Goal: Task Accomplishment & Management: Manage account settings

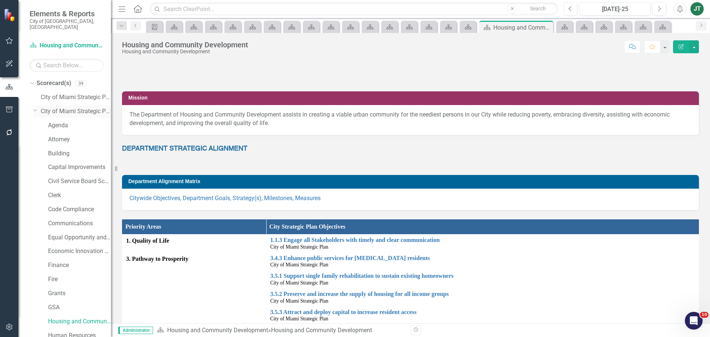
click at [35, 107] on icon "Dropdown" at bounding box center [35, 110] width 4 height 6
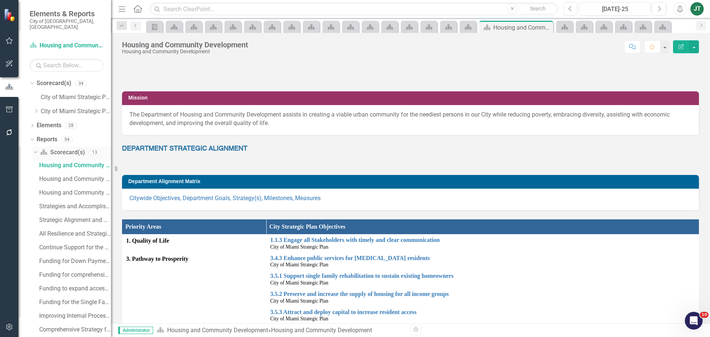
click at [34, 149] on icon "Dropdown" at bounding box center [35, 151] width 4 height 5
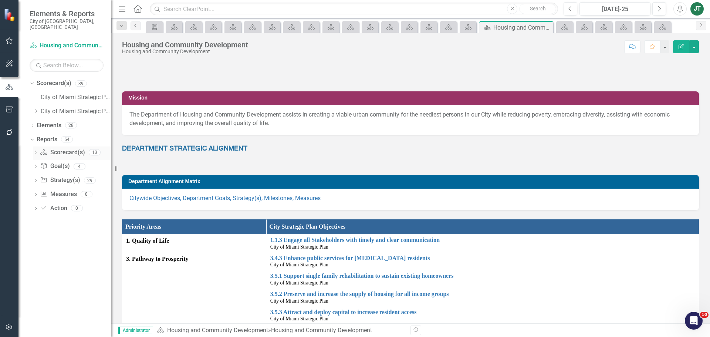
click at [38, 151] on icon "Dropdown" at bounding box center [35, 153] width 5 height 4
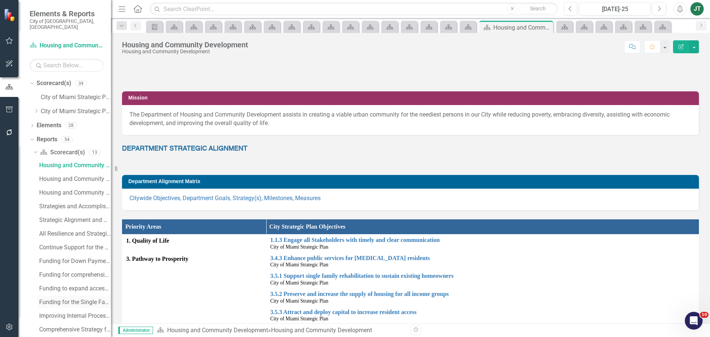
scroll to position [37, 0]
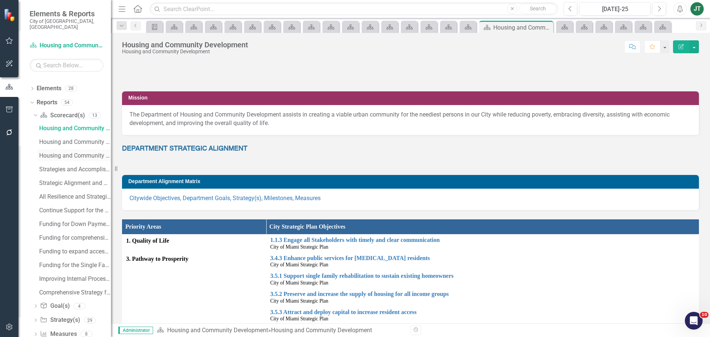
click at [71, 152] on div "Housing and Community Scorecard Evaluation and Recommendations" at bounding box center [75, 155] width 72 height 7
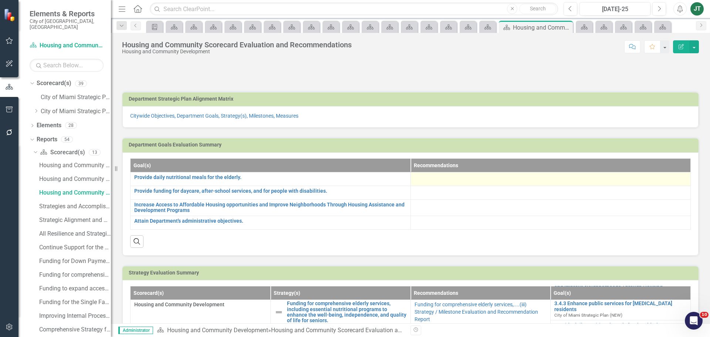
click at [465, 182] on div at bounding box center [550, 178] width 272 height 9
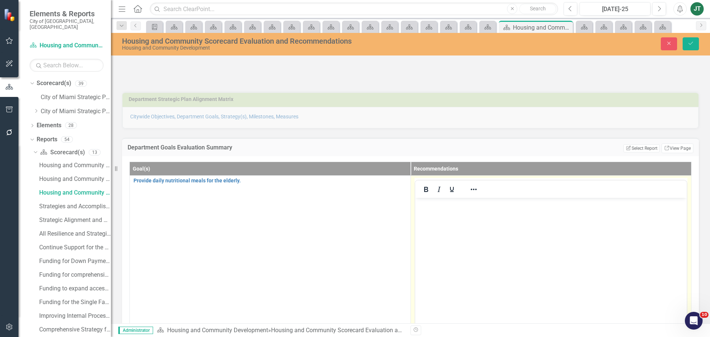
click at [445, 211] on body "Rich Text Area. Press ALT-0 for help." at bounding box center [551, 252] width 272 height 111
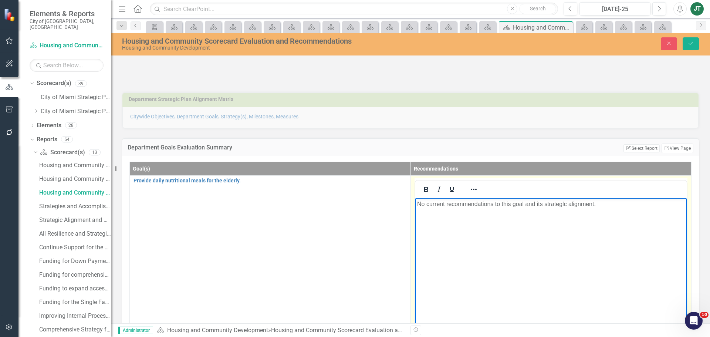
click at [557, 207] on p "No current recommendations to this goal and its strateglc alignment." at bounding box center [551, 203] width 268 height 9
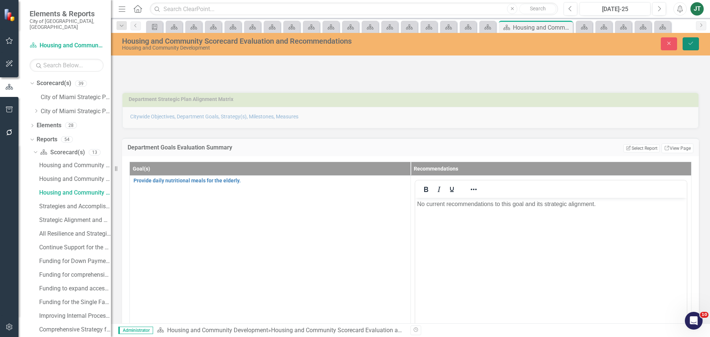
click at [690, 43] on icon "Save" at bounding box center [690, 43] width 7 height 5
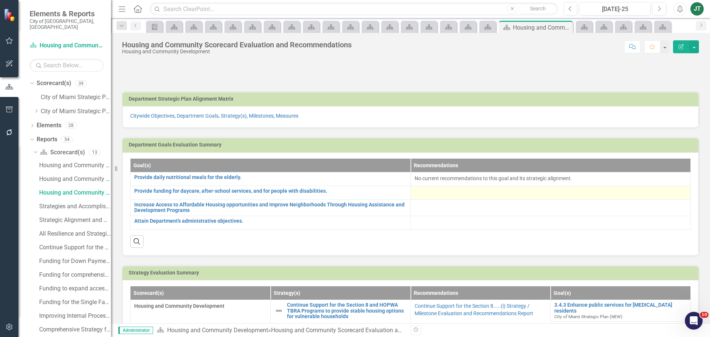
click at [442, 194] on div at bounding box center [550, 192] width 272 height 9
click at [427, 189] on div at bounding box center [550, 192] width 272 height 9
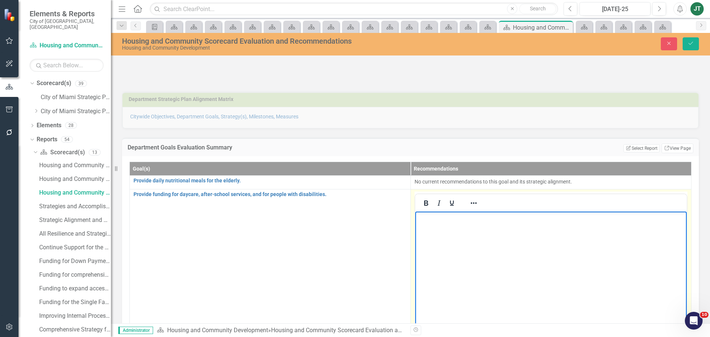
click at [450, 226] on body "Rich Text Area. Press ALT-0 for help." at bounding box center [551, 266] width 272 height 111
click at [487, 236] on body "Rich Text Area. Press ALT-0 for help." at bounding box center [551, 266] width 272 height 111
drag, startPoint x: 547, startPoint y: 226, endPoint x: 551, endPoint y: 224, distance: 4.8
click at [547, 226] on body "What types of programs are available to the youth" at bounding box center [551, 266] width 272 height 111
click at [564, 217] on p "What types of programs are available to the youth" at bounding box center [551, 217] width 268 height 9
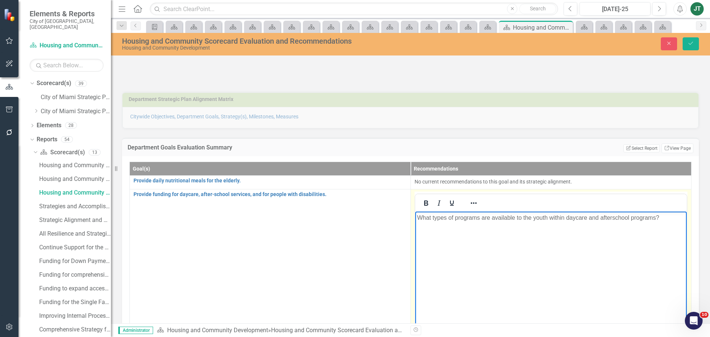
click at [418, 214] on p "What types of programs are available to the youth within daycare and afterschoo…" at bounding box center [551, 217] width 268 height 9
drag, startPoint x: 421, startPoint y: 215, endPoint x: 413, endPoint y: 216, distance: 7.8
click at [415, 216] on html "What types of programs are available to the youth within daycare and afterschoo…" at bounding box center [551, 266] width 272 height 111
drag, startPoint x: 481, startPoint y: 217, endPoint x: 458, endPoint y: 220, distance: 23.1
click at [458, 220] on p "Understanding hat types of programs are available to the youth within daycare a…" at bounding box center [551, 222] width 268 height 18
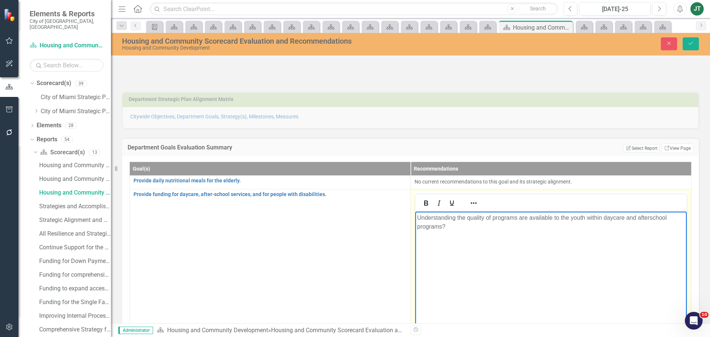
click at [522, 216] on p "Understanding the quality of programs are available to the youth within daycare…" at bounding box center [551, 222] width 268 height 18
click at [687, 42] on icon "Save" at bounding box center [690, 43] width 7 height 5
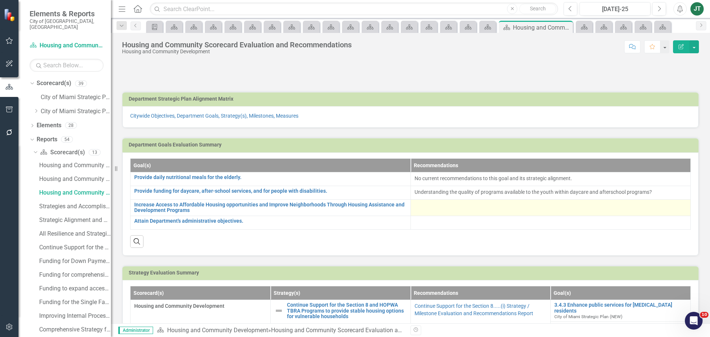
click at [435, 208] on div at bounding box center [550, 206] width 272 height 9
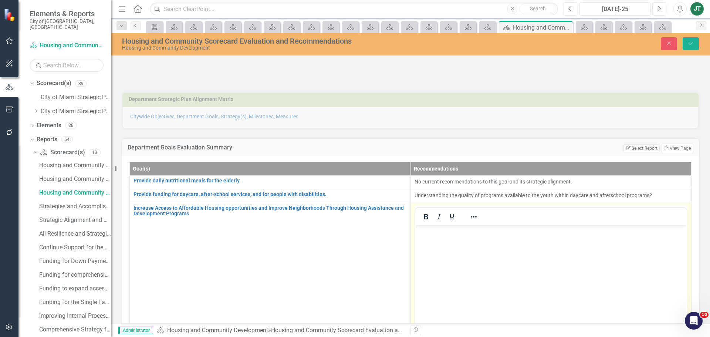
click at [435, 208] on div at bounding box center [551, 216] width 272 height 17
click at [429, 241] on body "Rich Text Area. Press ALT-0 for help." at bounding box center [551, 280] width 272 height 111
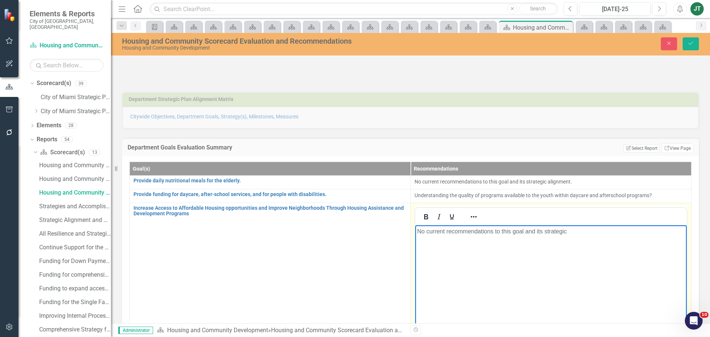
click at [441, 227] on p "No current recommendations to this goal and its strategic" at bounding box center [551, 231] width 268 height 9
click at [441, 230] on p "No current recommendations to this goal and its strategic" at bounding box center [551, 231] width 268 height 9
click at [442, 230] on p "No current recommendations to this goal and its strategic" at bounding box center [551, 231] width 268 height 9
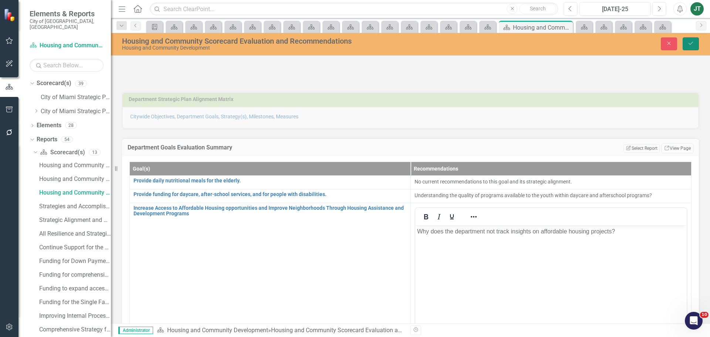
click at [694, 48] on button "Save" at bounding box center [690, 43] width 16 height 13
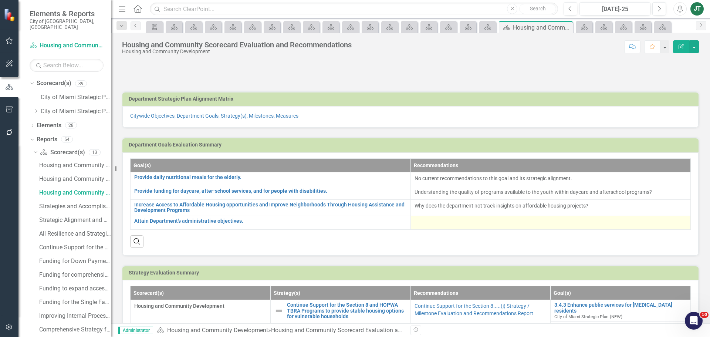
click at [441, 217] on td at bounding box center [550, 222] width 280 height 14
click at [441, 219] on td at bounding box center [550, 222] width 280 height 14
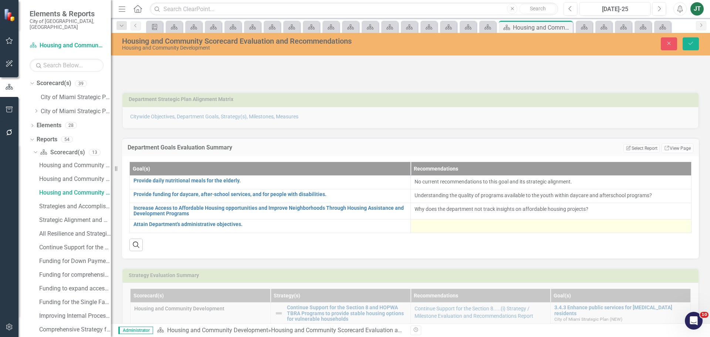
click at [441, 221] on td at bounding box center [550, 226] width 281 height 14
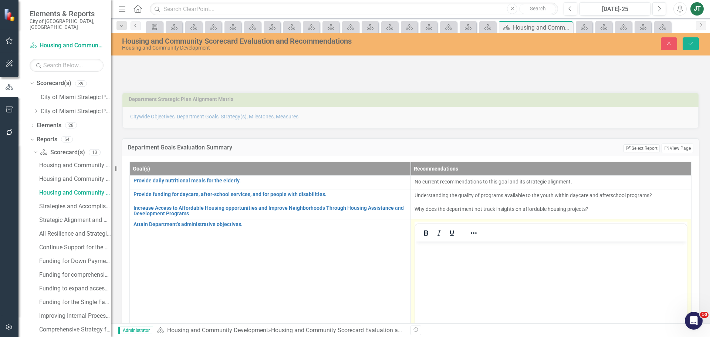
click at [441, 221] on td "Switch to old editor" at bounding box center [550, 306] width 281 height 175
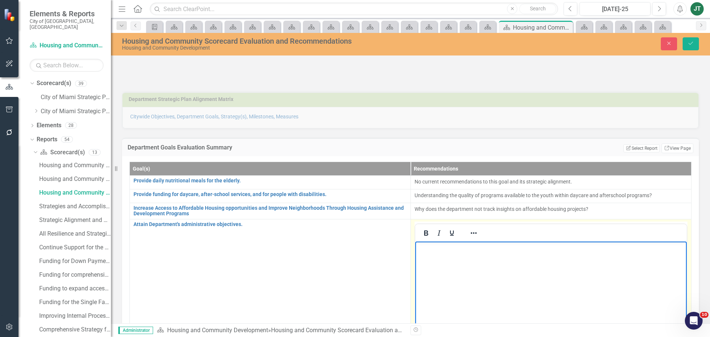
click at [442, 255] on body "Rich Text Area. Press ALT-0 for help." at bounding box center [551, 296] width 272 height 111
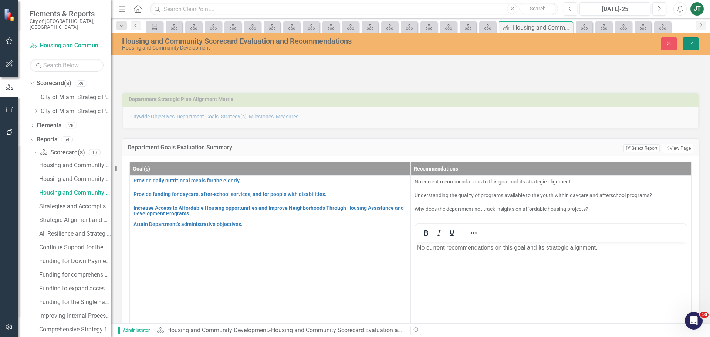
click at [694, 48] on button "Save" at bounding box center [690, 43] width 16 height 13
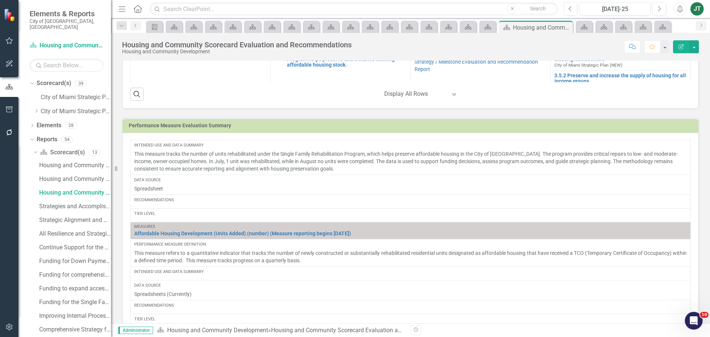
scroll to position [1072, 0]
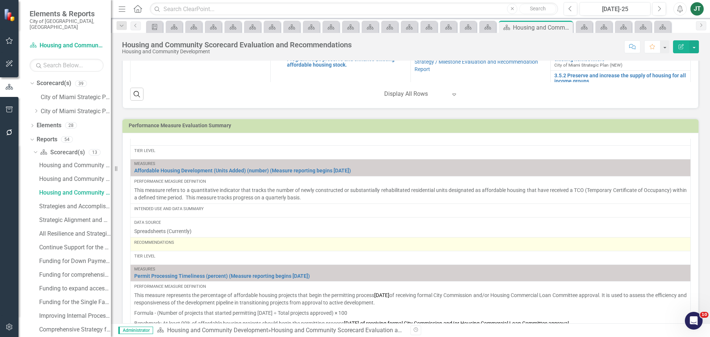
click at [156, 248] on div "Recommendations" at bounding box center [410, 244] width 552 height 9
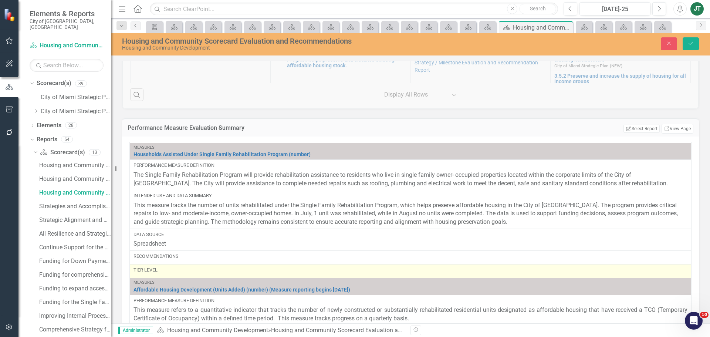
scroll to position [0, 0]
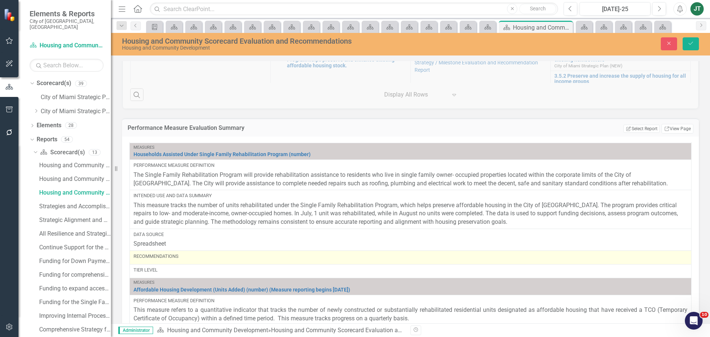
click at [158, 259] on div "Recommendations" at bounding box center [410, 256] width 554 height 7
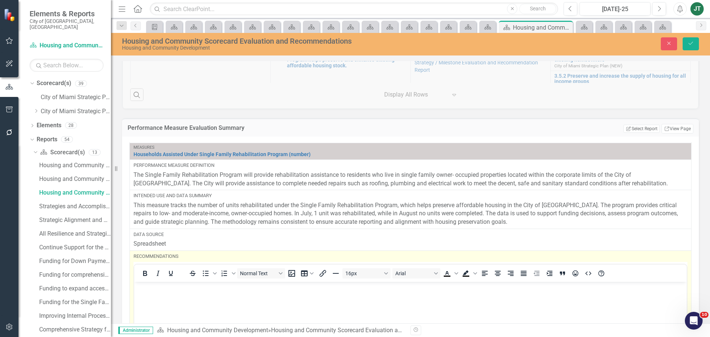
click at [148, 290] on p "Rich Text Area. Press ALT-0 for help." at bounding box center [410, 287] width 549 height 9
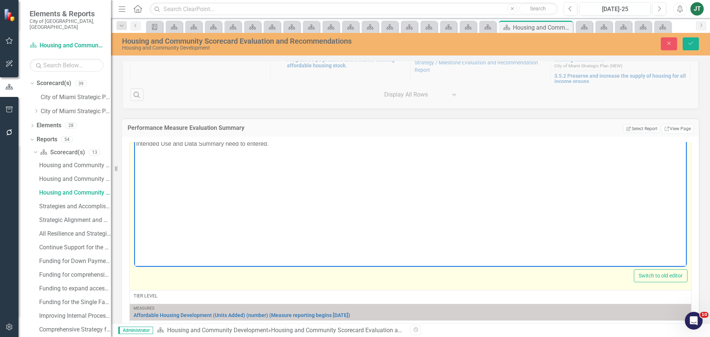
scroll to position [1146, 0]
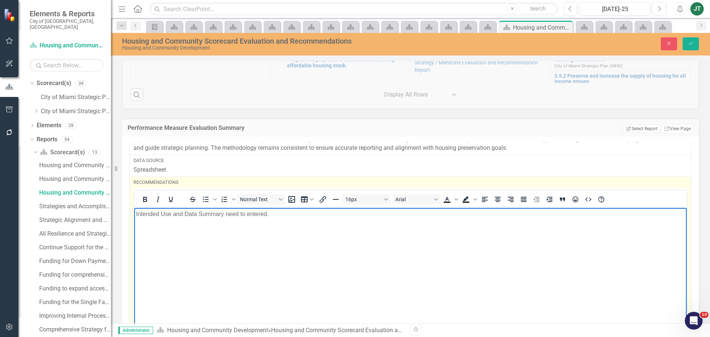
click at [209, 211] on p "Intended Use and Data Summary need to entered." at bounding box center [410, 213] width 549 height 9
click at [208, 213] on p "Intended Use and Data Summary need to entered." at bounding box center [410, 213] width 549 height 9
copy p "Intended Use and Data Summary need to entered."
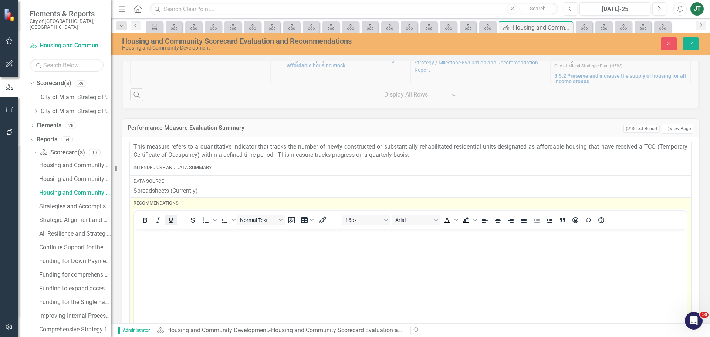
scroll to position [1405, 0]
click at [156, 247] on body "Rich Text Area. Press ALT-0 for help." at bounding box center [410, 283] width 552 height 111
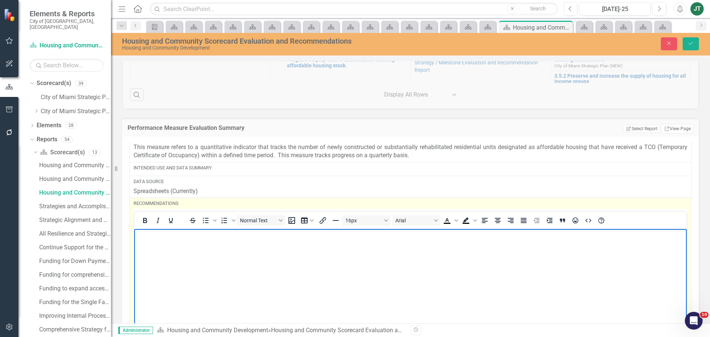
click at [156, 247] on body "Rich Text Area. Press ALT-0 for help." at bounding box center [410, 283] width 552 height 111
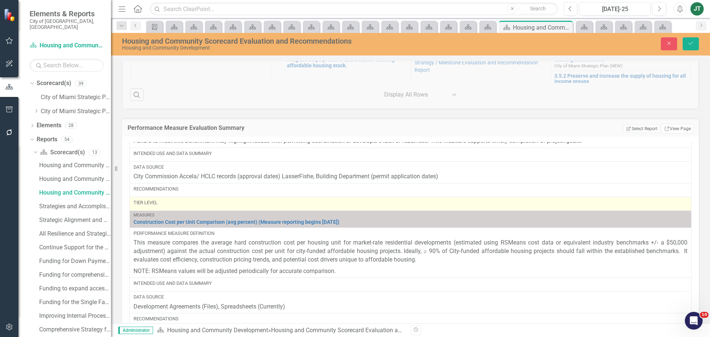
scroll to position [1737, 0]
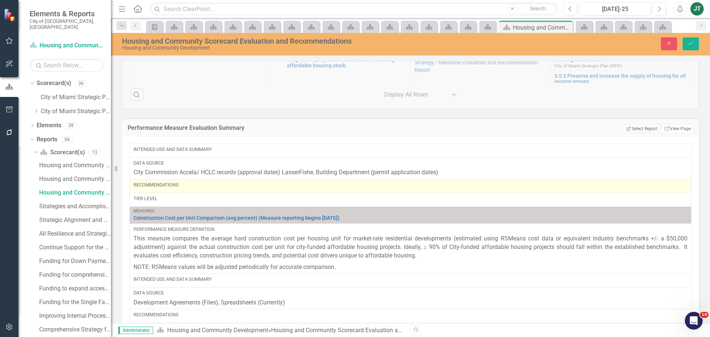
click at [167, 190] on div "Recommendations" at bounding box center [410, 185] width 554 height 9
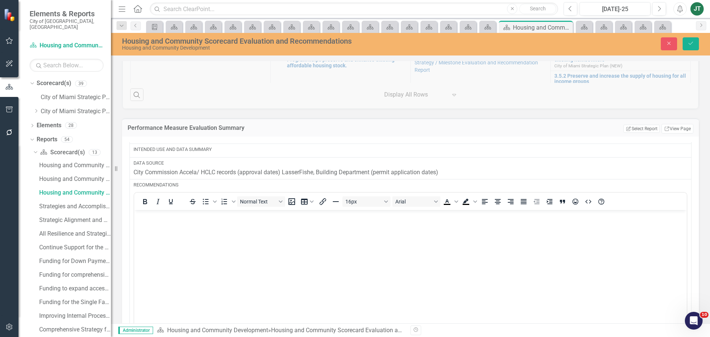
scroll to position [0, 0]
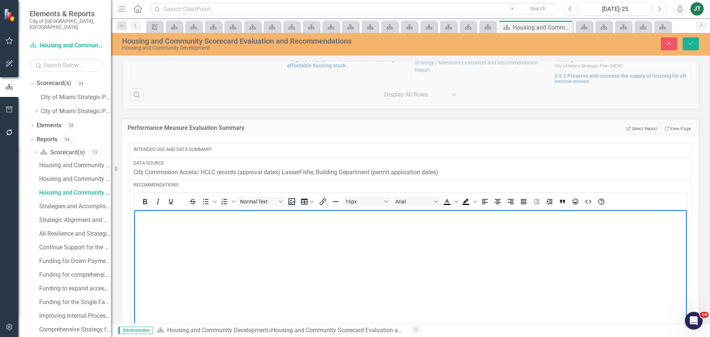
click at [153, 227] on body "Rich Text Area. Press ALT-0 for help." at bounding box center [410, 265] width 552 height 111
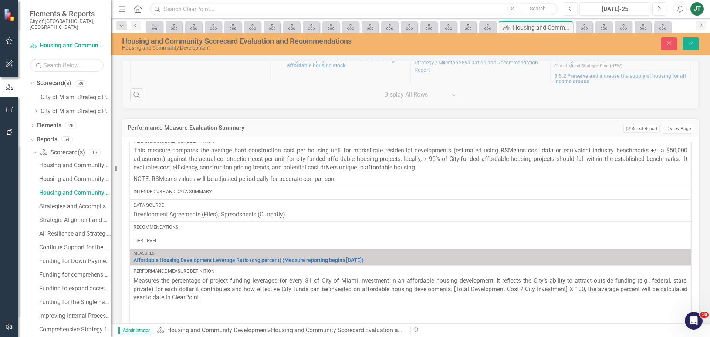
scroll to position [1996, 0]
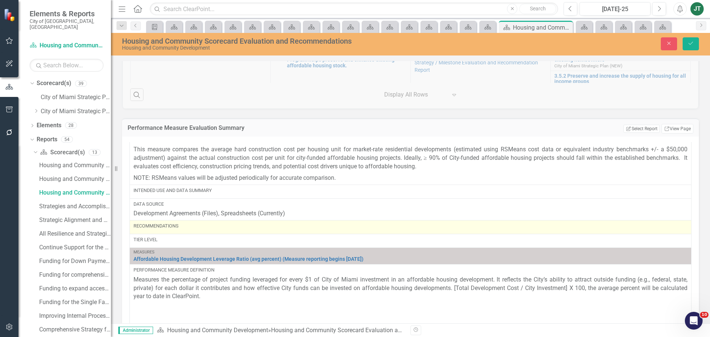
click at [164, 230] on div "Recommendations" at bounding box center [410, 227] width 554 height 9
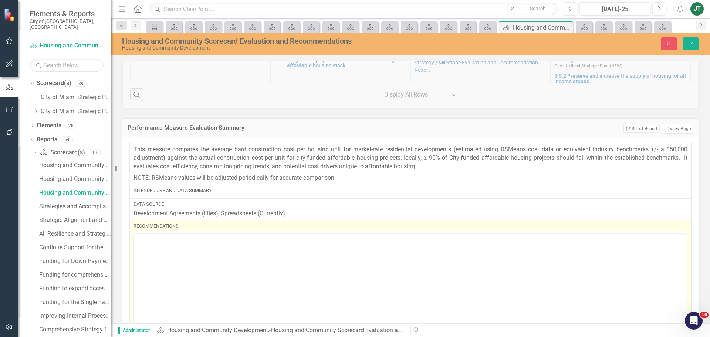
scroll to position [0, 0]
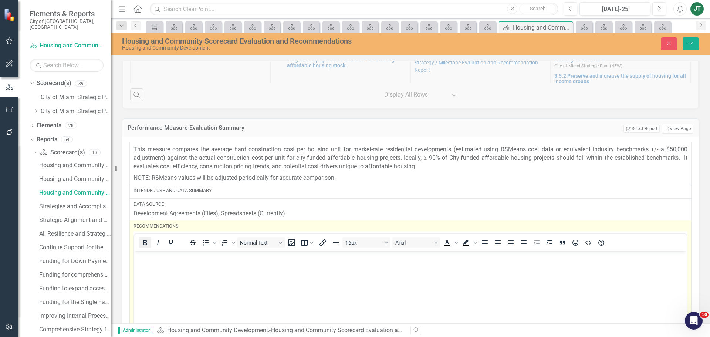
click at [150, 245] on button "Bold" at bounding box center [145, 242] width 13 height 10
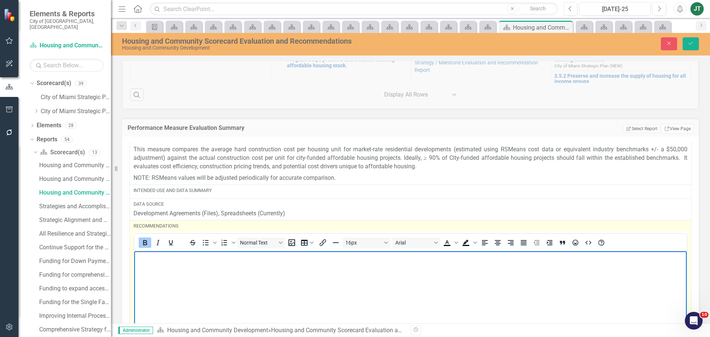
click at [147, 246] on icon "Bold" at bounding box center [144, 242] width 9 height 9
click at [149, 265] on body "﻿" at bounding box center [410, 306] width 552 height 111
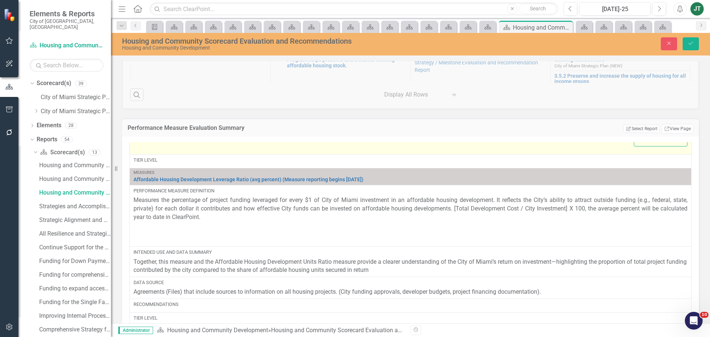
scroll to position [2255, 0]
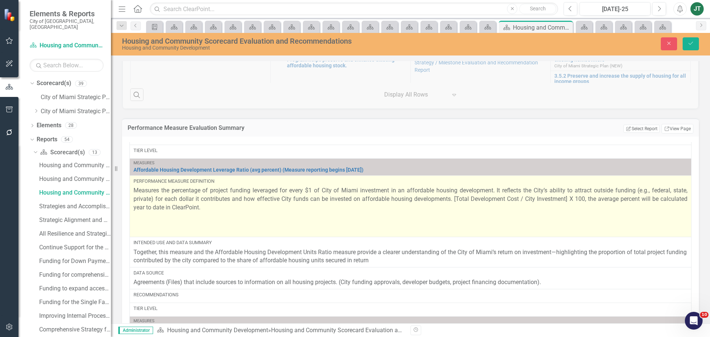
click at [186, 222] on p at bounding box center [410, 218] width 554 height 11
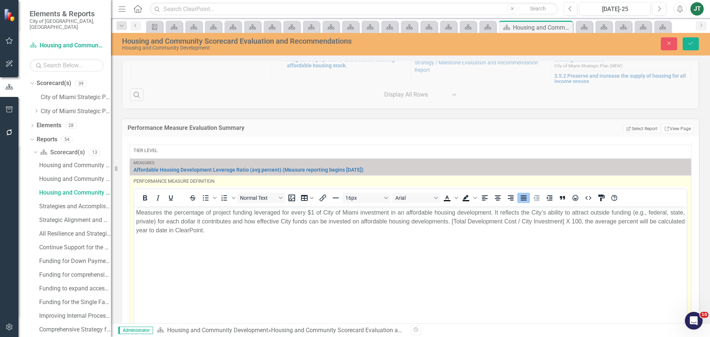
scroll to position [0, 0]
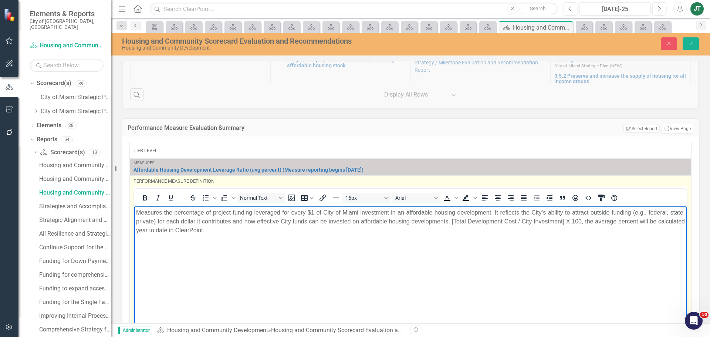
click at [147, 248] on p "Rich Text Area. Press ALT-0 for help." at bounding box center [410, 245] width 549 height 9
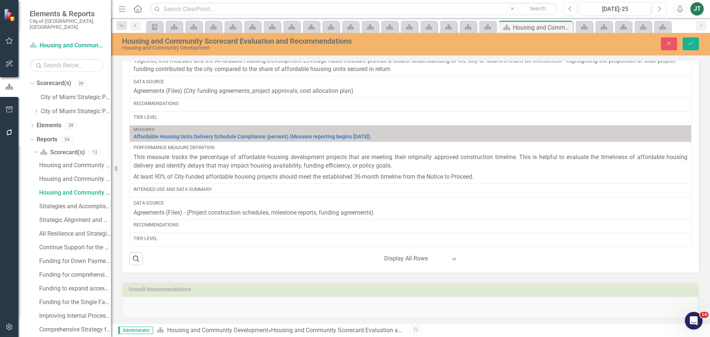
scroll to position [607, 0]
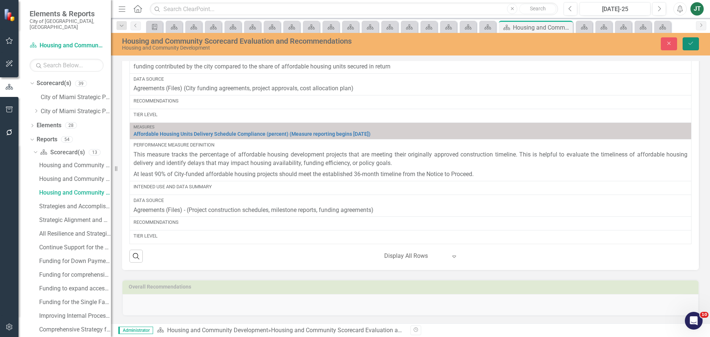
click at [694, 45] on button "Save" at bounding box center [690, 43] width 16 height 13
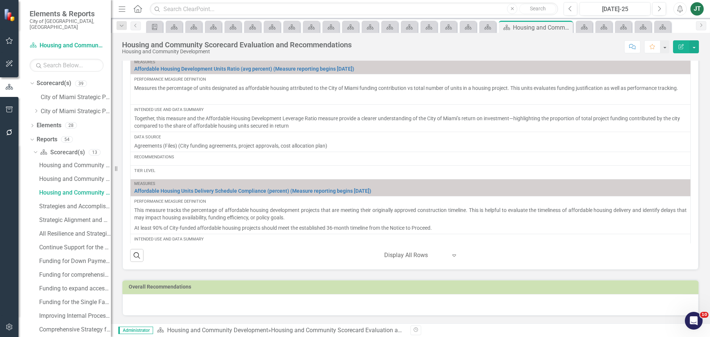
scroll to position [1619, 0]
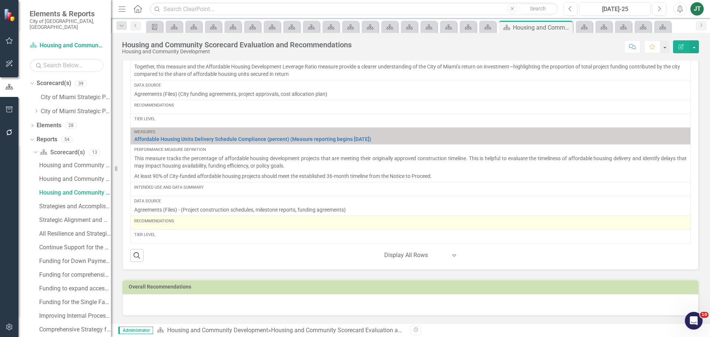
click at [180, 226] on div "Recommendations" at bounding box center [410, 222] width 552 height 9
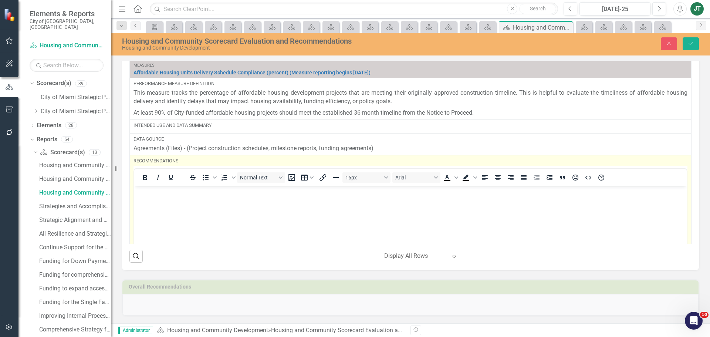
scroll to position [1840, 0]
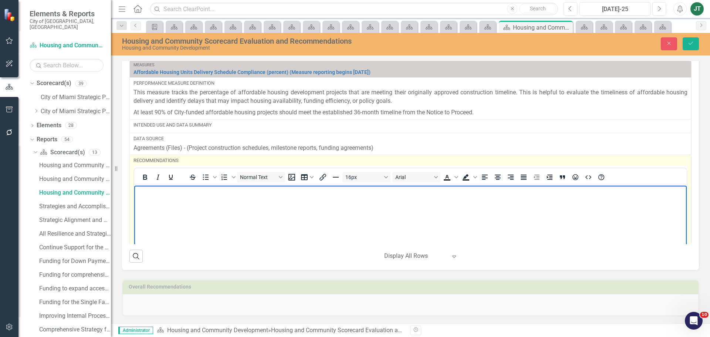
click at [145, 197] on body "Rich Text Area. Press ALT-0 for help." at bounding box center [410, 241] width 552 height 111
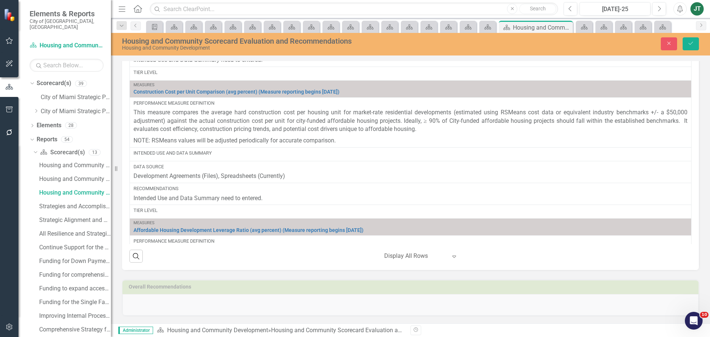
scroll to position [1397, 0]
click at [693, 44] on icon "Save" at bounding box center [690, 43] width 7 height 5
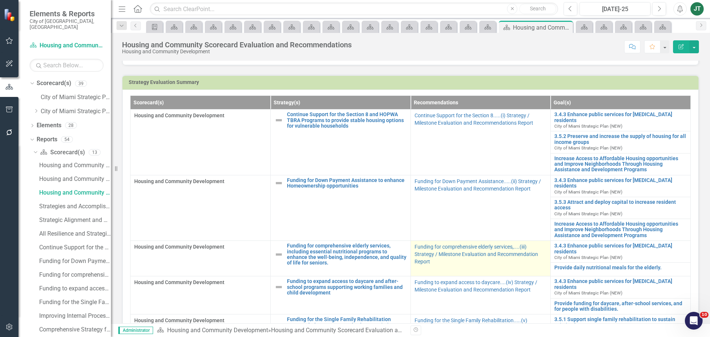
scroll to position [148, 0]
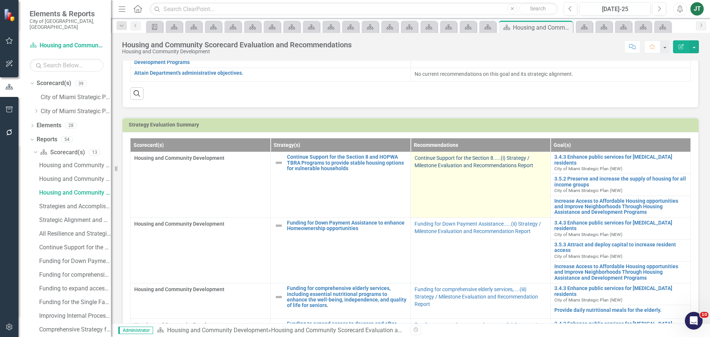
click at [472, 166] on link "Continue Support for the Section 8.....(i) Strategy / Milestone Evaluation and …" at bounding box center [473, 161] width 119 height 13
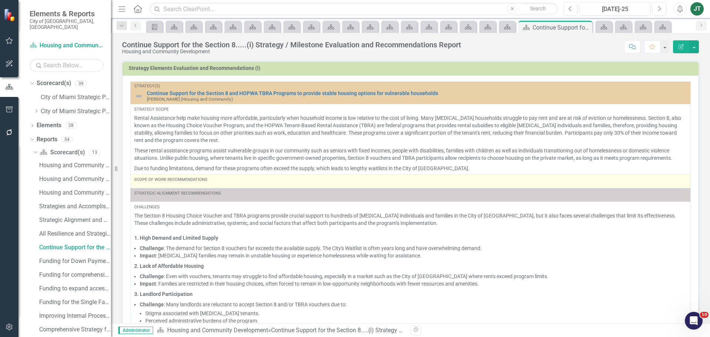
click at [167, 186] on div "Scope of Work Recommendations" at bounding box center [410, 181] width 552 height 9
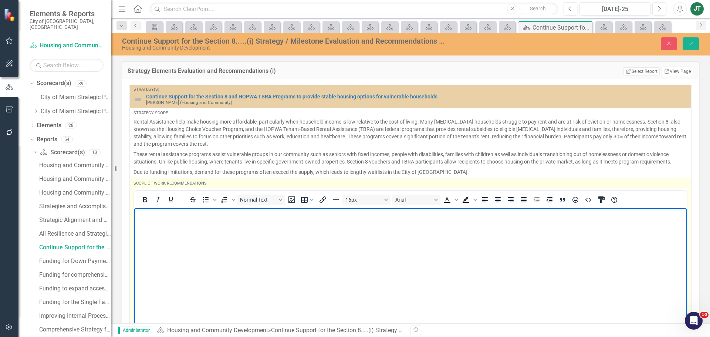
click at [147, 223] on body "Rich Text Area. Press ALT-0 for help." at bounding box center [410, 263] width 552 height 111
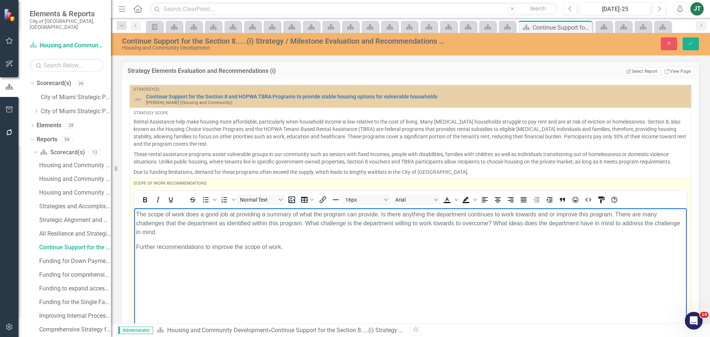
click at [299, 248] on p "Further recommendations to improve the scope of work." at bounding box center [410, 246] width 549 height 9
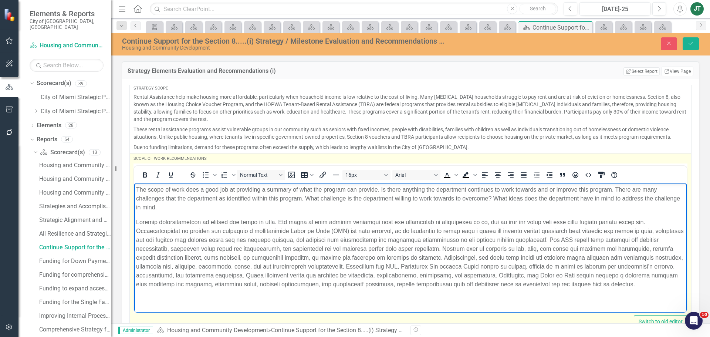
scroll to position [37, 0]
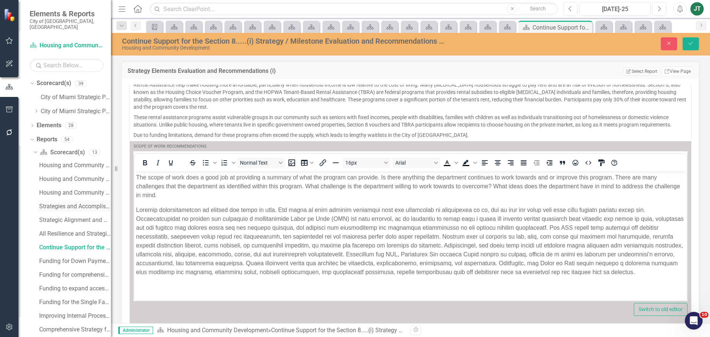
drag, startPoint x: 442, startPoint y: 310, endPoint x: 52, endPoint y: 194, distance: 407.4
click at [51, 194] on div "Elements & Reports City of [GEOGRAPHIC_DATA], [GEOGRAPHIC_DATA] Scorecard(s) Ho…" at bounding box center [355, 168] width 710 height 337
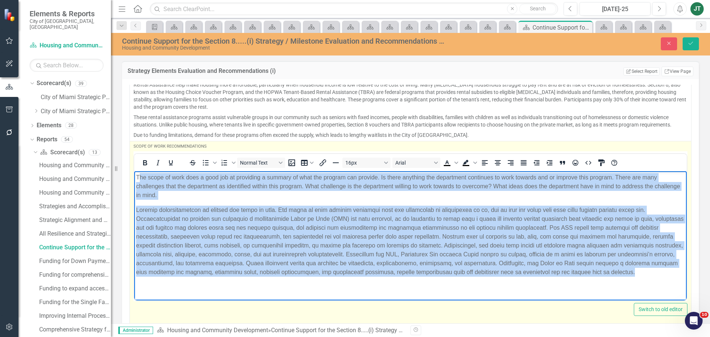
drag, startPoint x: 167, startPoint y: 287, endPoint x: 141, endPoint y: 151, distance: 138.1
click at [141, 171] on html "The scope of work does a good job at providing a summary of what the program ca…" at bounding box center [410, 227] width 552 height 113
click at [526, 167] on icon "Justify" at bounding box center [523, 162] width 9 height 9
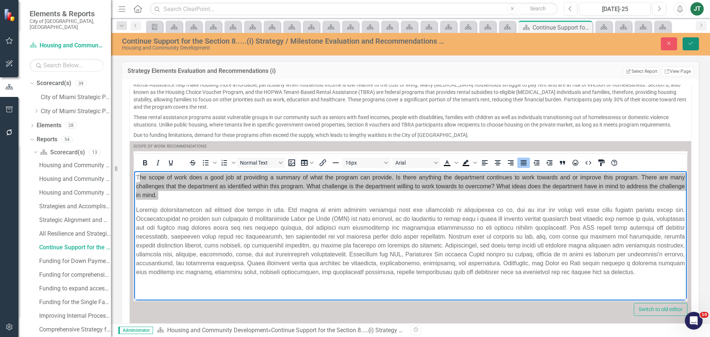
click at [694, 48] on button "Save" at bounding box center [690, 43] width 16 height 13
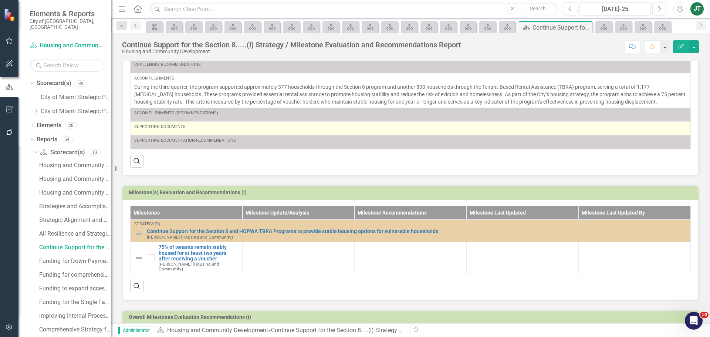
scroll to position [211, 0]
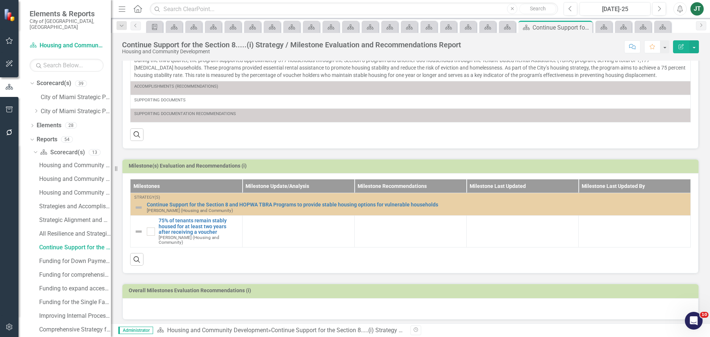
click at [225, 305] on div at bounding box center [410, 308] width 576 height 21
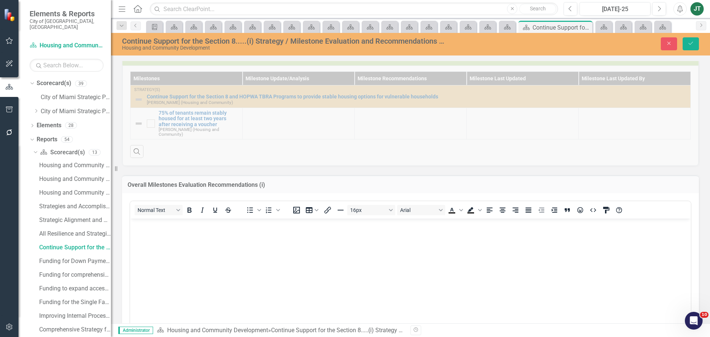
scroll to position [322, 0]
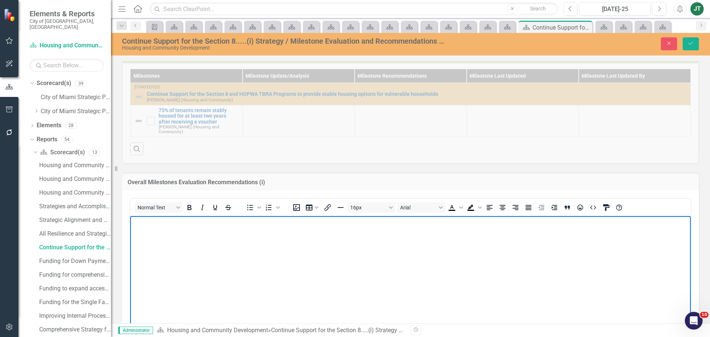
click at [150, 235] on body "Rich Text Area. Press ALT-0 for help." at bounding box center [410, 271] width 560 height 111
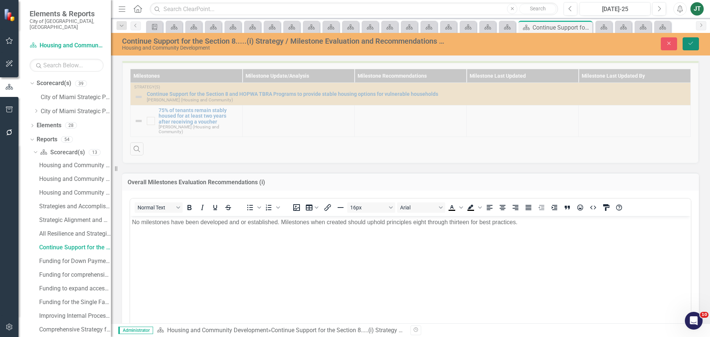
drag, startPoint x: 696, startPoint y: 44, endPoint x: 692, endPoint y: 52, distance: 8.1
click at [696, 43] on button "Save" at bounding box center [690, 43] width 16 height 13
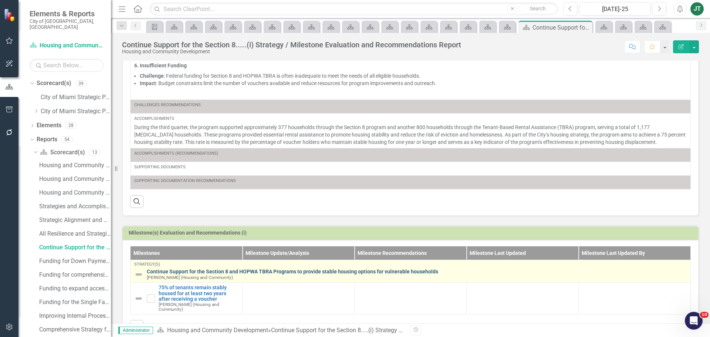
scroll to position [211, 0]
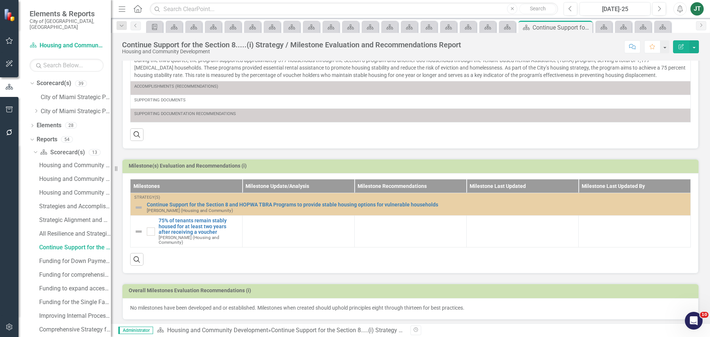
click at [512, 306] on p "No milestones have been developed and or established. Milestones when created s…" at bounding box center [410, 307] width 560 height 7
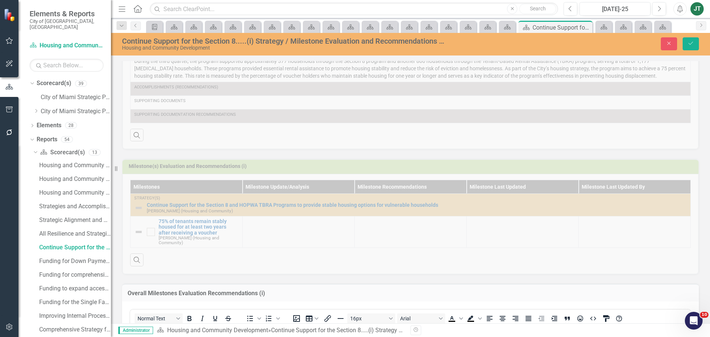
scroll to position [359, 0]
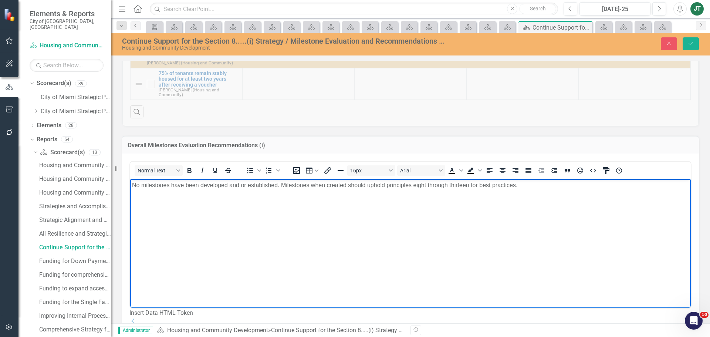
click at [544, 190] on body "No milestones have been developed and or established. Milestones when created s…" at bounding box center [410, 234] width 560 height 111
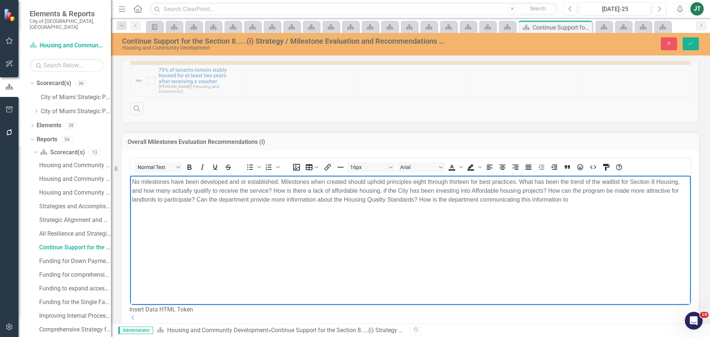
scroll to position [369, 0]
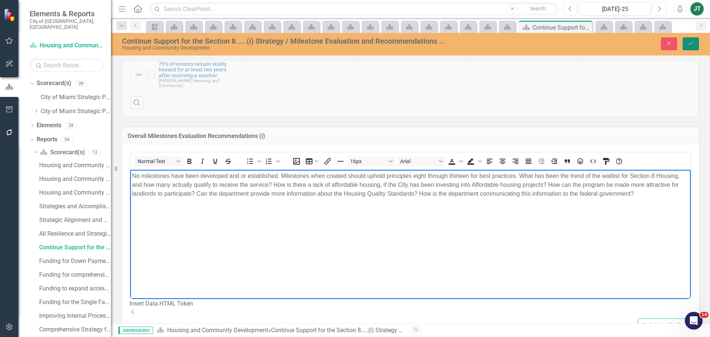
click at [691, 40] on button "Save" at bounding box center [690, 43] width 16 height 13
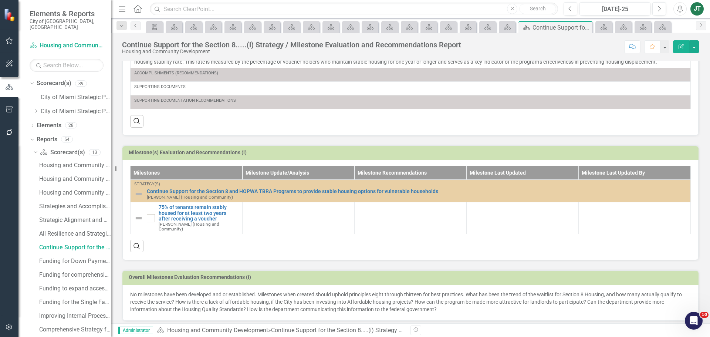
scroll to position [226, 0]
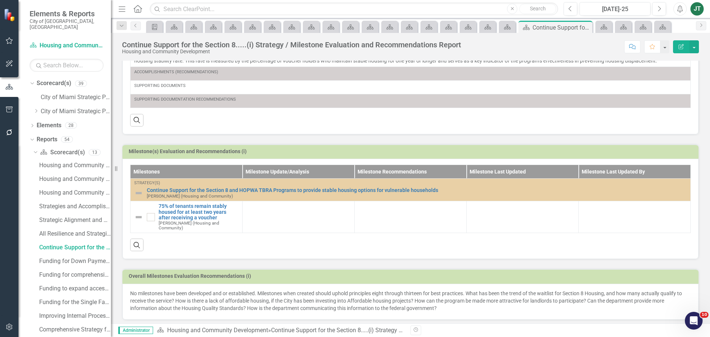
click at [242, 291] on p "No milestones have been developed and or established. Milestones when created s…" at bounding box center [410, 300] width 560 height 22
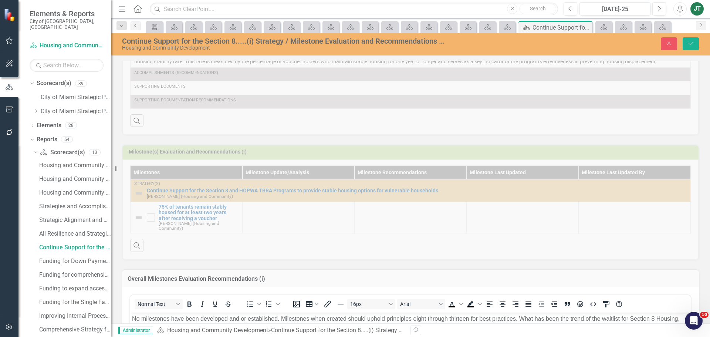
scroll to position [0, 0]
drag, startPoint x: 414, startPoint y: 621, endPoint x: 282, endPoint y: 312, distance: 335.2
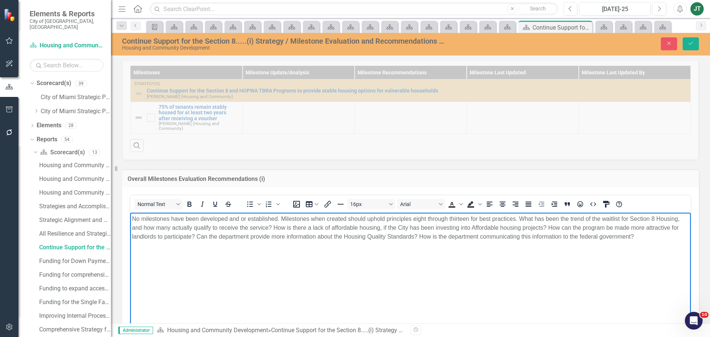
scroll to position [337, 0]
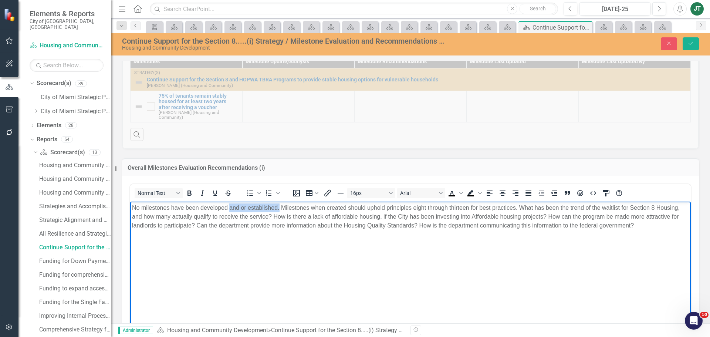
drag, startPoint x: 279, startPoint y: 206, endPoint x: 230, endPoint y: 207, distance: 48.8
click at [230, 207] on p "No milestones have been developed and or established. Milestones when created s…" at bounding box center [410, 216] width 557 height 27
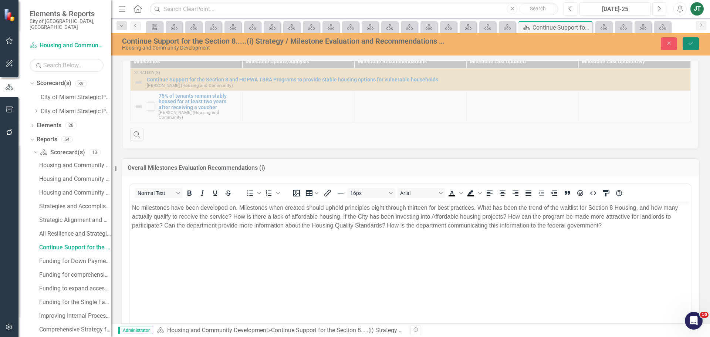
click at [693, 43] on icon "Save" at bounding box center [690, 43] width 7 height 5
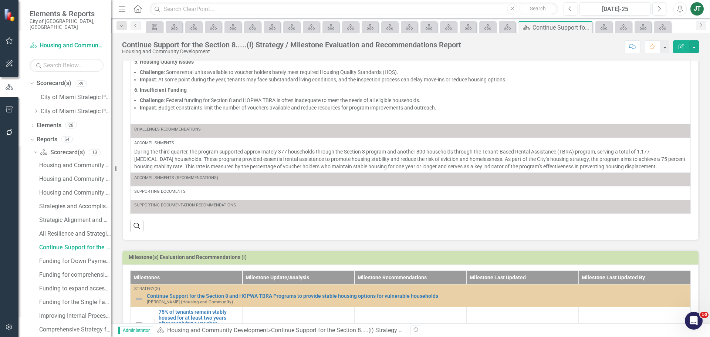
scroll to position [226, 0]
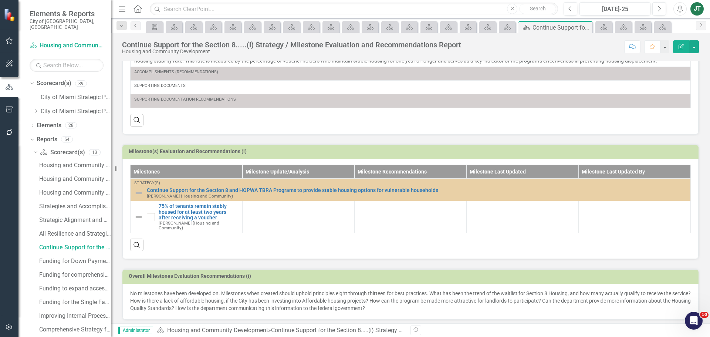
click at [427, 300] on p "No milestones have been developed on. Milestones when created should uphold pri…" at bounding box center [410, 300] width 560 height 22
click at [458, 292] on p "No milestones have been developed on. Milestones when created should uphold pri…" at bounding box center [410, 300] width 560 height 22
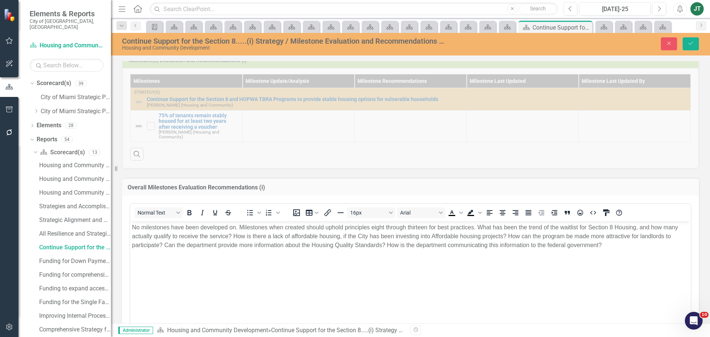
scroll to position [337, 0]
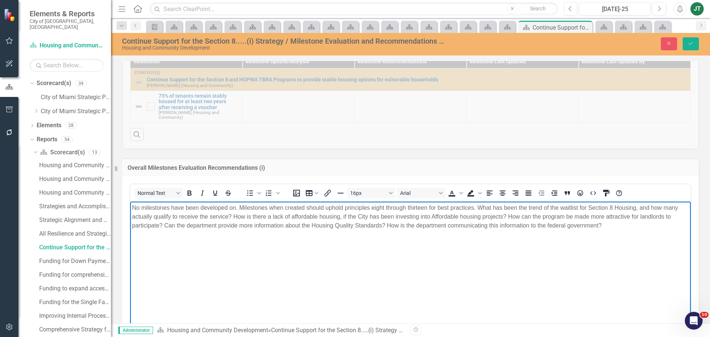
click at [477, 206] on p "No milestones have been developed on. Milestones when created should uphold pri…" at bounding box center [410, 216] width 557 height 27
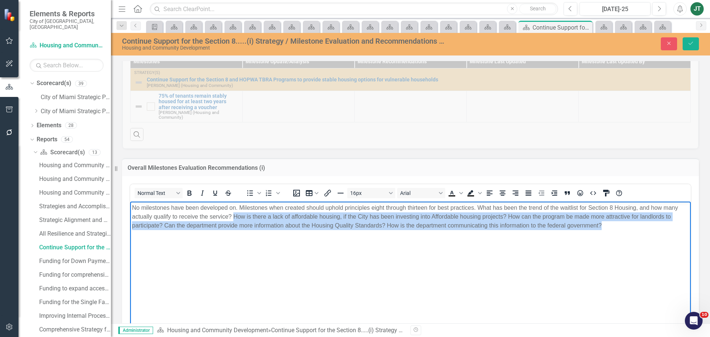
drag, startPoint x: 234, startPoint y: 214, endPoint x: 627, endPoint y: 225, distance: 393.1
click at [628, 225] on p "No milestones have been developed on. Milestones when created should uphold pri…" at bounding box center [410, 216] width 557 height 27
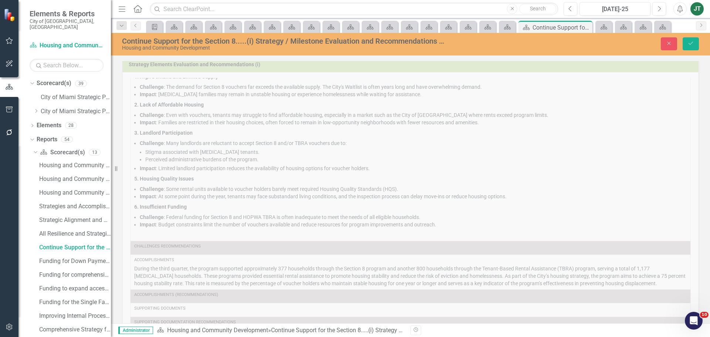
scroll to position [0, 0]
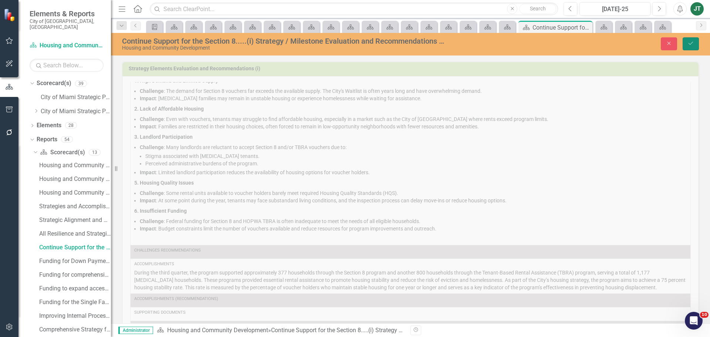
click at [693, 45] on icon "Save" at bounding box center [690, 43] width 7 height 5
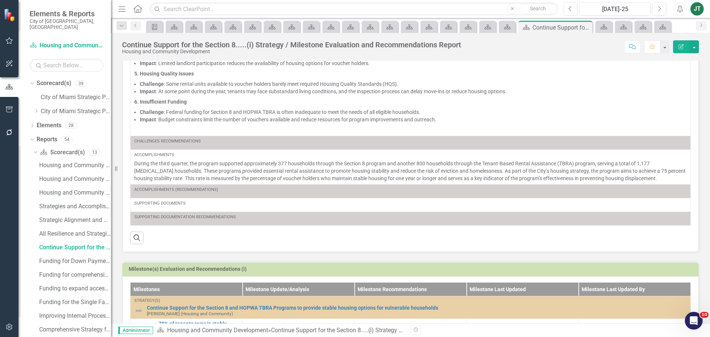
scroll to position [148, 0]
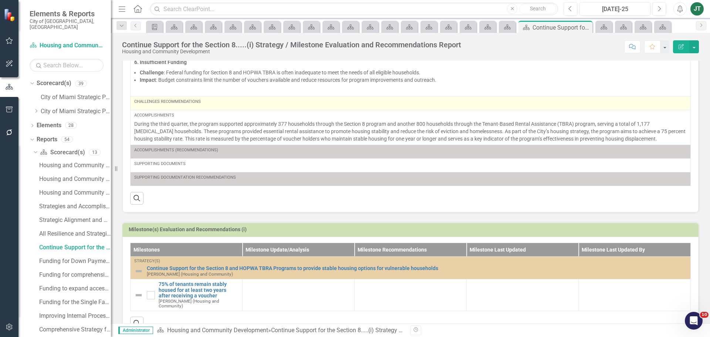
click at [225, 101] on div "Challenges Recommendations" at bounding box center [410, 102] width 552 height 6
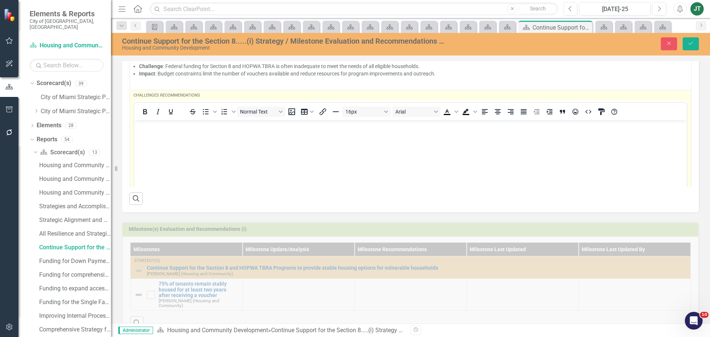
scroll to position [0, 0]
click at [148, 132] on body "Rich Text Area. Press ALT-0 for help." at bounding box center [410, 175] width 552 height 111
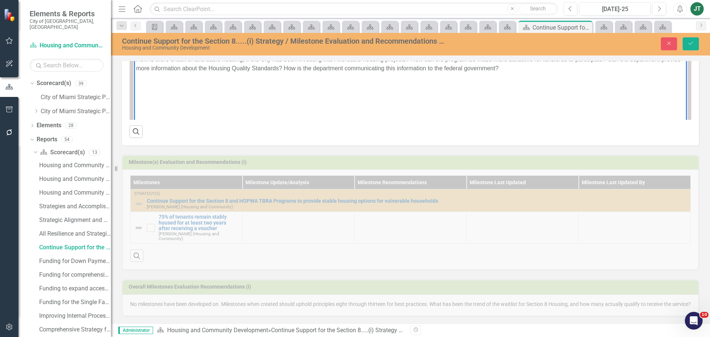
scroll to position [221, 0]
click at [489, 304] on div "Overall Milestones Evaluation Recommendations (i) No milestones have been devel…" at bounding box center [410, 293] width 588 height 46
click at [692, 43] on icon "submit" at bounding box center [690, 43] width 4 height 3
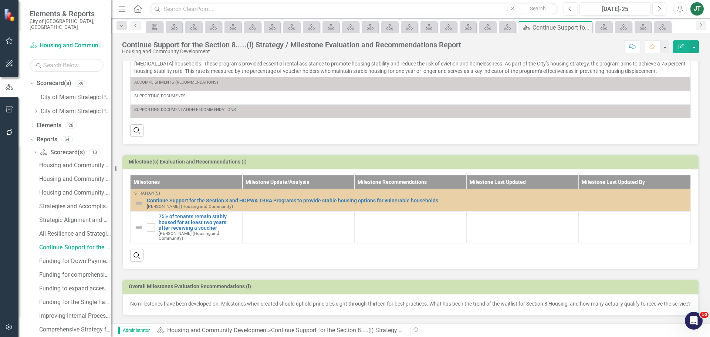
scroll to position [218, 0]
click at [435, 301] on p "No milestones have been developed on. Milestones when created should uphold pri…" at bounding box center [410, 303] width 560 height 7
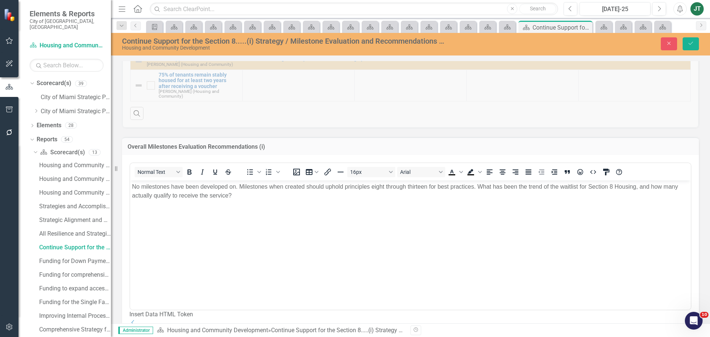
scroll to position [403, 0]
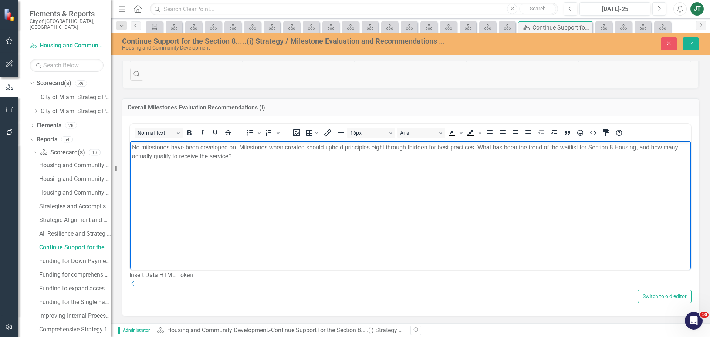
drag, startPoint x: 478, startPoint y: 145, endPoint x: 668, endPoint y: 165, distance: 191.1
click at [668, 165] on body "No milestones have been developed on. Milestones when created should uphold pri…" at bounding box center [410, 196] width 560 height 111
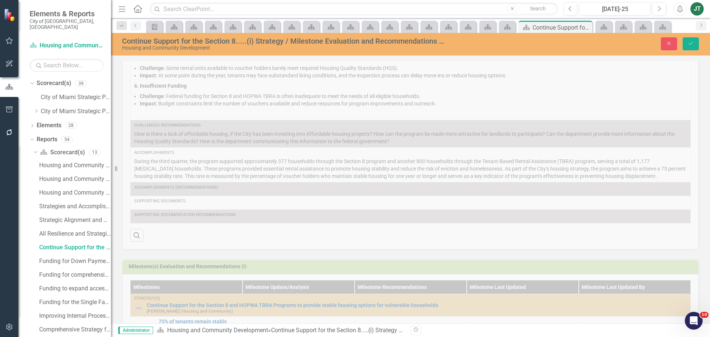
scroll to position [111, 0]
click at [207, 137] on div "Strategy Elements Evaluation and Recommendations (i) Strategy(s) Continue Suppo…" at bounding box center [410, 95] width 588 height 309
click at [696, 43] on button "Save" at bounding box center [690, 43] width 16 height 13
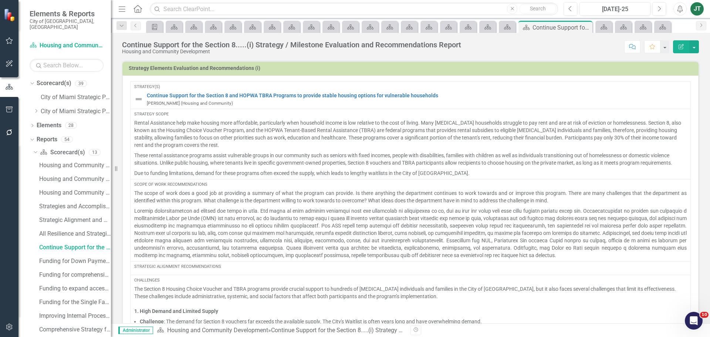
click at [188, 159] on p "These rental assistance programs assist vulnerable groups in our community such…" at bounding box center [410, 159] width 552 height 18
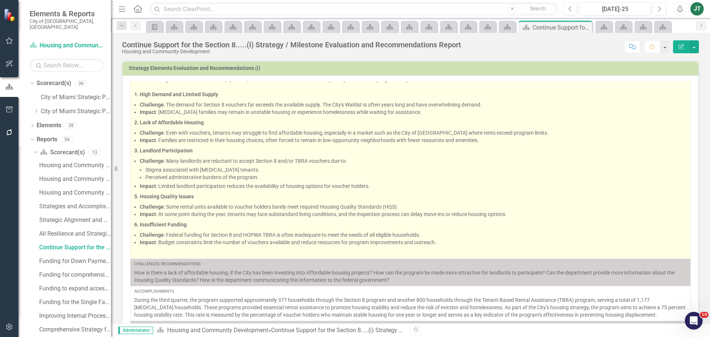
scroll to position [247, 0]
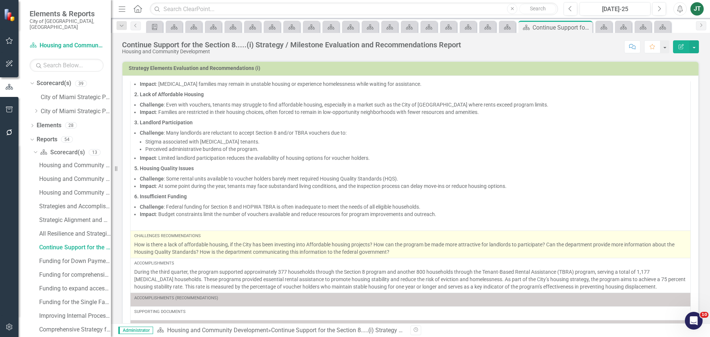
click at [185, 248] on p "How is there a lack of affordable housing, if the City has been investing into …" at bounding box center [410, 248] width 552 height 15
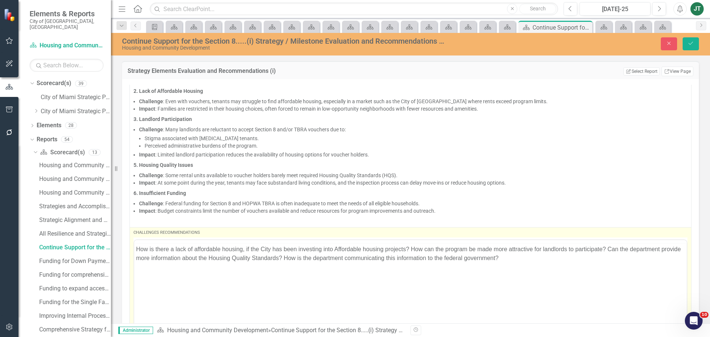
scroll to position [0, 0]
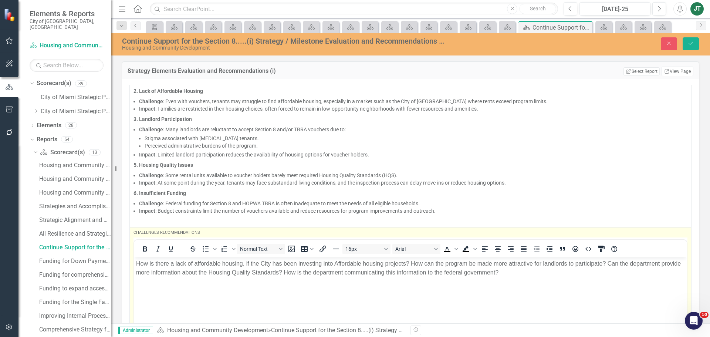
click at [135, 261] on body "How is there a lack of affordable housing, if the City has been investing into …" at bounding box center [410, 312] width 552 height 111
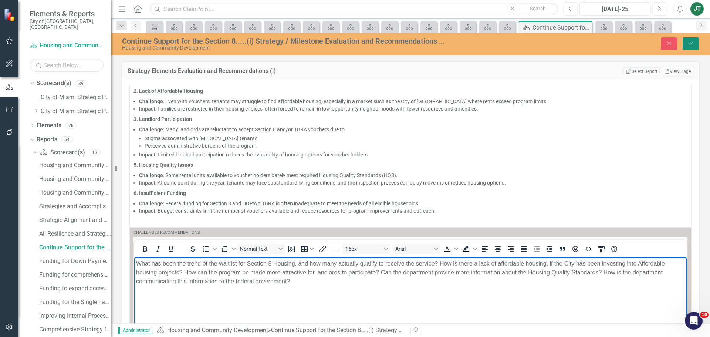
click at [690, 40] on button "Save" at bounding box center [690, 43] width 16 height 13
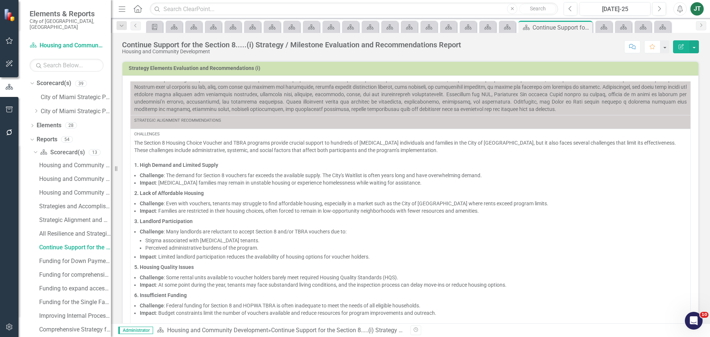
scroll to position [148, 0]
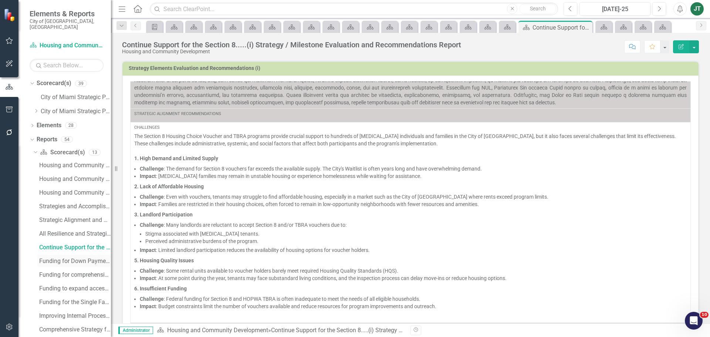
click at [75, 258] on div "Funding for Down Payment Assistance.....(ii) Strategy / Milestone Evaluation an…" at bounding box center [75, 261] width 72 height 7
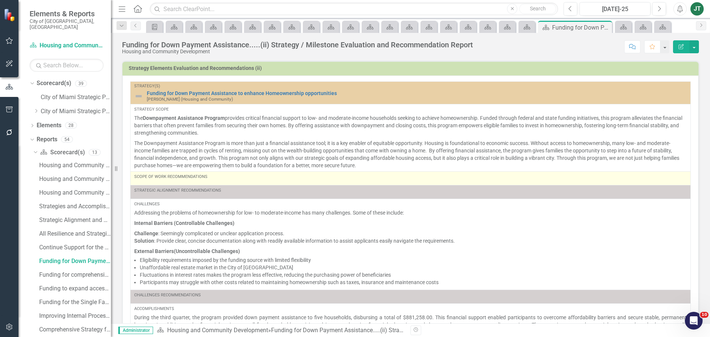
click at [245, 184] on td "Scope of Work Recommendations" at bounding box center [410, 179] width 560 height 14
click at [226, 181] on div "Scope of Work Recommendations" at bounding box center [410, 178] width 552 height 9
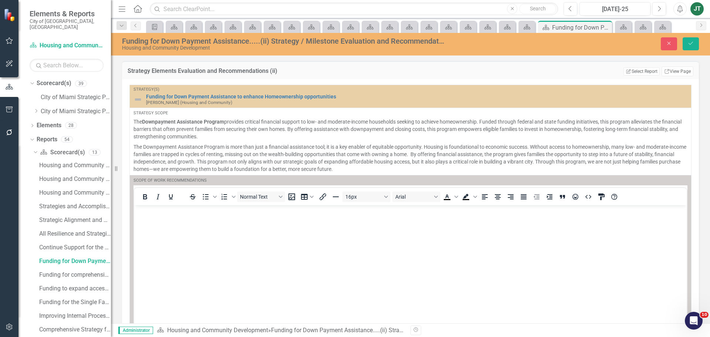
click at [129, 208] on div "Strategy(s) Funding for Down Payment Assistance to enhance Homeownership opport…" at bounding box center [410, 221] width 577 height 284
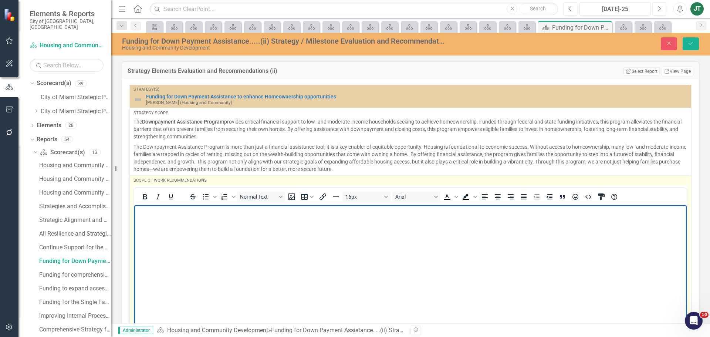
click at [151, 215] on p "Rich Text Area. Press ALT-0 for help." at bounding box center [410, 211] width 549 height 9
click at [298, 211] on p "The scope of work does identify a problem and how" at bounding box center [410, 211] width 549 height 9
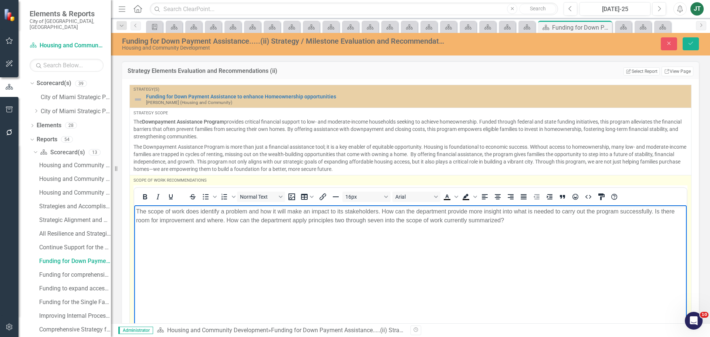
drag, startPoint x: 538, startPoint y: 248, endPoint x: 538, endPoint y: 243, distance: 4.8
click at [538, 248] on body "The scope of work does identify a problem and how it will make an impact to its…" at bounding box center [410, 260] width 552 height 111
click at [539, 224] on p "The scope of work does identify a problem and how it will make an impact to its…" at bounding box center [410, 216] width 549 height 18
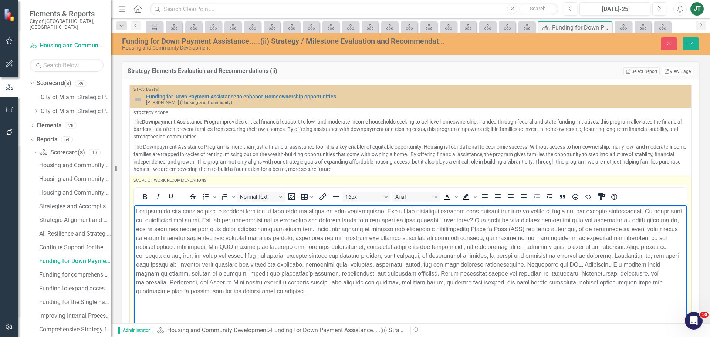
click at [520, 217] on p "Rich Text Area. Press ALT-0 for help." at bounding box center [410, 251] width 549 height 89
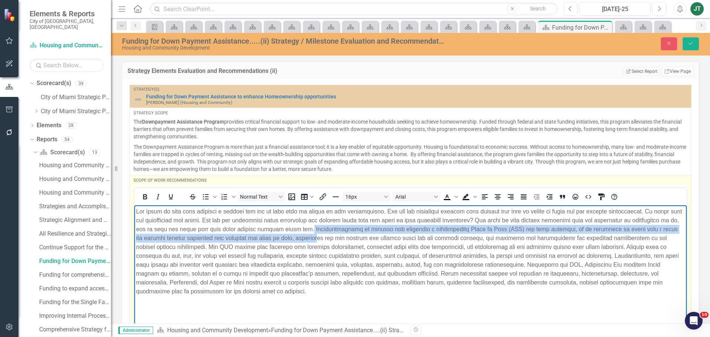
drag, startPoint x: 357, startPoint y: 228, endPoint x: 367, endPoint y: 238, distance: 13.6
click at [367, 238] on p "Rich Text Area. Press ALT-0 for help." at bounding box center [410, 251] width 549 height 89
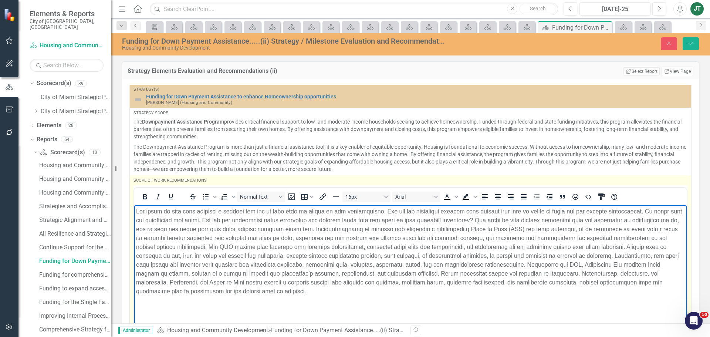
click at [338, 252] on p "Rich Text Area. Press ALT-0 for help." at bounding box center [410, 251] width 549 height 89
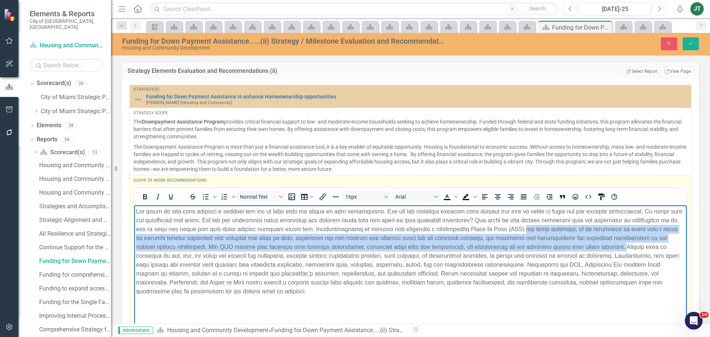
drag, startPoint x: 162, startPoint y: 255, endPoint x: 581, endPoint y: 231, distance: 419.1
click at [581, 231] on p "Rich Text Area. Press ALT-0 for help." at bounding box center [410, 251] width 549 height 89
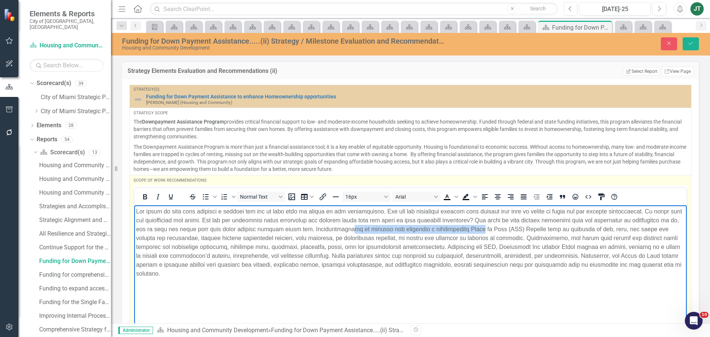
drag, startPoint x: 409, startPoint y: 229, endPoint x: 538, endPoint y: 229, distance: 129.4
click at [538, 229] on p "Rich Text Area. Press ALT-0 for help." at bounding box center [410, 242] width 549 height 71
drag, startPoint x: 557, startPoint y: 243, endPoint x: 565, endPoint y: 238, distance: 9.6
click at [557, 242] on p "Rich Text Area. Press ALT-0 for help." at bounding box center [410, 242] width 549 height 71
click at [621, 226] on p "Rich Text Area. Press ALT-0 for help." at bounding box center [410, 242] width 549 height 71
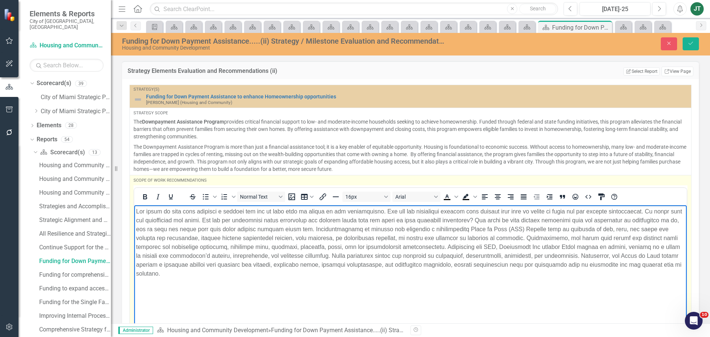
drag, startPoint x: 584, startPoint y: 227, endPoint x: 584, endPoint y: 232, distance: 5.5
click at [584, 232] on p "Rich Text Area. Press ALT-0 for help." at bounding box center [410, 242] width 549 height 71
drag, startPoint x: 662, startPoint y: 227, endPoint x: 617, endPoint y: 228, distance: 44.7
click at [617, 228] on p "Rich Text Area. Press ALT-0 for help." at bounding box center [410, 242] width 549 height 71
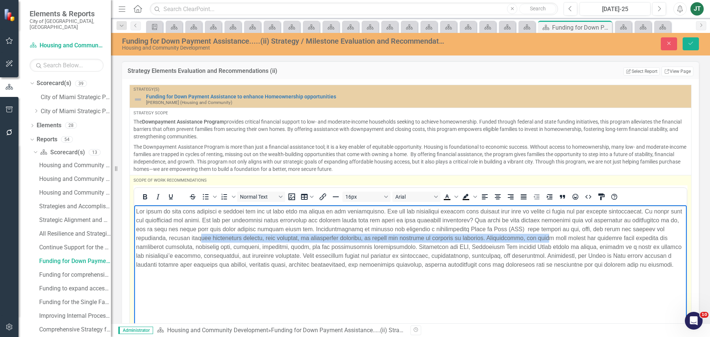
drag, startPoint x: 259, startPoint y: 237, endPoint x: 607, endPoint y: 234, distance: 347.5
click at [607, 235] on p "Rich Text Area. Press ALT-0 for help." at bounding box center [410, 238] width 549 height 62
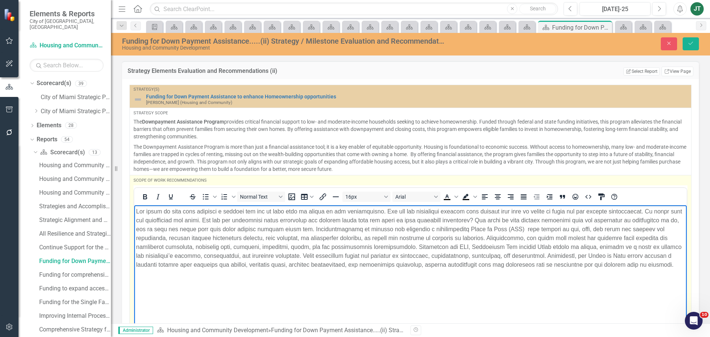
click at [579, 228] on p "Rich Text Area. Press ALT-0 for help." at bounding box center [410, 238] width 549 height 62
click at [584, 228] on p "Rich Text Area. Press ALT-0 for help." at bounding box center [410, 238] width 549 height 62
drag, startPoint x: 224, startPoint y: 237, endPoint x: 155, endPoint y: 237, distance: 69.1
click at [155, 237] on p "Rich Text Area. Press ALT-0 for help." at bounding box center [410, 238] width 549 height 62
click at [577, 237] on p "Rich Text Area. Press ALT-0 for help." at bounding box center [410, 238] width 549 height 62
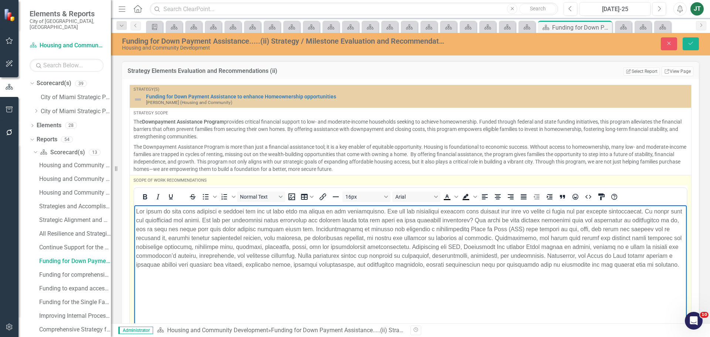
click at [474, 248] on p "Rich Text Area. Press ALT-0 for help." at bounding box center [410, 238] width 549 height 62
drag, startPoint x: 506, startPoint y: 238, endPoint x: 550, endPoint y: 238, distance: 44.4
click at [549, 238] on p "Rich Text Area. Press ALT-0 for help." at bounding box center [410, 238] width 549 height 62
click at [595, 240] on p "Rich Text Area. Press ALT-0 for help." at bounding box center [410, 238] width 549 height 62
click at [359, 227] on p "Rich Text Area. Press ALT-0 for help." at bounding box center [410, 238] width 549 height 62
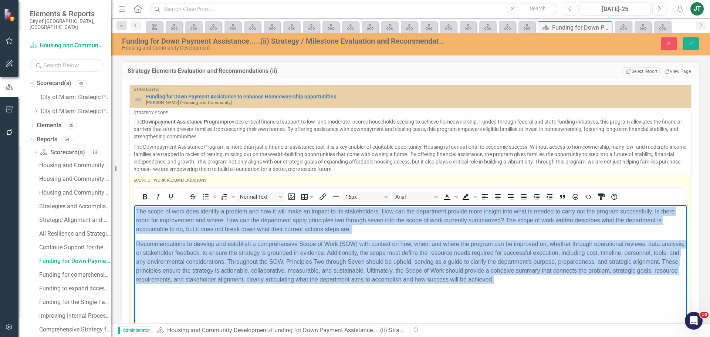
drag, startPoint x: 594, startPoint y: 289, endPoint x: 104, endPoint y: 162, distance: 506.2
click at [134, 205] on html "The scope of work does identify a problem and how it will make an impact to its…" at bounding box center [410, 260] width 552 height 111
click at [524, 197] on icon "Justify" at bounding box center [523, 196] width 6 height 5
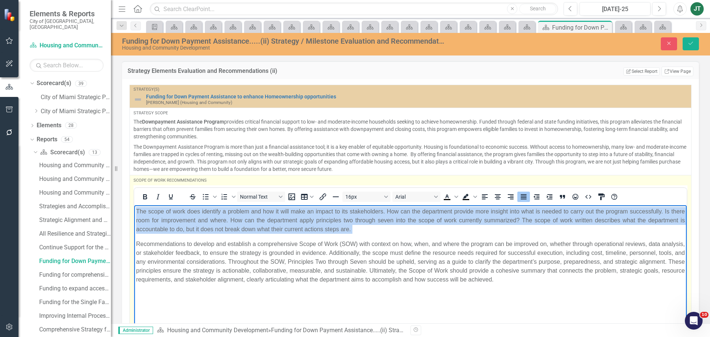
click at [534, 286] on body "The scope of work does identify a problem and how it will make an impact to its…" at bounding box center [410, 260] width 552 height 111
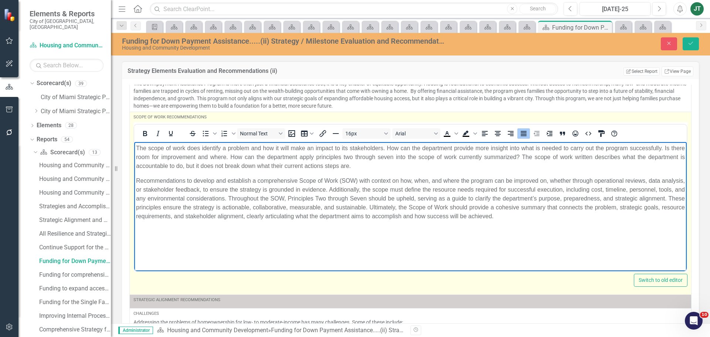
scroll to position [74, 0]
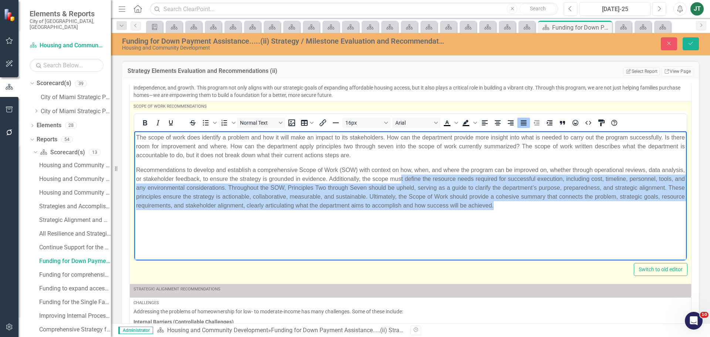
drag, startPoint x: 453, startPoint y: 178, endPoint x: 605, endPoint y: 206, distance: 154.9
click at [605, 206] on p "Recommendations to develop and establish a comprehensive Scope of Work (SOW) wi…" at bounding box center [410, 187] width 549 height 44
click at [574, 218] on body "The scope of work does identify a problem and how it will make an impact to its…" at bounding box center [410, 186] width 552 height 111
click at [610, 178] on p "Recommendations to develop and establish a comprehensive Scope of Work (SOW) wi…" at bounding box center [410, 187] width 549 height 44
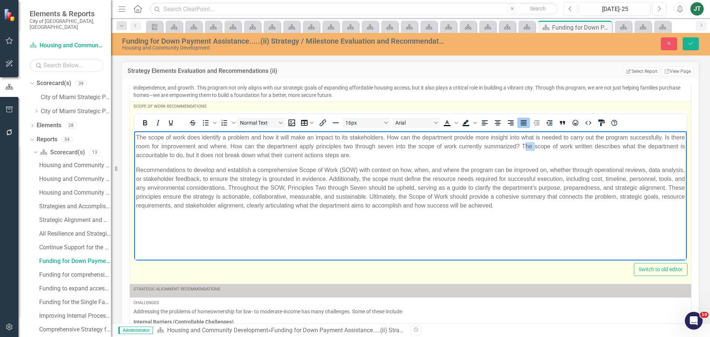
drag, startPoint x: 525, startPoint y: 145, endPoint x: 534, endPoint y: 145, distance: 9.6
click at [534, 145] on p "The scope of work does identify a problem and how it will make an impact to its…" at bounding box center [410, 146] width 549 height 27
click at [224, 167] on p "Recommendations to develop and establish a comprehensive Scope of Work (SOW) wi…" at bounding box center [410, 187] width 549 height 44
click at [156, 160] on body "The scope of work does identify a problem and how it will make an impact to its…" at bounding box center [410, 186] width 552 height 111
click at [205, 156] on p "The scope of work does identify a problem and how it will make an impact to its…" at bounding box center [410, 146] width 549 height 27
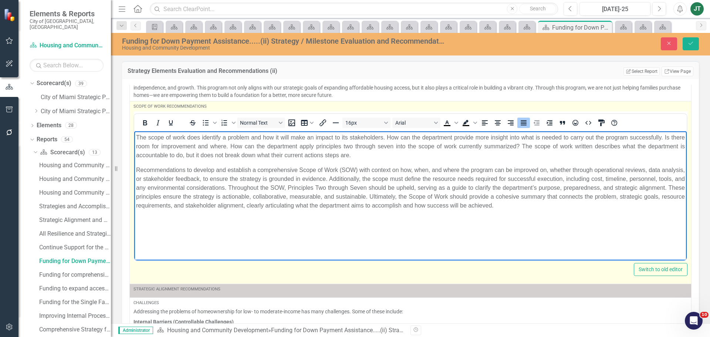
click at [363, 155] on p "The scope of work does identify a problem and how it will make an impact to its…" at bounding box center [410, 146] width 549 height 27
drag, startPoint x: 407, startPoint y: 155, endPoint x: 262, endPoint y: 158, distance: 144.6
click at [262, 158] on p "The scope of work does identify a problem and how it will make an impact to its…" at bounding box center [410, 146] width 549 height 27
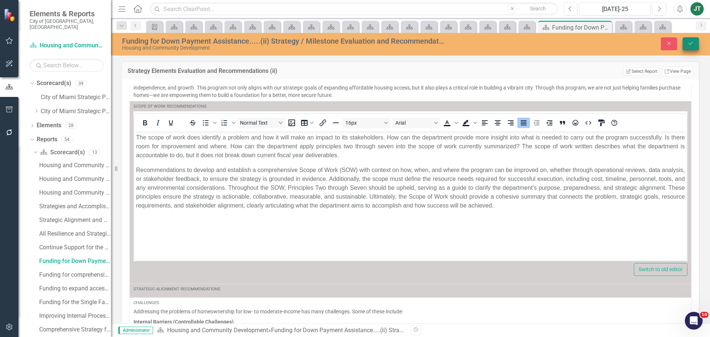
click at [692, 46] on icon "Save" at bounding box center [690, 43] width 7 height 5
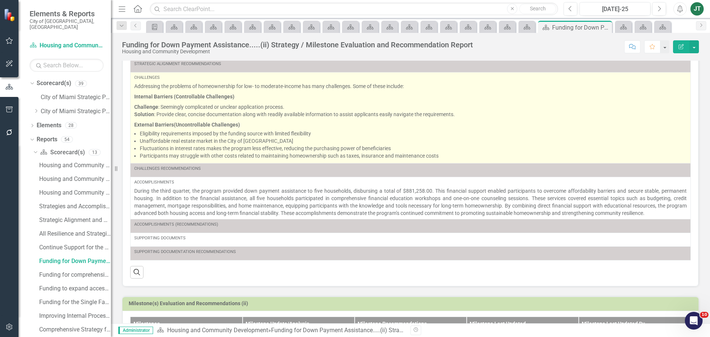
scroll to position [77, 0]
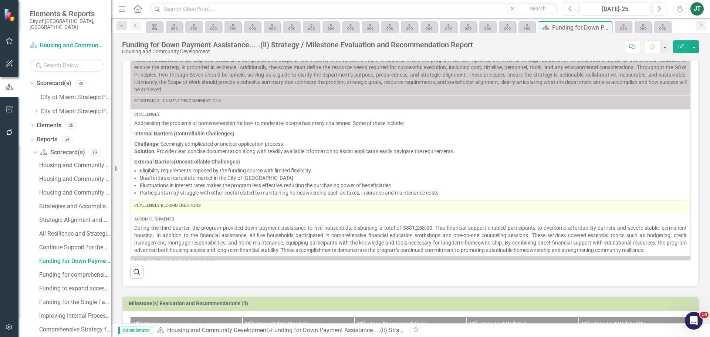
click at [244, 207] on div "Challenges Recommendations" at bounding box center [410, 206] width 552 height 6
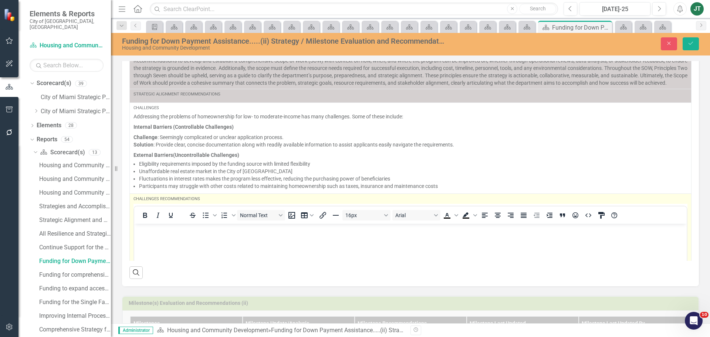
scroll to position [0, 0]
click at [176, 236] on body "Rich Text Area. Press ALT-0 for help." at bounding box center [410, 278] width 552 height 111
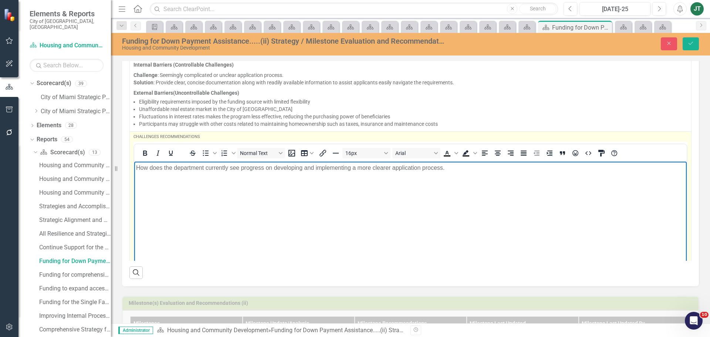
scroll to position [162, 0]
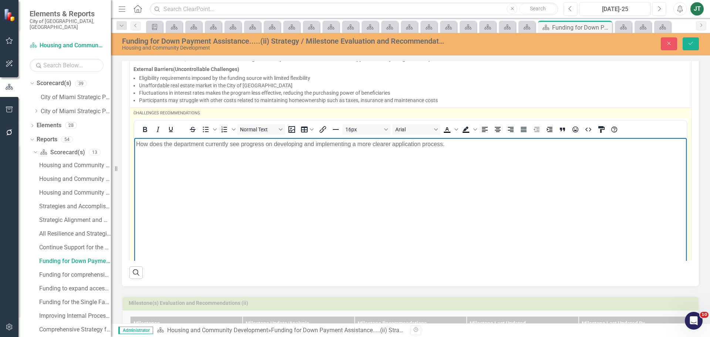
click at [473, 150] on body "How does the department currently see progress on developing and implementing a…" at bounding box center [410, 192] width 552 height 111
click at [461, 150] on p "How does the department currently see progress on developing and implementing a…" at bounding box center [410, 148] width 549 height 18
click at [509, 149] on p "How does the department currently see progress on developing and implementing a…" at bounding box center [410, 148] width 549 height 18
click at [509, 143] on p "How does the department currently see progress on developing and implementing a…" at bounding box center [410, 148] width 549 height 18
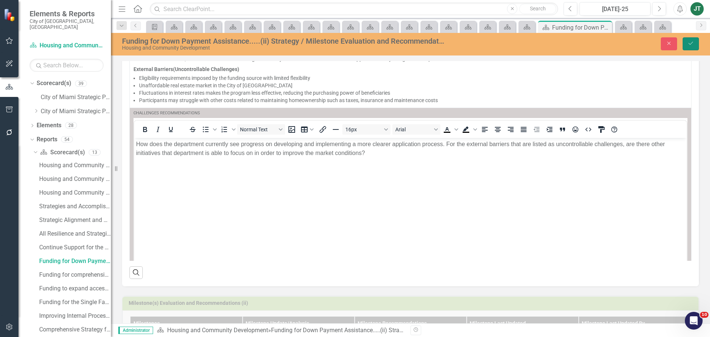
click at [689, 39] on button "Save" at bounding box center [690, 43] width 16 height 13
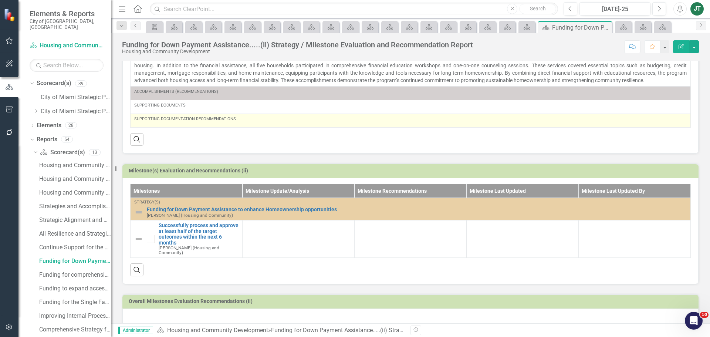
scroll to position [217, 0]
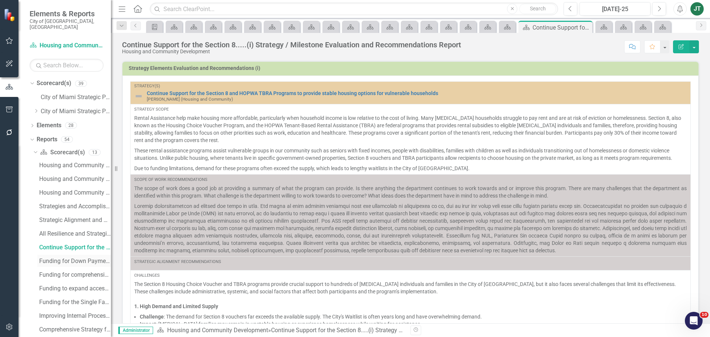
click at [63, 258] on div "Funding for Down Payment Assistance.....(ii) Strategy / Milestone Evaluation an…" at bounding box center [75, 261] width 72 height 7
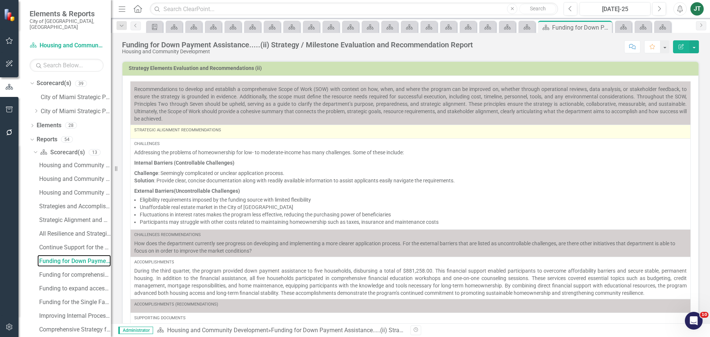
scroll to position [127, 0]
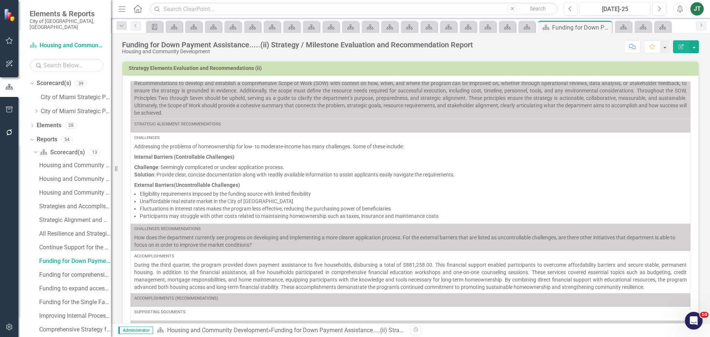
click at [67, 271] on div "Funding for comprehensive elderly services,....(iii) Strategy / Milestone Evalu…" at bounding box center [75, 274] width 72 height 7
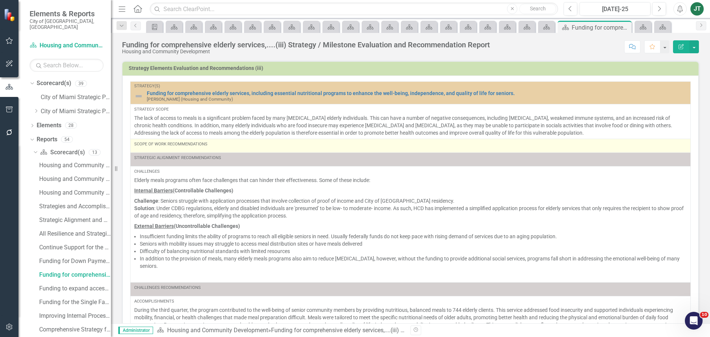
click at [211, 142] on div "Scope of Work Recommendations" at bounding box center [410, 144] width 552 height 6
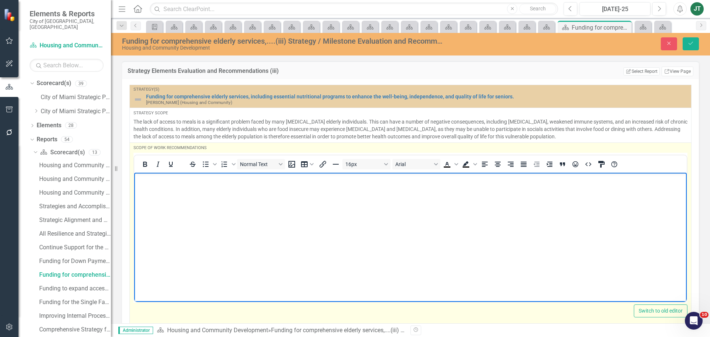
click at [165, 184] on body "Rich Text Area. Press ALT-0 for help." at bounding box center [410, 227] width 552 height 111
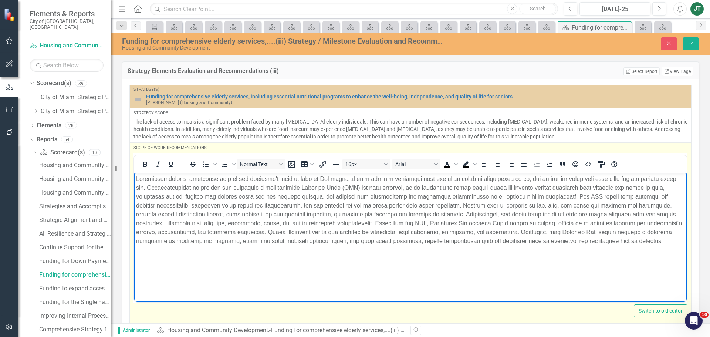
click at [463, 186] on p "Rich Text Area. Press ALT-0 for help." at bounding box center [410, 209] width 549 height 71
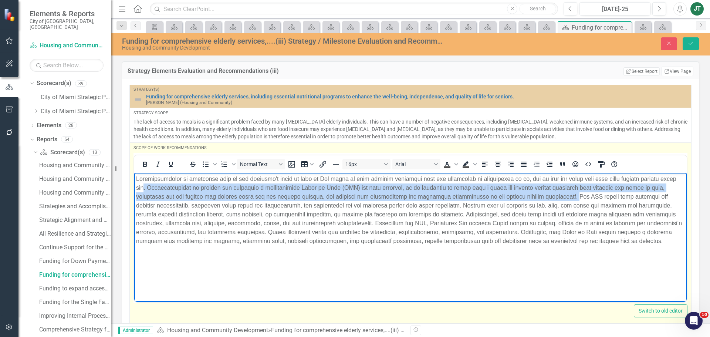
drag, startPoint x: 585, startPoint y: 195, endPoint x: 161, endPoint y: 186, distance: 424.4
click at [161, 186] on p "Rich Text Area. Press ALT-0 for help." at bounding box center [410, 209] width 549 height 71
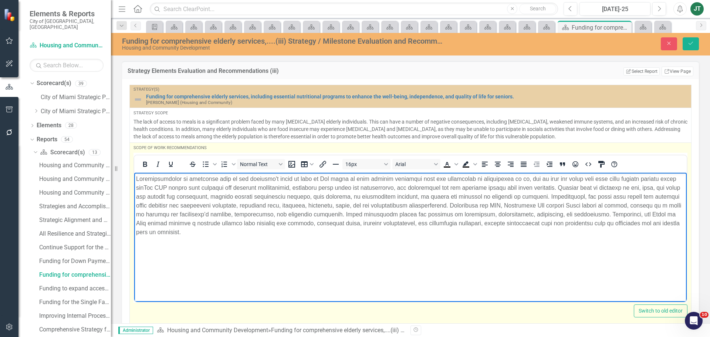
drag, startPoint x: 271, startPoint y: 181, endPoint x: 288, endPoint y: 181, distance: 17.0
click at [272, 181] on p "Rich Text Area. Press ALT-0 for help." at bounding box center [410, 205] width 549 height 62
click at [355, 183] on p "Rich Text Area. Press ALT-0 for help." at bounding box center [410, 205] width 549 height 62
click at [412, 181] on p "Rich Text Area. Press ALT-0 for help." at bounding box center [410, 205] width 549 height 62
click at [457, 180] on p "Rich Text Area. Press ALT-0 for help." at bounding box center [410, 205] width 549 height 62
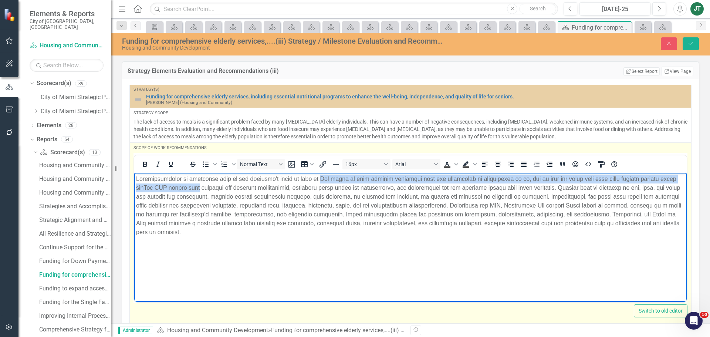
drag, startPoint x: 218, startPoint y: 186, endPoint x: 327, endPoint y: 180, distance: 109.2
click at [327, 180] on p "Rich Text Area. Press ALT-0 for help." at bounding box center [410, 205] width 549 height 62
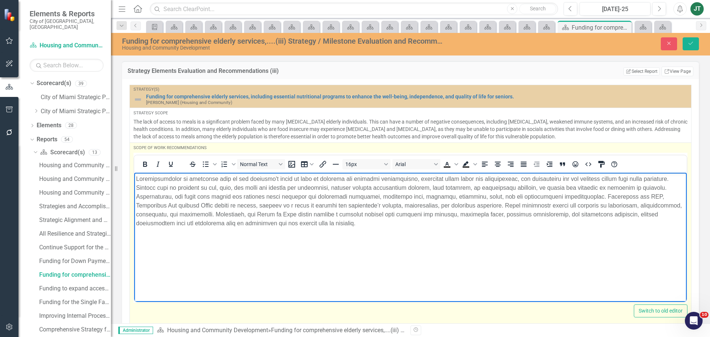
click at [344, 179] on p "Rich Text Area. Press ALT-0 for help." at bounding box center [410, 200] width 549 height 53
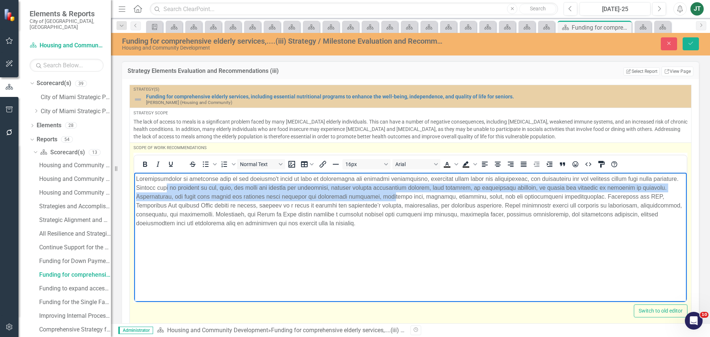
drag, startPoint x: 195, startPoint y: 189, endPoint x: 444, endPoint y: 243, distance: 254.3
click at [418, 208] on p "Rich Text Area. Press ALT-0 for help." at bounding box center [410, 200] width 549 height 53
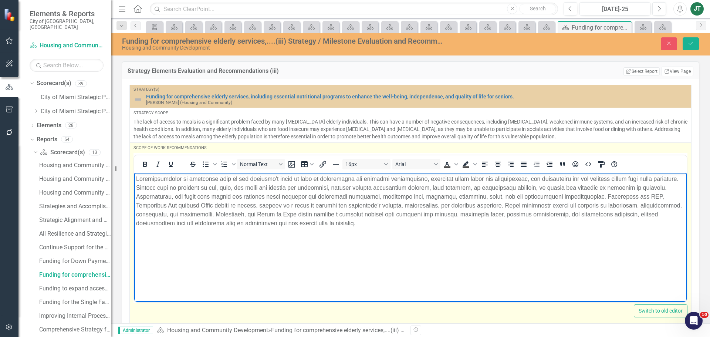
drag, startPoint x: 446, startPoint y: 247, endPoint x: 450, endPoint y: 243, distance: 5.7
click at [447, 247] on body "Rich Text Area. Press ALT-0 for help." at bounding box center [410, 227] width 552 height 111
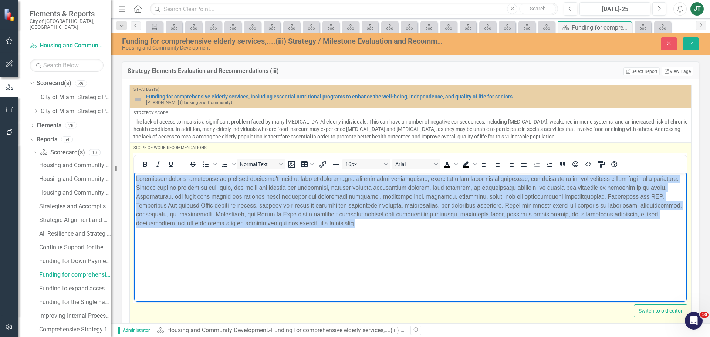
drag, startPoint x: 504, startPoint y: 224, endPoint x: -17, endPoint y: 147, distance: 527.3
click at [134, 172] on html at bounding box center [410, 227] width 552 height 111
click at [521, 164] on icon "Justify" at bounding box center [523, 164] width 9 height 9
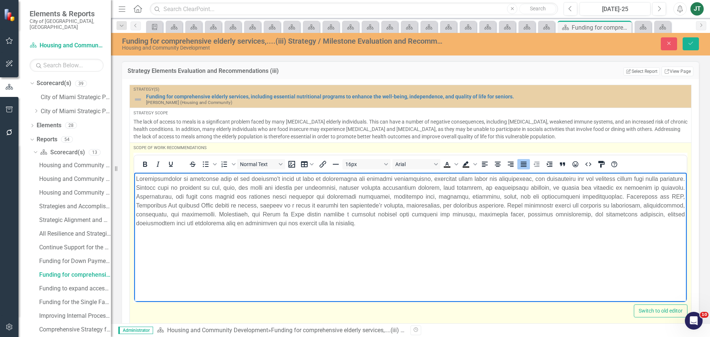
drag, startPoint x: 549, startPoint y: 240, endPoint x: 601, endPoint y: 175, distance: 82.8
click at [550, 238] on body "Rich Text Area. Press ALT-0 for help." at bounding box center [410, 227] width 552 height 111
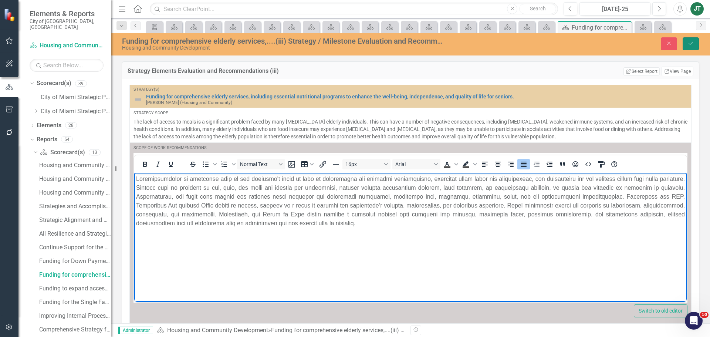
click at [692, 43] on icon "Save" at bounding box center [690, 43] width 7 height 5
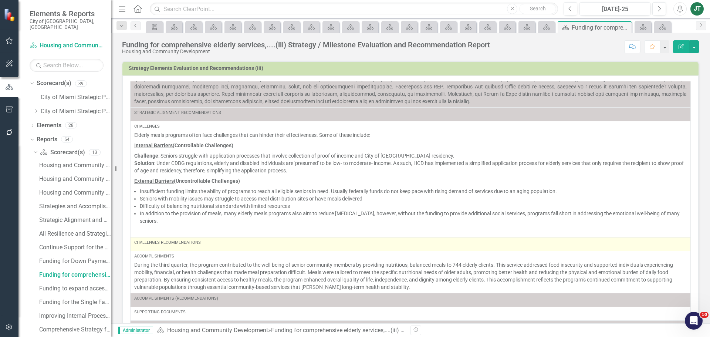
scroll to position [37, 0]
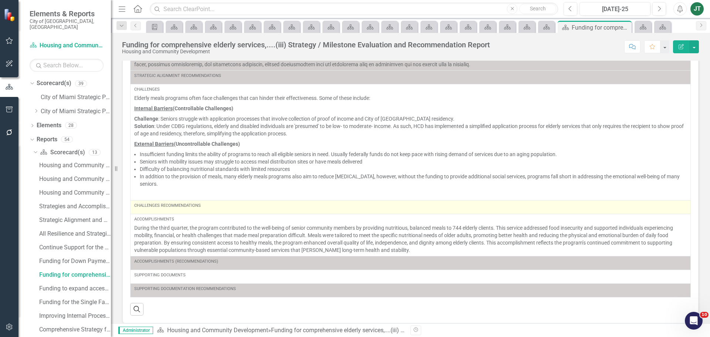
click at [216, 210] on div "Challenges Recommendations" at bounding box center [410, 207] width 552 height 9
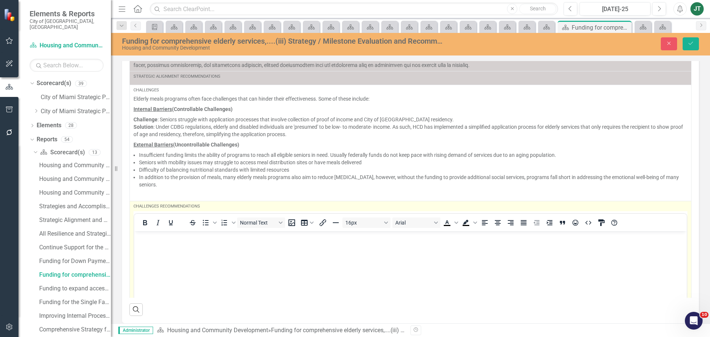
scroll to position [0, 0]
click at [155, 239] on p "Rich Text Area. Press ALT-0 for help." at bounding box center [410, 236] width 549 height 9
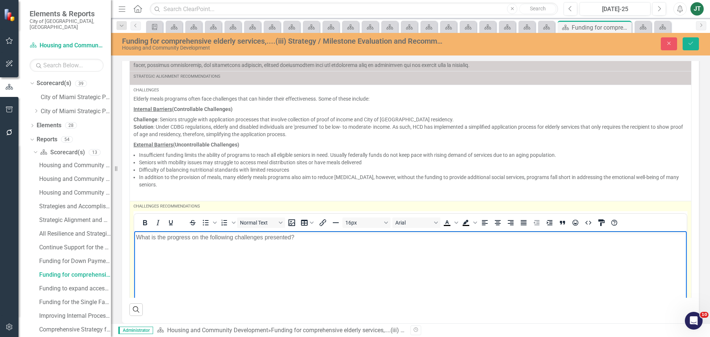
click at [174, 240] on p "What is the progress on the following challenges presented?" at bounding box center [410, 236] width 549 height 9
click at [325, 236] on p "What is the progress on the following challenges presented?" at bounding box center [410, 236] width 549 height 9
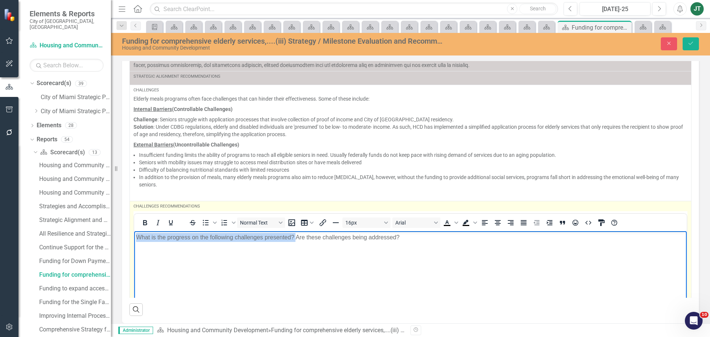
drag, startPoint x: 296, startPoint y: 237, endPoint x: 123, endPoint y: 245, distance: 173.2
click at [134, 245] on html "What is the progress on the following challenges presented? Are these challenge…" at bounding box center [410, 286] width 552 height 111
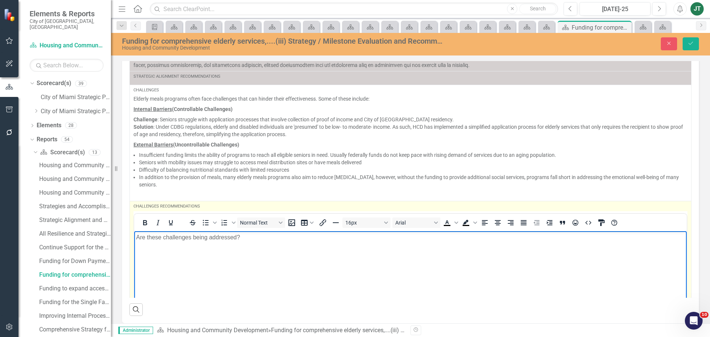
click at [293, 232] on body "Are these challenges being addressed?" at bounding box center [410, 286] width 552 height 111
drag, startPoint x: 434, startPoint y: 244, endPoint x: 437, endPoint y: 241, distance: 4.2
click at [437, 241] on body "Are these challenges being addressed? What is the progress on the following cha…" at bounding box center [410, 286] width 552 height 111
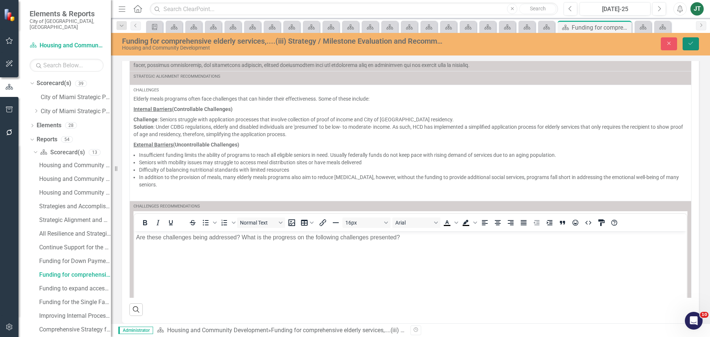
click at [692, 41] on icon "Save" at bounding box center [690, 43] width 7 height 5
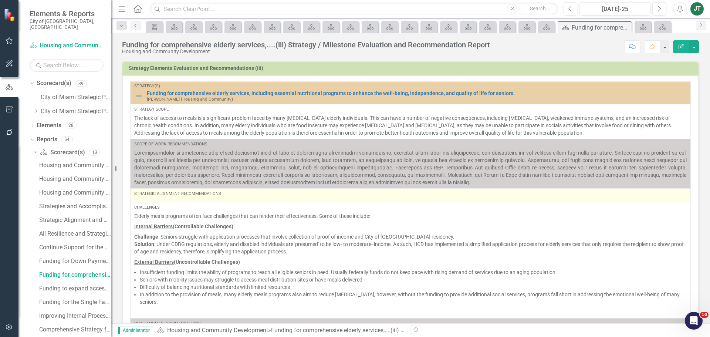
click at [224, 195] on div "Strategic Alignment Recommendations" at bounding box center [410, 194] width 552 height 6
click at [224, 194] on div "Strategic Alignment Recommendations" at bounding box center [410, 194] width 552 height 6
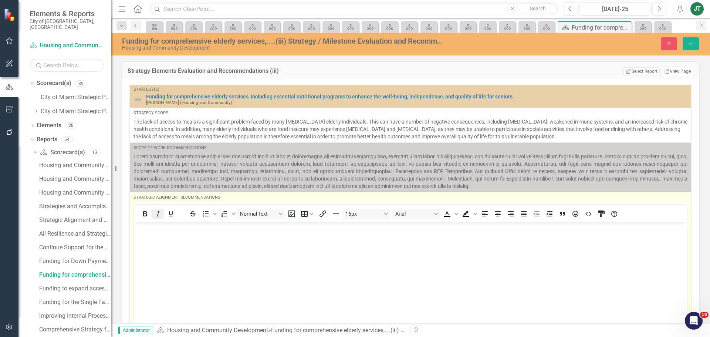
click at [153, 234] on body "Rich Text Area. Press ALT-0 for help." at bounding box center [410, 277] width 552 height 111
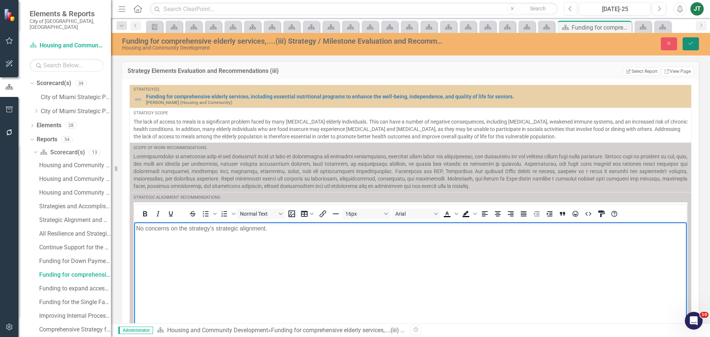
click at [692, 43] on icon "Save" at bounding box center [690, 43] width 7 height 5
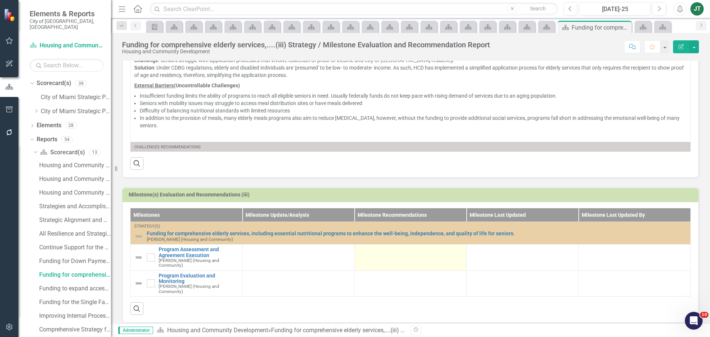
scroll to position [227, 0]
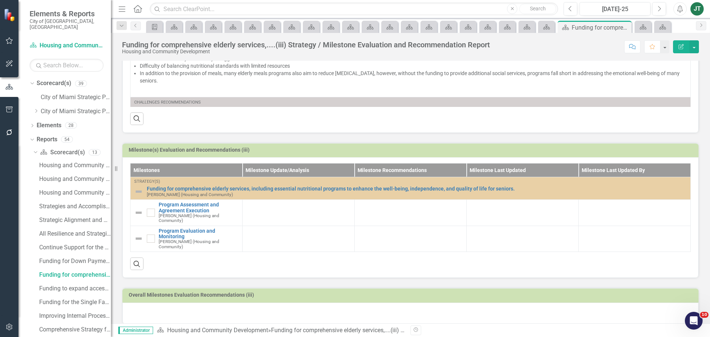
click at [154, 304] on div at bounding box center [410, 312] width 576 height 21
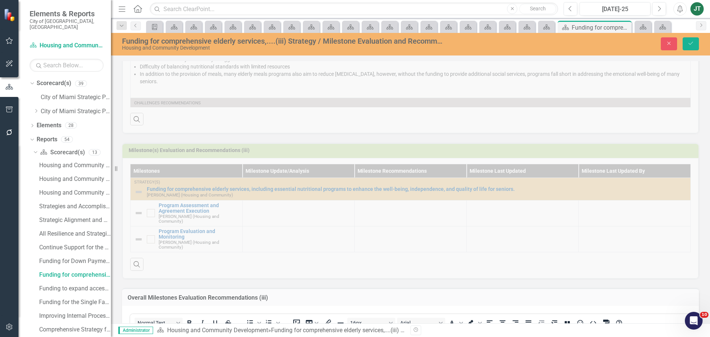
scroll to position [412, 0]
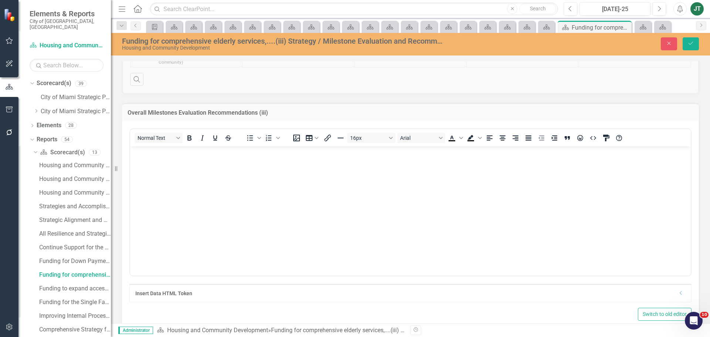
drag, startPoint x: 172, startPoint y: 191, endPoint x: 156, endPoint y: 166, distance: 29.5
click at [171, 187] on body "Rich Text Area. Press ALT-0 for help." at bounding box center [410, 201] width 560 height 111
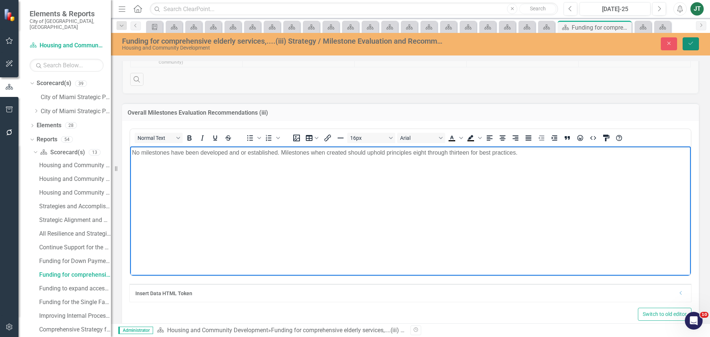
click at [695, 40] on button "Save" at bounding box center [690, 43] width 16 height 13
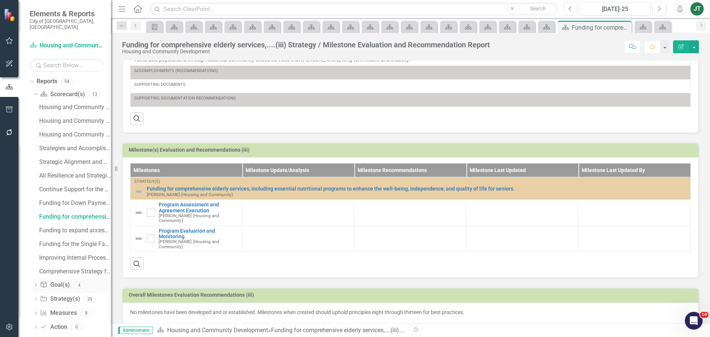
scroll to position [61, 0]
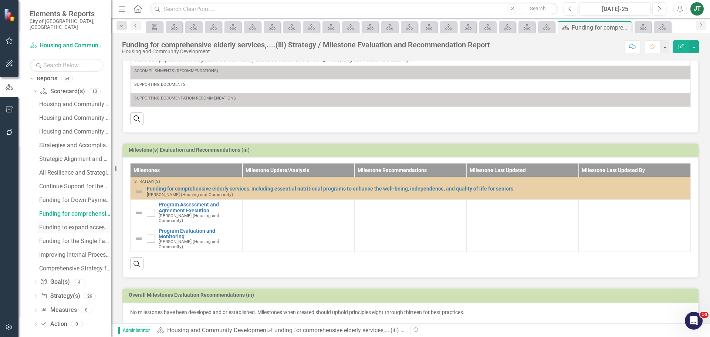
click at [60, 224] on div "Funding to expand access to daycare....(iv) Strategy / Milestone Evaluation and…" at bounding box center [75, 227] width 72 height 7
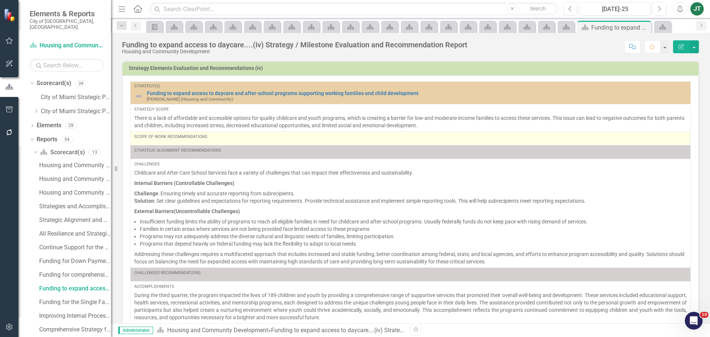
click at [244, 140] on div "Scope of Work Recommendations" at bounding box center [410, 138] width 552 height 9
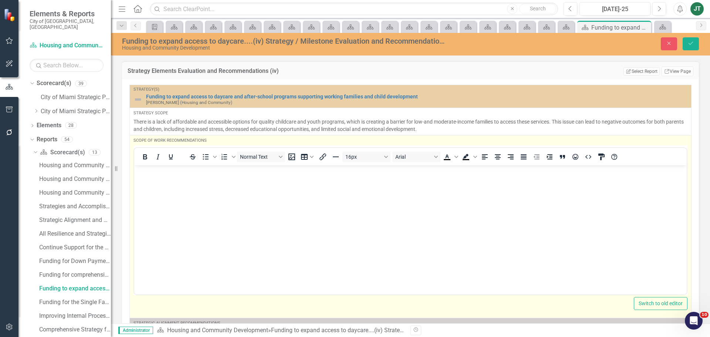
click at [153, 177] on body "Rich Text Area. Press ALT-0 for help." at bounding box center [410, 220] width 552 height 111
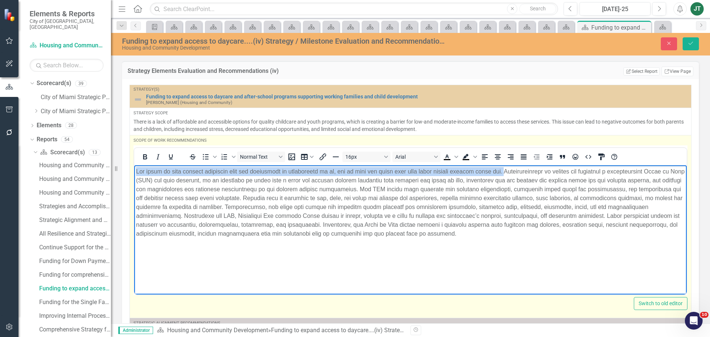
drag, startPoint x: 510, startPoint y: 170, endPoint x: 188, endPoint y: 335, distance: 361.7
click at [134, 170] on html at bounding box center [410, 220] width 552 height 111
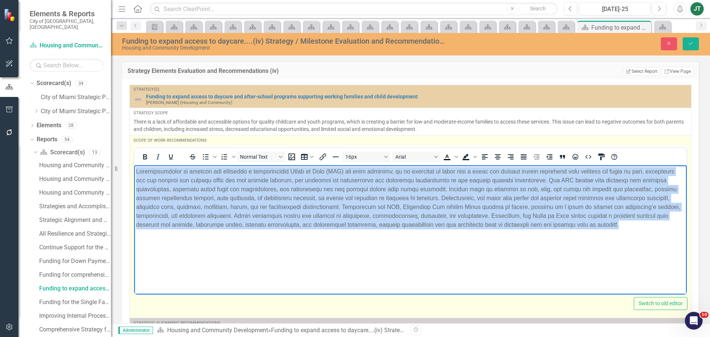
drag, startPoint x: 260, startPoint y: 249, endPoint x: 28, endPoint y: 108, distance: 271.3
click at [134, 165] on html at bounding box center [410, 220] width 552 height 111
click at [522, 157] on icon "Justify" at bounding box center [523, 156] width 9 height 9
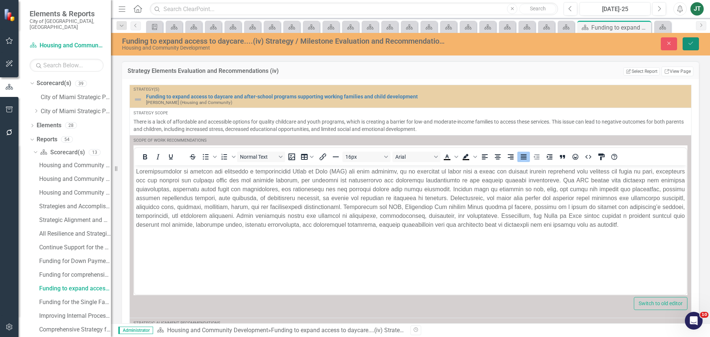
click at [695, 43] on button "Save" at bounding box center [690, 43] width 16 height 13
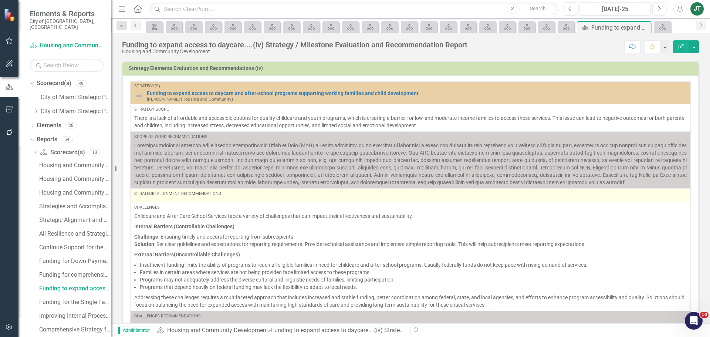
click at [190, 200] on div "Strategic Alignment Recommendations" at bounding box center [410, 195] width 552 height 9
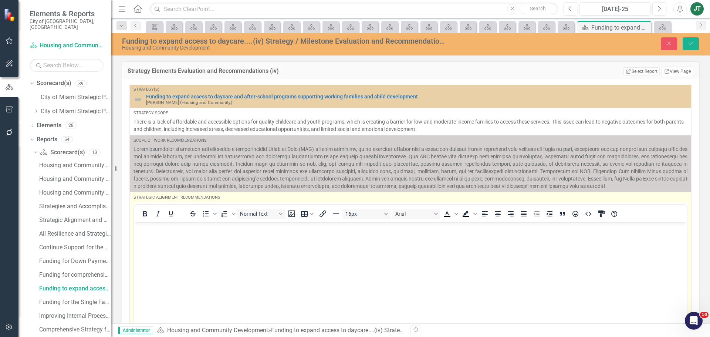
click at [166, 235] on body "Rich Text Area. Press ALT-0 for help." at bounding box center [410, 277] width 552 height 111
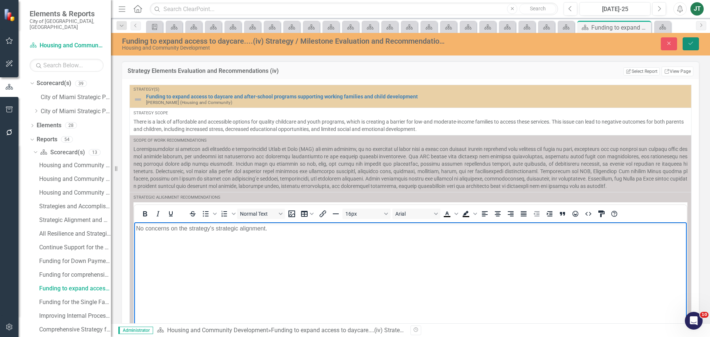
click at [689, 45] on icon "Save" at bounding box center [690, 43] width 7 height 5
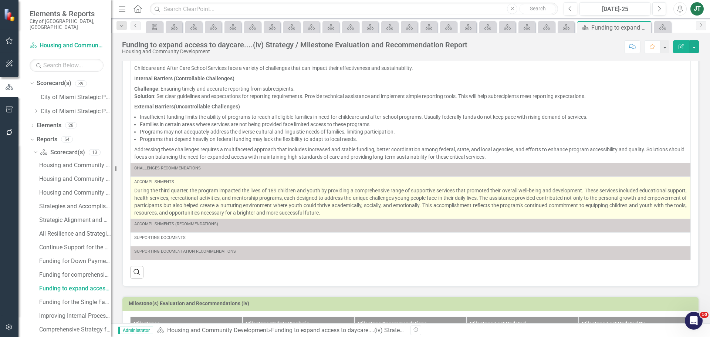
scroll to position [50, 0]
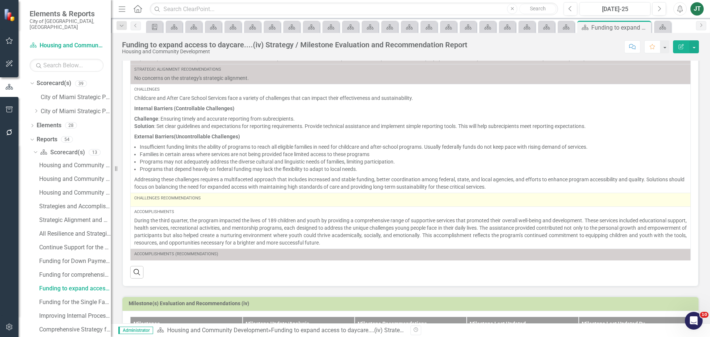
click at [214, 201] on div "Challenges Recommendations" at bounding box center [410, 198] width 552 height 6
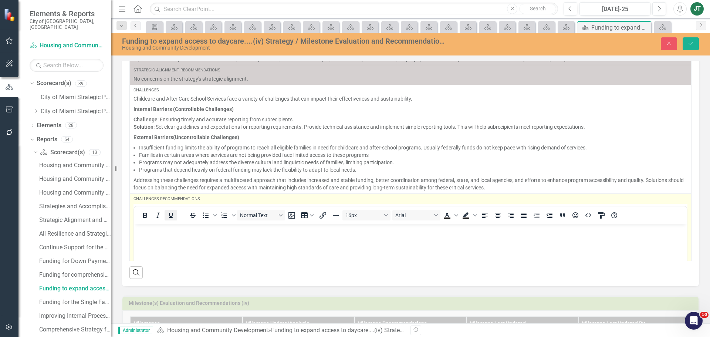
scroll to position [0, 0]
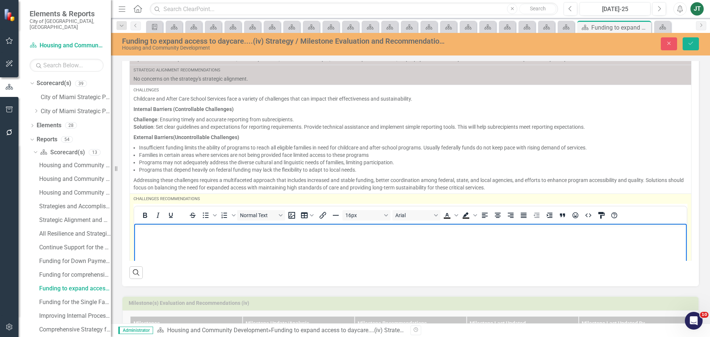
click at [152, 228] on p "Rich Text Area. Press ALT-0 for help." at bounding box center [410, 229] width 549 height 9
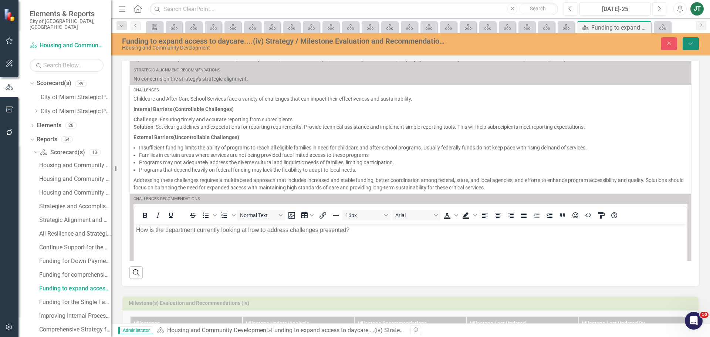
click at [689, 44] on icon "Save" at bounding box center [690, 43] width 7 height 5
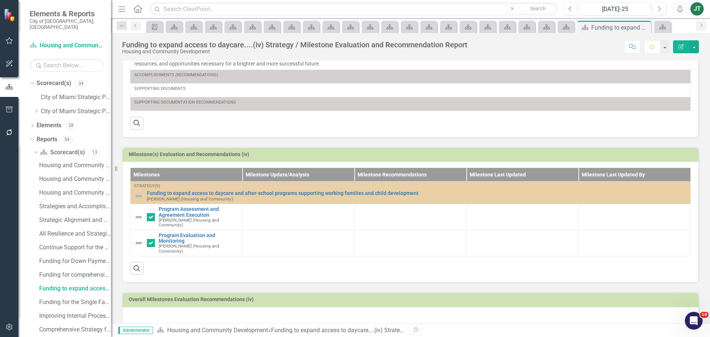
scroll to position [227, 0]
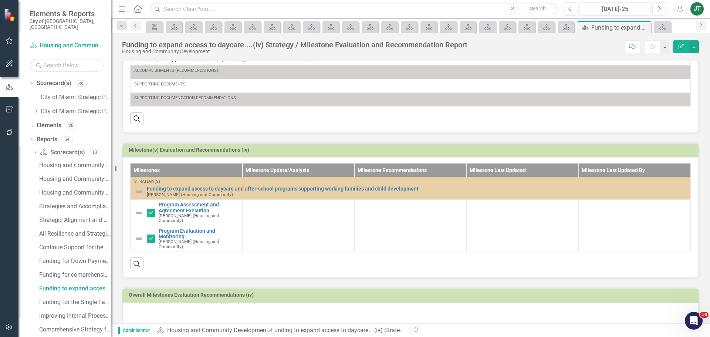
click at [187, 302] on div at bounding box center [410, 312] width 576 height 21
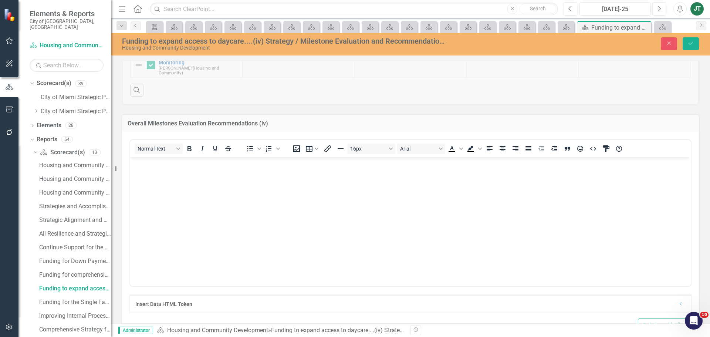
scroll to position [412, 0]
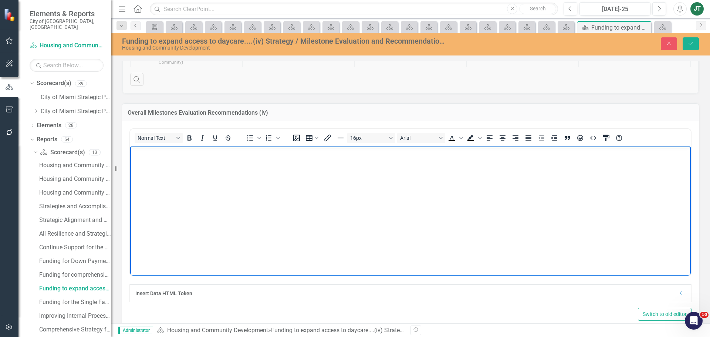
click at [174, 188] on body "Rich Text Area. Press ALT-0 for help." at bounding box center [410, 201] width 560 height 111
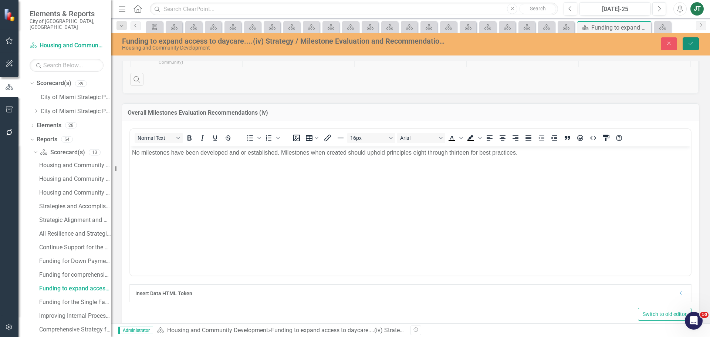
click at [694, 39] on button "Save" at bounding box center [690, 43] width 16 height 13
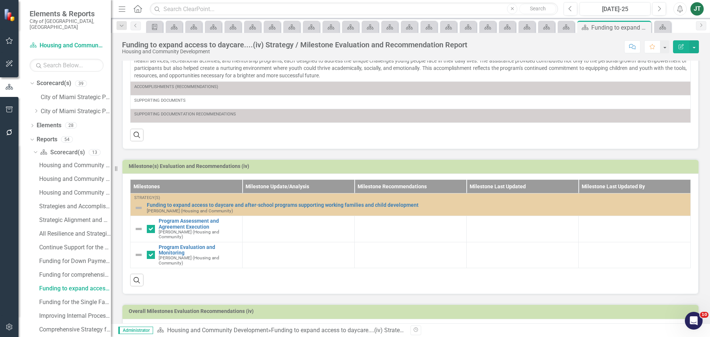
scroll to position [227, 0]
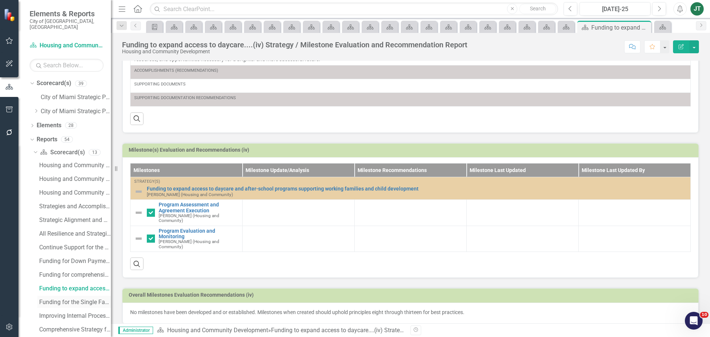
click at [71, 299] on div "Funding for the Single Family Rehabilitation.....(v) Strategy / Milestone Evalu…" at bounding box center [75, 302] width 72 height 7
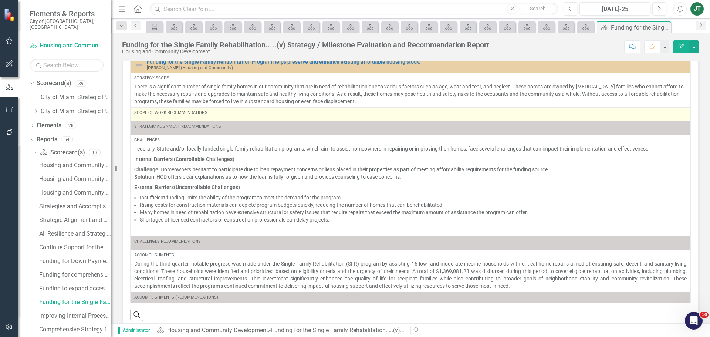
click at [240, 116] on div "Scope of Work Recommendations" at bounding box center [410, 114] width 552 height 9
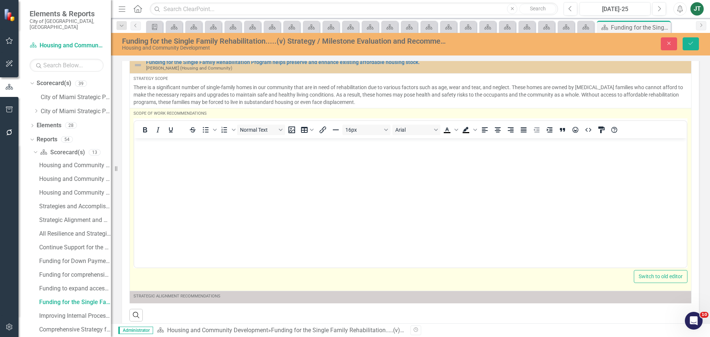
click at [152, 156] on body "Rich Text Area. Press ALT-0 for help." at bounding box center [410, 193] width 552 height 111
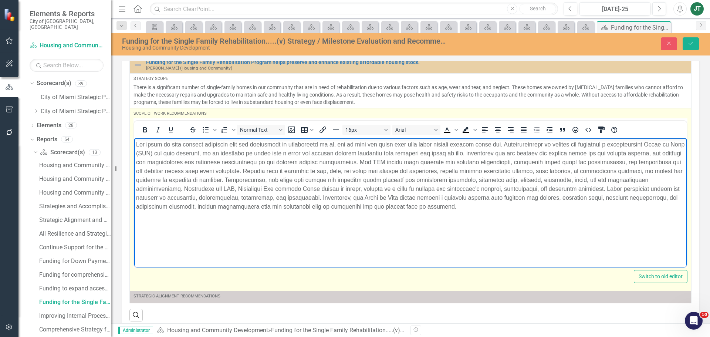
drag, startPoint x: 461, startPoint y: 187, endPoint x: 481, endPoint y: 189, distance: 19.7
click at [462, 187] on p "Rich Text Area. Press ALT-0 for help." at bounding box center [410, 175] width 549 height 71
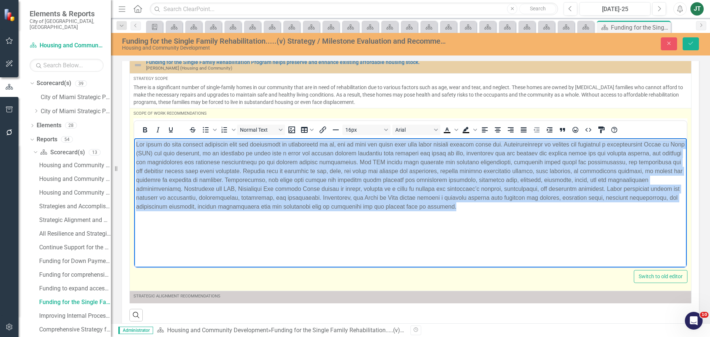
drag, startPoint x: 580, startPoint y: 208, endPoint x: 89, endPoint y: 120, distance: 498.3
click at [134, 138] on html at bounding box center [410, 193] width 552 height 111
click at [523, 130] on icon "Justify" at bounding box center [523, 129] width 6 height 5
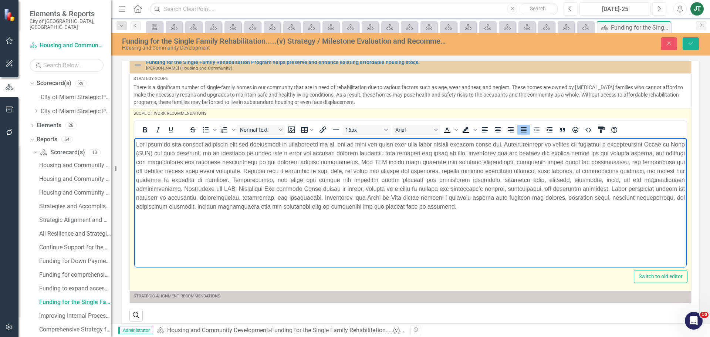
click at [560, 186] on p "Rich Text Area. Press ALT-0 for help." at bounding box center [410, 175] width 549 height 71
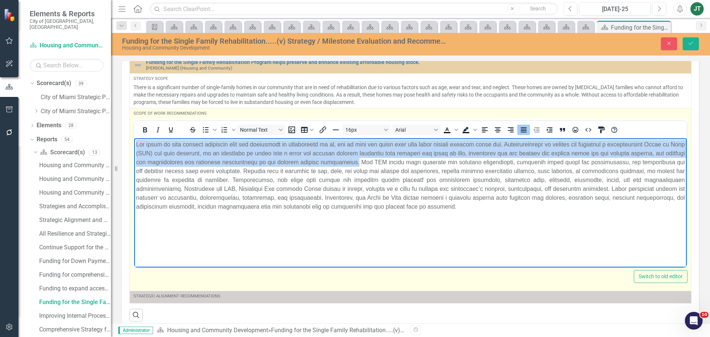
drag, startPoint x: 413, startPoint y: 160, endPoint x: 176, endPoint y: 284, distance: 267.7
click at [134, 146] on html at bounding box center [410, 193] width 552 height 111
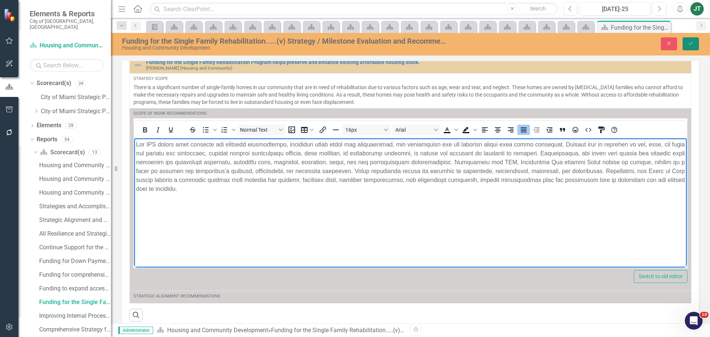
click at [695, 42] on button "Save" at bounding box center [690, 43] width 16 height 13
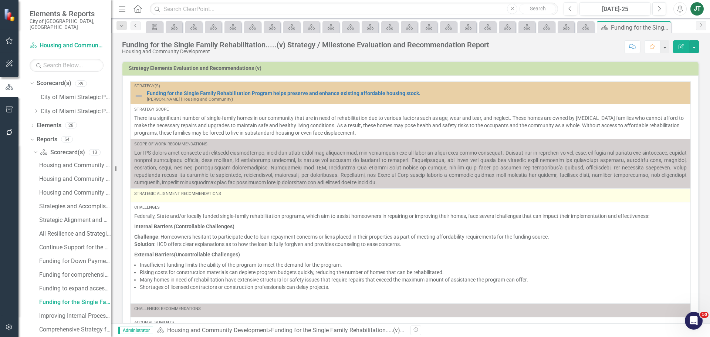
click at [241, 195] on div "Strategic Alignment Recommendations" at bounding box center [410, 194] width 552 height 6
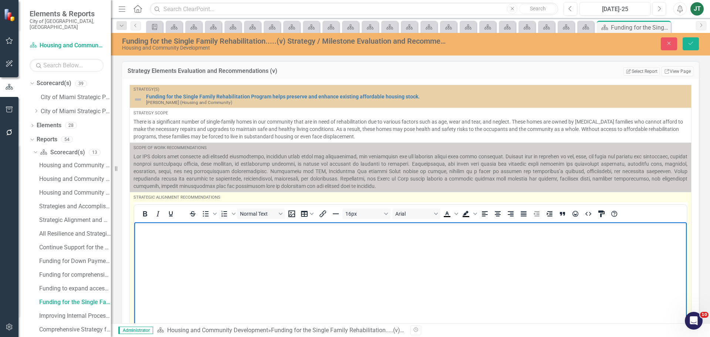
click at [190, 230] on p "Rich Text Area. Press ALT-0 for help." at bounding box center [410, 228] width 549 height 9
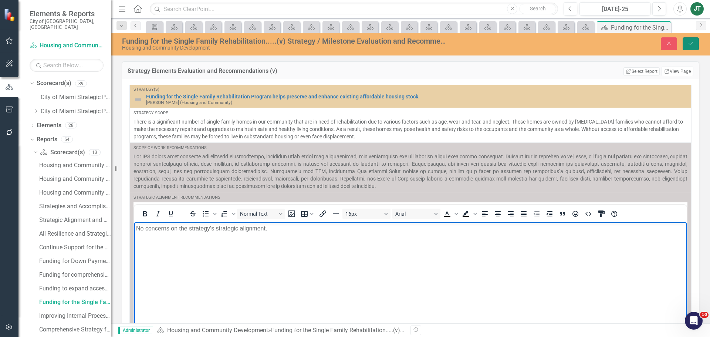
click at [691, 39] on button "Save" at bounding box center [690, 43] width 16 height 13
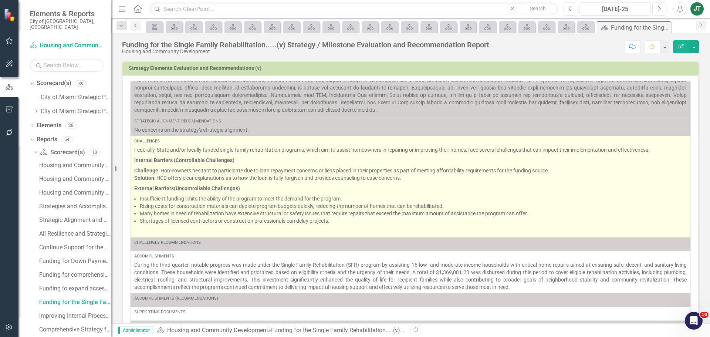
click at [316, 186] on p "External Barriers (Uncontrollable Challenges)" at bounding box center [410, 188] width 552 height 10
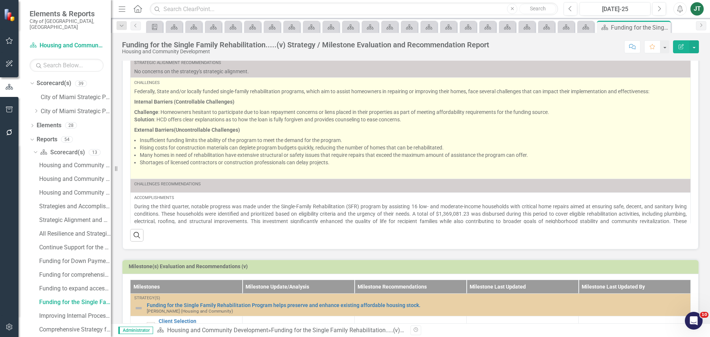
scroll to position [72, 0]
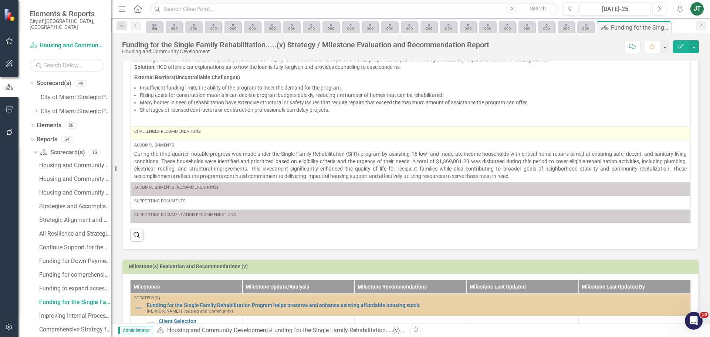
click at [215, 138] on td "Challenges Recommendations" at bounding box center [410, 133] width 560 height 14
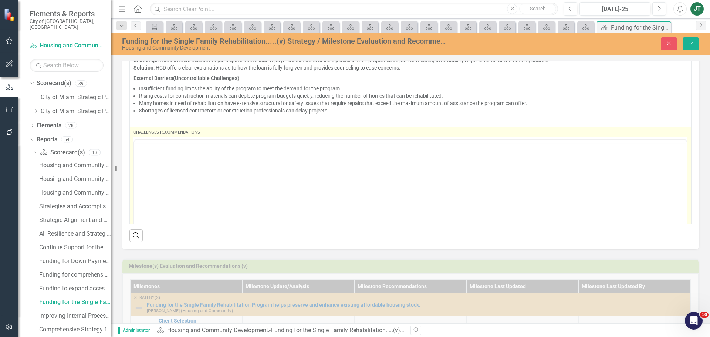
scroll to position [0, 0]
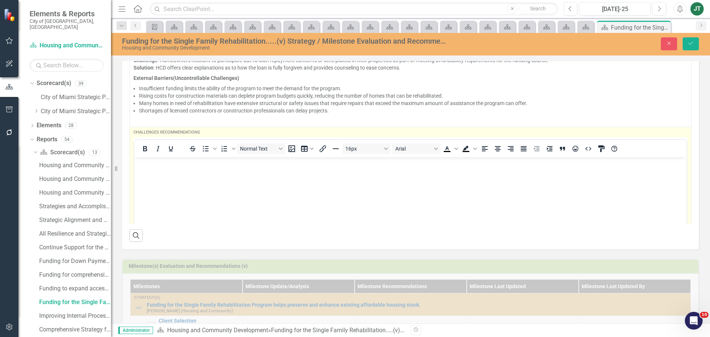
click at [159, 173] on body "Rich Text Area. Press ALT-0 for help." at bounding box center [410, 212] width 552 height 111
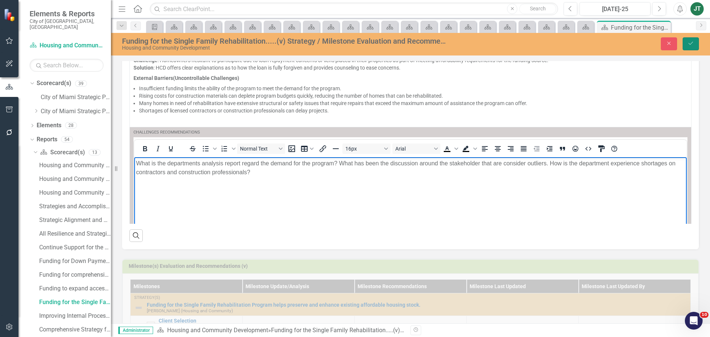
click at [687, 41] on icon "Save" at bounding box center [690, 43] width 7 height 5
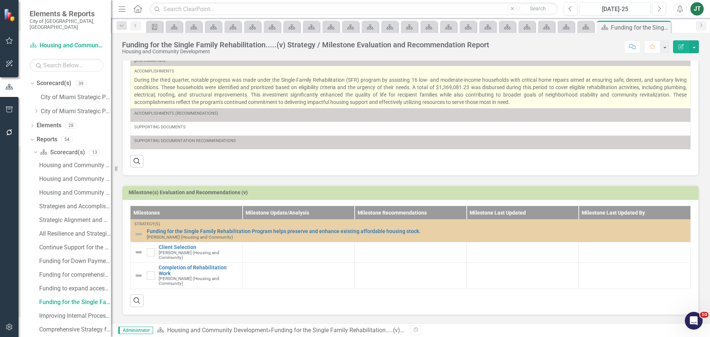
scroll to position [222, 0]
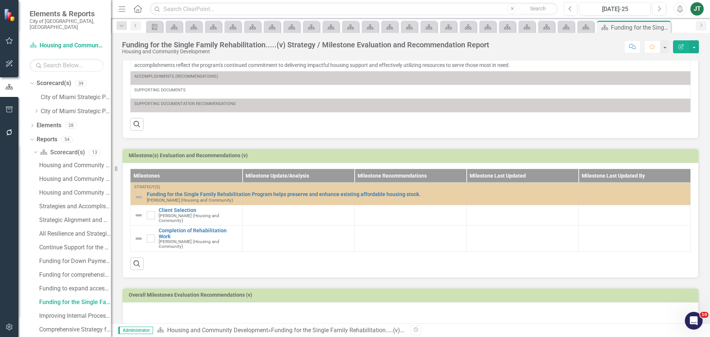
click at [158, 307] on div at bounding box center [410, 312] width 576 height 21
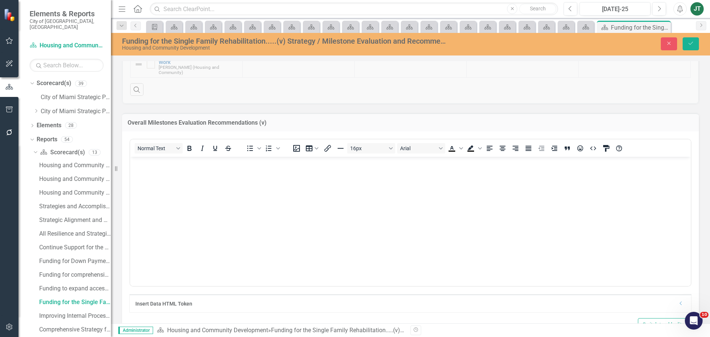
scroll to position [407, 0]
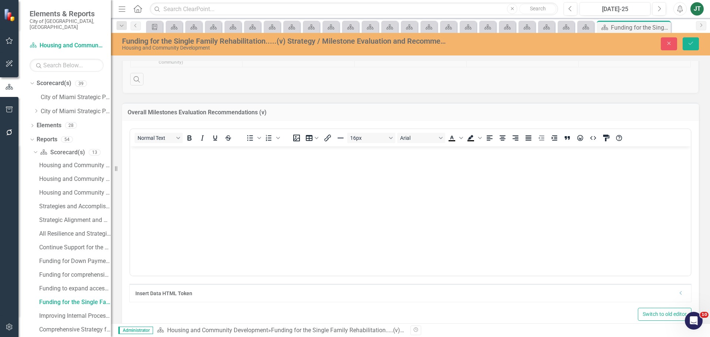
click at [163, 176] on body "Rich Text Area. Press ALT-0 for help." at bounding box center [410, 201] width 560 height 111
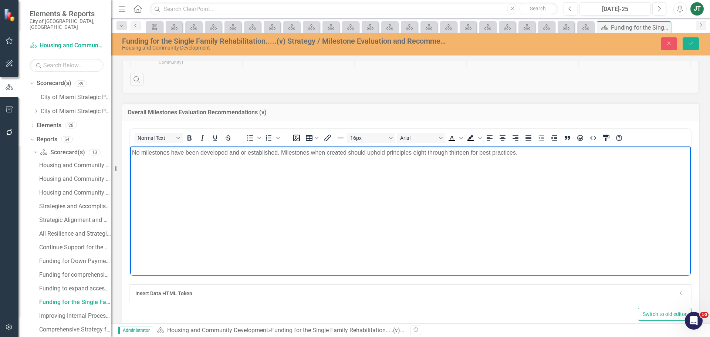
click at [187, 165] on body "No milestones have been developed and or established. Milestones when created s…" at bounding box center [410, 201] width 560 height 111
drag, startPoint x: 169, startPoint y: 152, endPoint x: 288, endPoint y: 158, distance: 119.9
click at [288, 158] on body "No milestones have been developed and or established. Milestones when created s…" at bounding box center [410, 201] width 560 height 111
click at [289, 182] on body "No milestones have been developed and or established. Milestones when created s…" at bounding box center [410, 201] width 560 height 111
drag, startPoint x: 344, startPoint y: 155, endPoint x: 482, endPoint y: 162, distance: 138.0
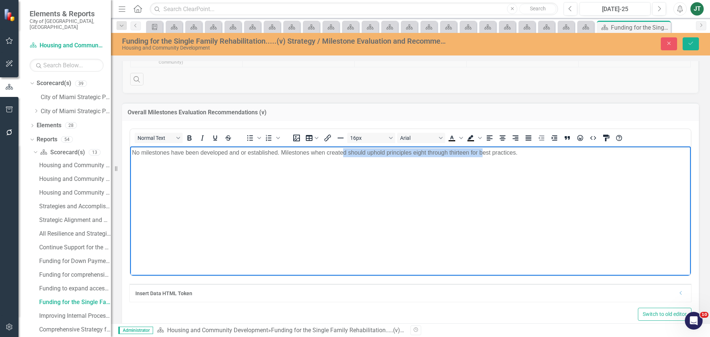
click at [482, 162] on body "No milestones have been developed and or established. Milestones when created s…" at bounding box center [410, 201] width 560 height 111
click at [387, 215] on body "No milestones have been developed and or established. Milestones when created s…" at bounding box center [410, 201] width 560 height 111
drag, startPoint x: 144, startPoint y: 151, endPoint x: 93, endPoint y: 151, distance: 51.4
click at [130, 151] on html "No milestones have been developed and or established. Milestones when created s…" at bounding box center [410, 201] width 560 height 111
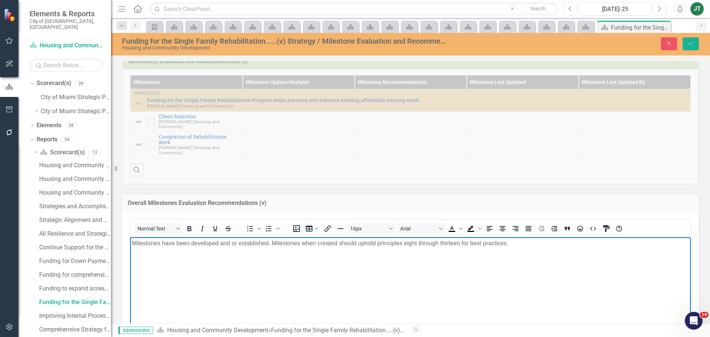
scroll to position [296, 0]
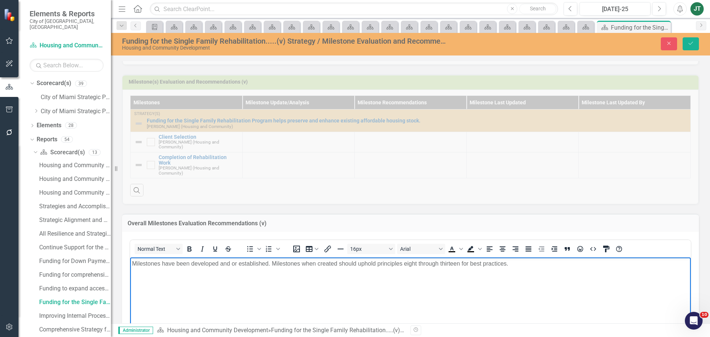
drag, startPoint x: 245, startPoint y: 277, endPoint x: 223, endPoint y: 278, distance: 22.2
click at [245, 277] on body "Milestones have been developed and or established. Milestones when created shou…" at bounding box center [410, 312] width 560 height 111
click at [131, 262] on body "Milestones have been developed and or established. Milestones when created shou…" at bounding box center [410, 312] width 560 height 111
click at [690, 43] on icon "Save" at bounding box center [690, 43] width 7 height 5
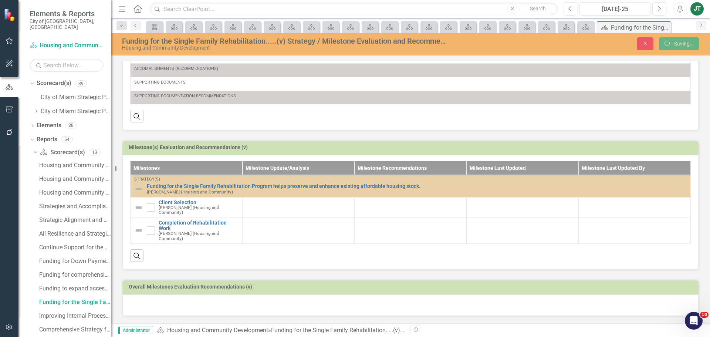
scroll to position [222, 0]
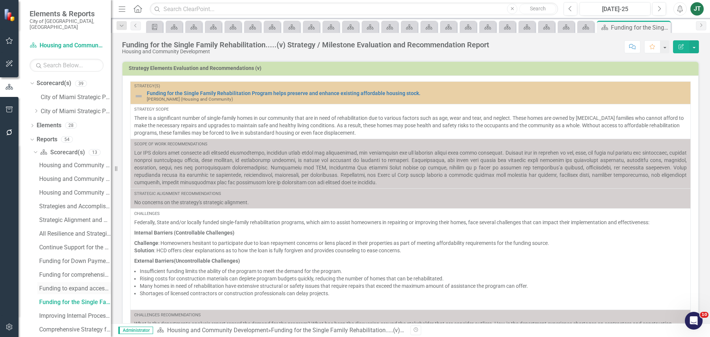
click at [58, 285] on div "Funding to expand access to daycare....(iv) Strategy / Milestone Evaluation and…" at bounding box center [75, 288] width 72 height 7
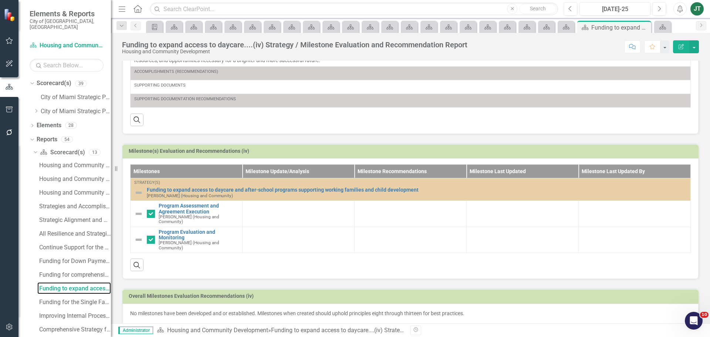
scroll to position [227, 0]
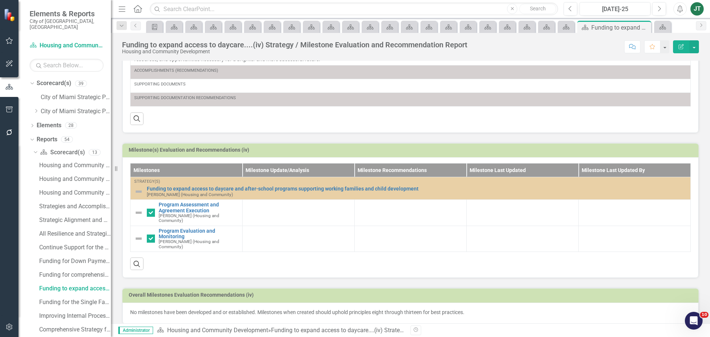
click at [174, 308] on p "No milestones have been developed and or established. Milestones when created s…" at bounding box center [410, 311] width 560 height 7
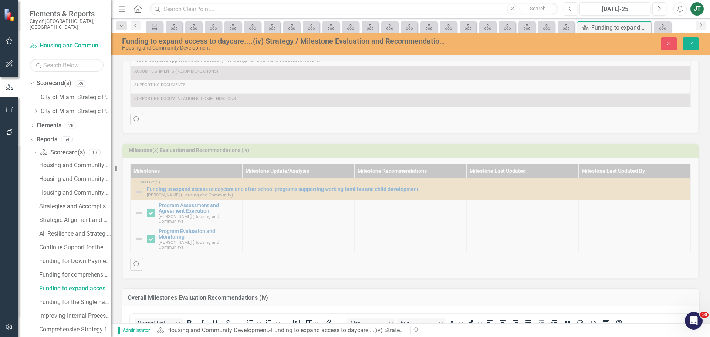
scroll to position [0, 0]
click at [160, 318] on button "Normal Text" at bounding box center [159, 323] width 48 height 10
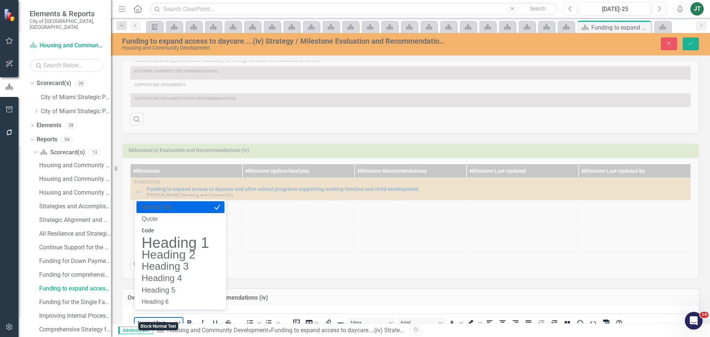
click at [160, 318] on button "Normal Text" at bounding box center [159, 323] width 48 height 10
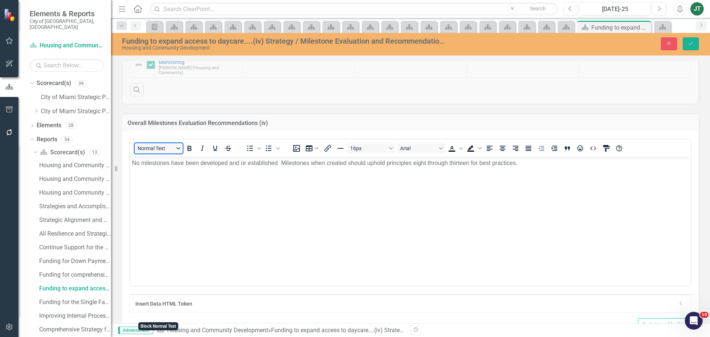
scroll to position [412, 0]
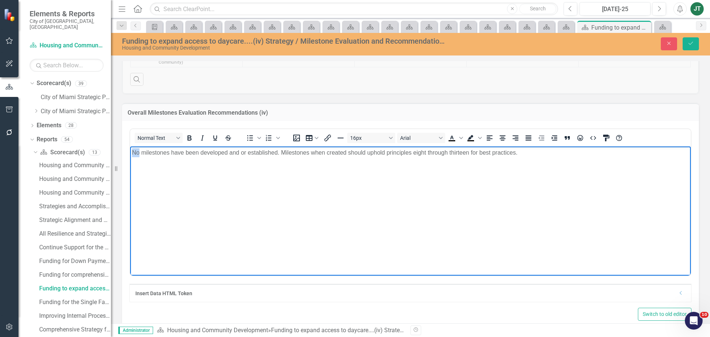
drag, startPoint x: 140, startPoint y: 151, endPoint x: 124, endPoint y: 153, distance: 16.4
click at [130, 153] on html "No milestones have been developed and or established. Milestones when created s…" at bounding box center [410, 201] width 560 height 111
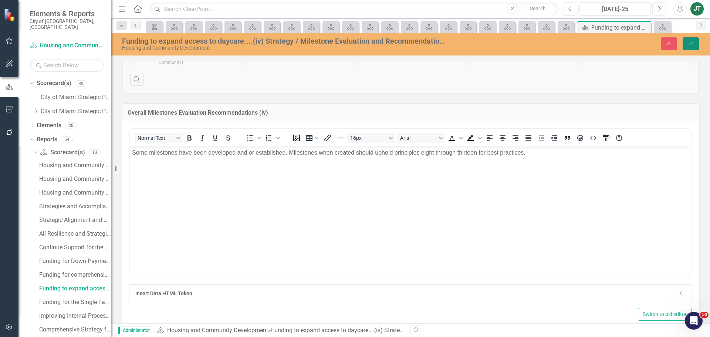
click at [694, 43] on button "Save" at bounding box center [690, 43] width 16 height 13
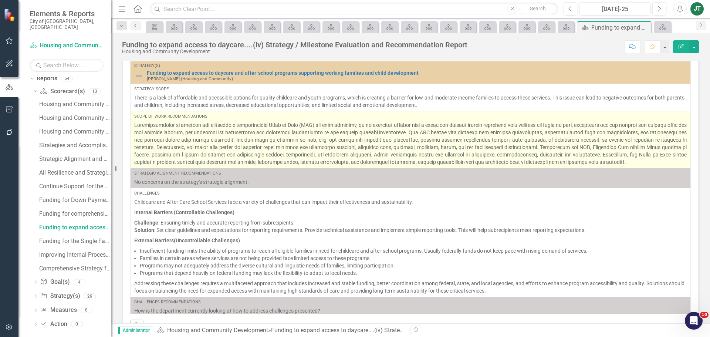
scroll to position [0, 0]
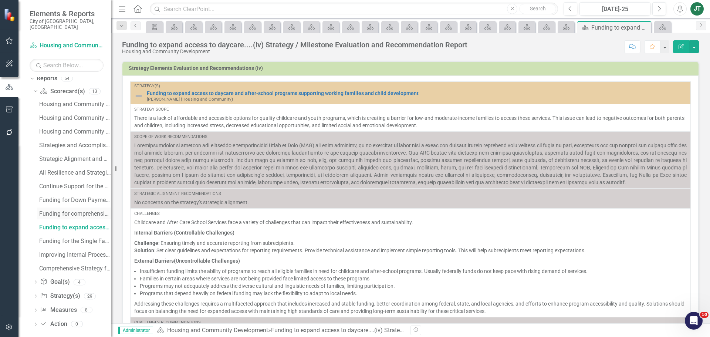
click at [62, 210] on div "Funding for comprehensive elderly services,....(iii) Strategy / Milestone Evalu…" at bounding box center [75, 213] width 72 height 7
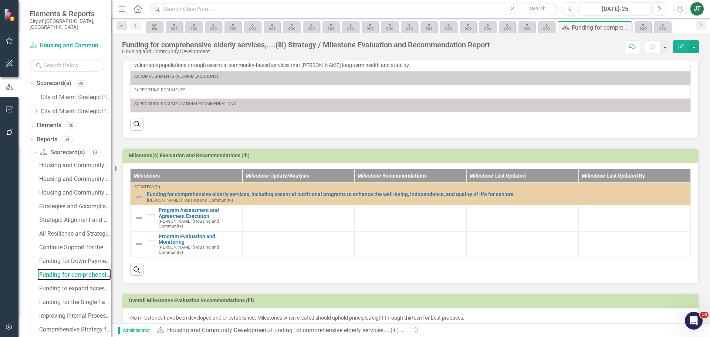
scroll to position [227, 0]
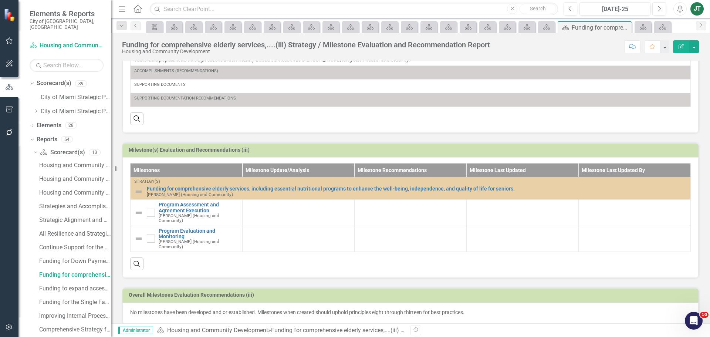
click at [153, 308] on p "No milestones have been developed and or established. Milestones when created s…" at bounding box center [410, 311] width 560 height 7
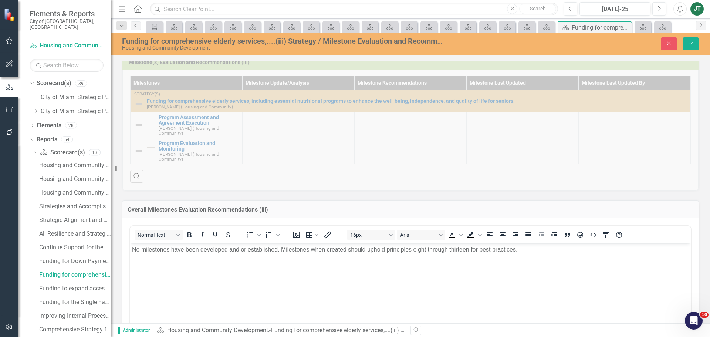
scroll to position [422, 0]
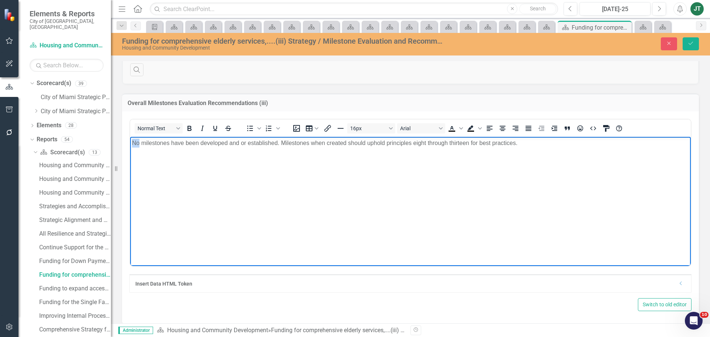
drag, startPoint x: 140, startPoint y: 141, endPoint x: 122, endPoint y: 144, distance: 17.9
click at [130, 144] on html "No milestones have been developed and or established. Milestones when created s…" at bounding box center [410, 192] width 560 height 111
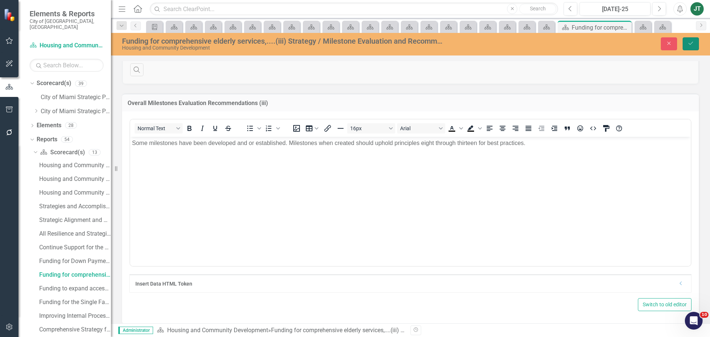
click at [690, 43] on icon "Save" at bounding box center [690, 43] width 7 height 5
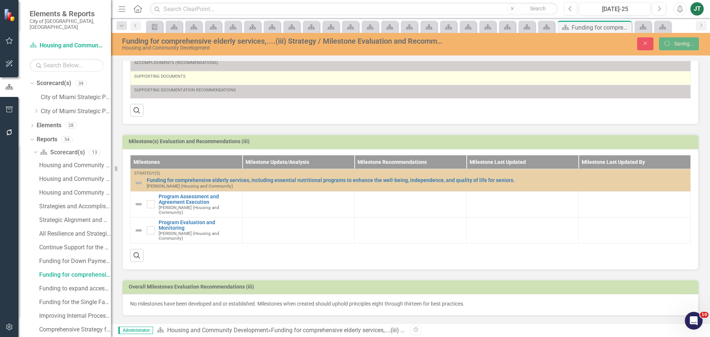
scroll to position [228, 0]
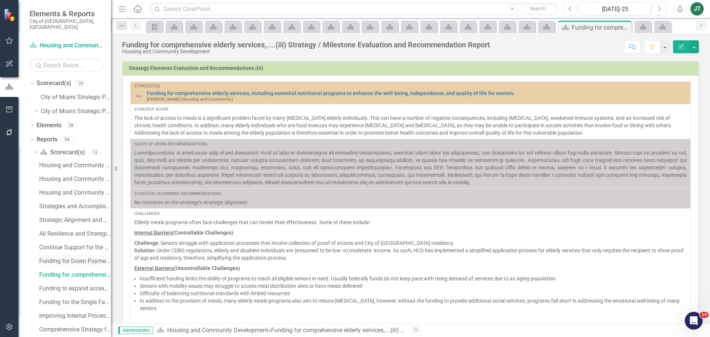
click at [62, 258] on div "Funding for Down Payment Assistance.....(ii) Strategy / Milestone Evaluation an…" at bounding box center [75, 261] width 72 height 7
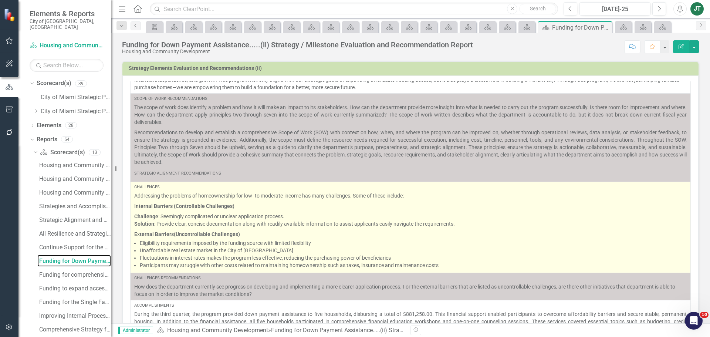
scroll to position [90, 0]
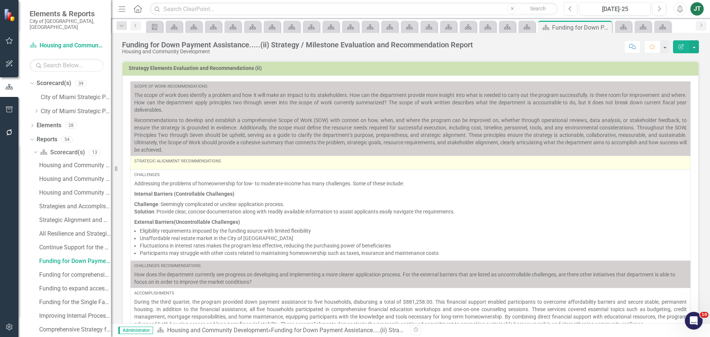
click at [232, 163] on div "Strategic Alignment Recommendations" at bounding box center [410, 161] width 552 height 6
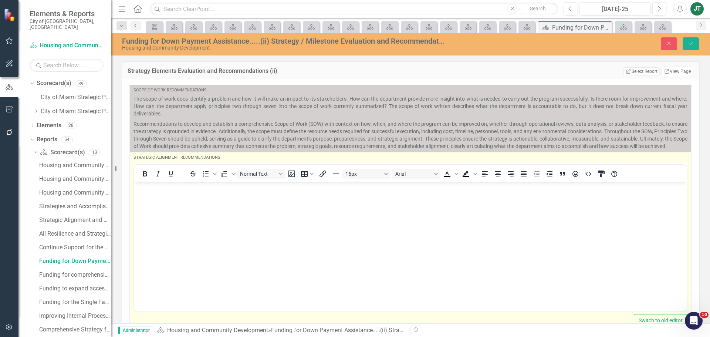
scroll to position [0, 0]
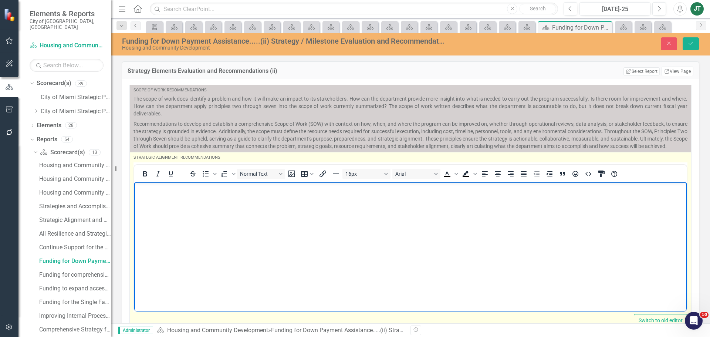
click at [153, 201] on body "Rich Text Area. Press ALT-0 for help." at bounding box center [410, 237] width 552 height 111
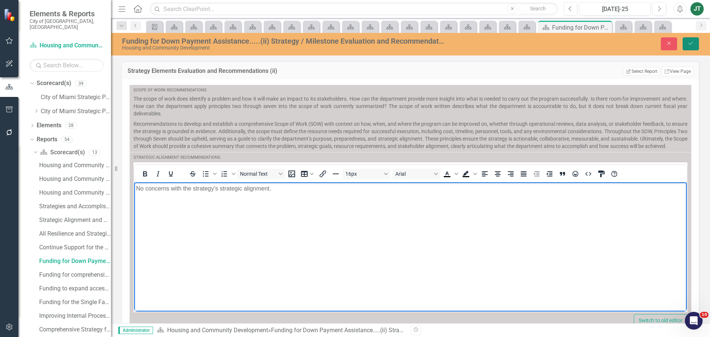
click at [689, 43] on icon "Save" at bounding box center [690, 43] width 7 height 5
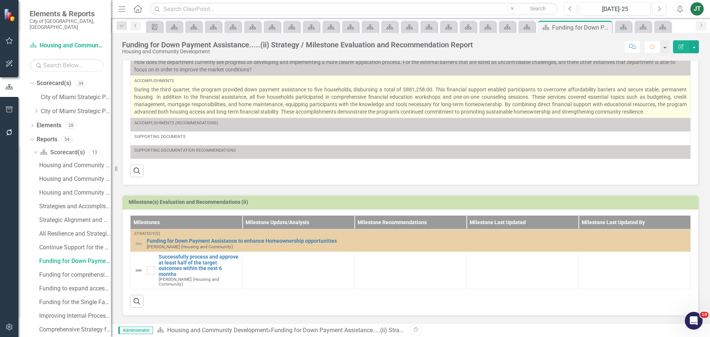
scroll to position [217, 0]
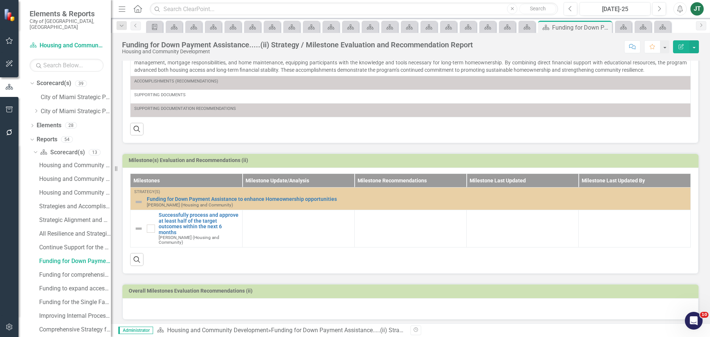
click at [146, 306] on div at bounding box center [410, 308] width 576 height 21
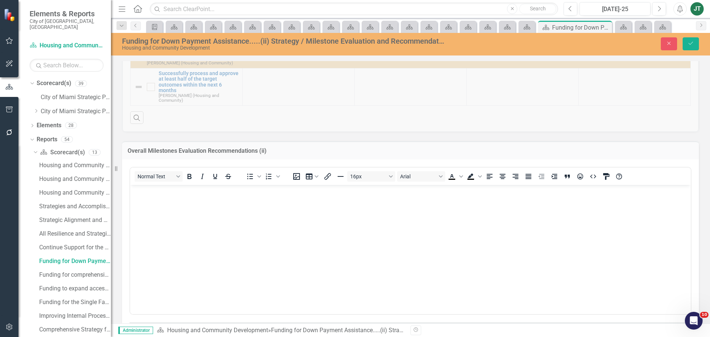
scroll to position [365, 0]
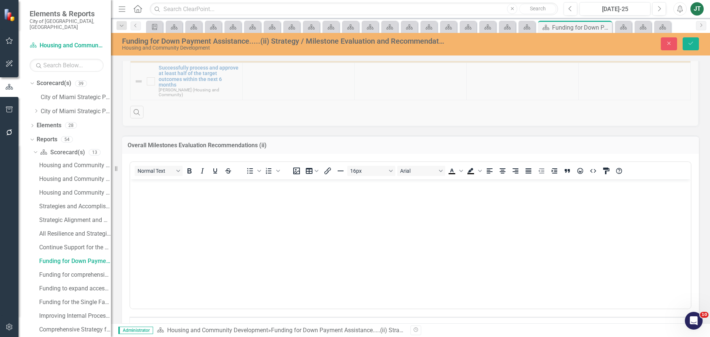
click at [147, 194] on body "Rich Text Area. Press ALT-0 for help." at bounding box center [410, 234] width 560 height 111
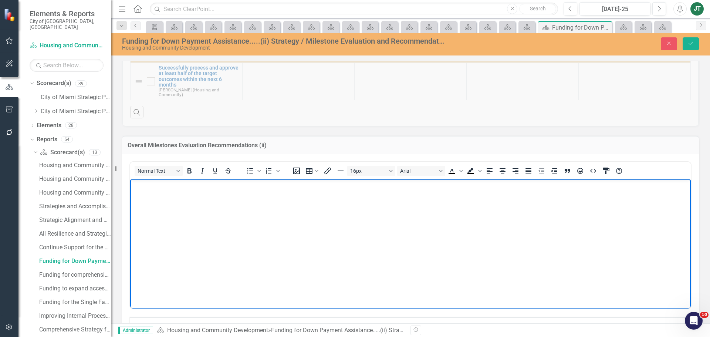
paste body "Rich Text Area. Press ALT-0 for help."
click at [135, 183] on p "milestones have been developed and or established. Milestones when created shou…" at bounding box center [410, 185] width 557 height 9
click at [696, 39] on button "Save" at bounding box center [690, 43] width 16 height 13
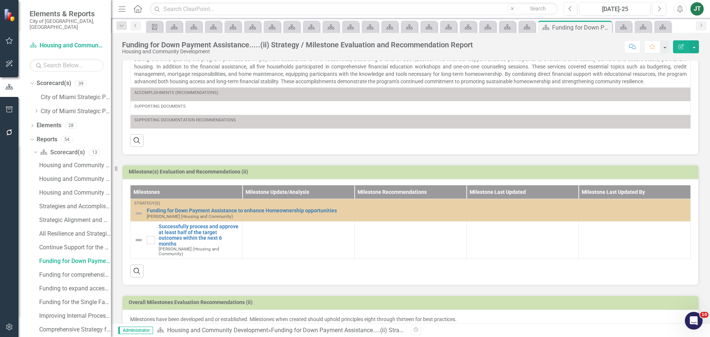
scroll to position [217, 0]
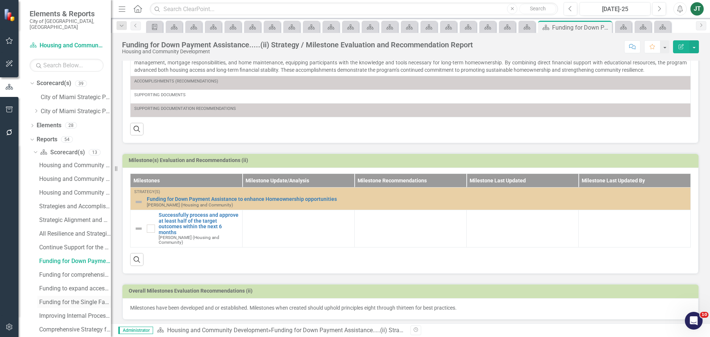
click at [65, 299] on div "Funding for the Single Family Rehabilitation.....(v) Strategy / Milestone Evalu…" at bounding box center [75, 302] width 72 height 7
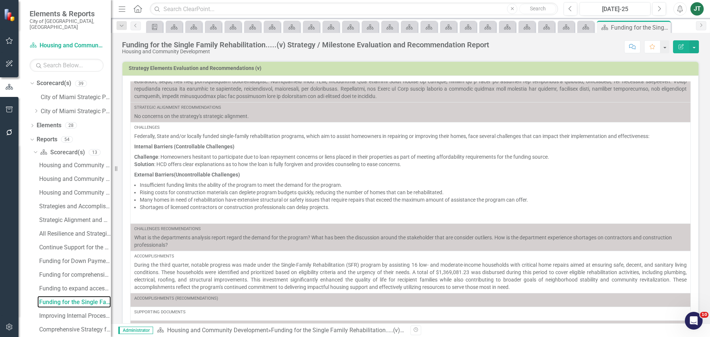
scroll to position [222, 0]
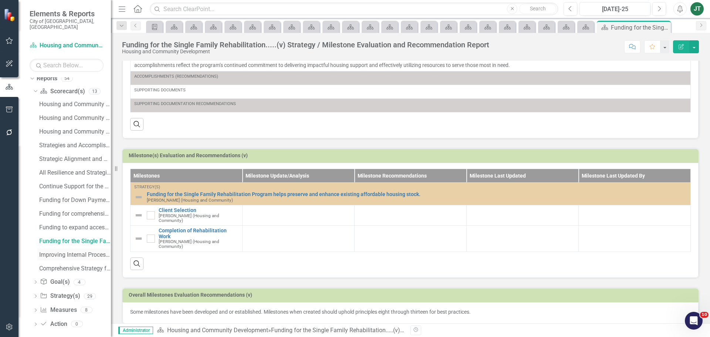
click at [70, 251] on div "Improving Internal Processes.....(vi) Strategy / Milestone Evaluation and Recom…" at bounding box center [75, 254] width 72 height 7
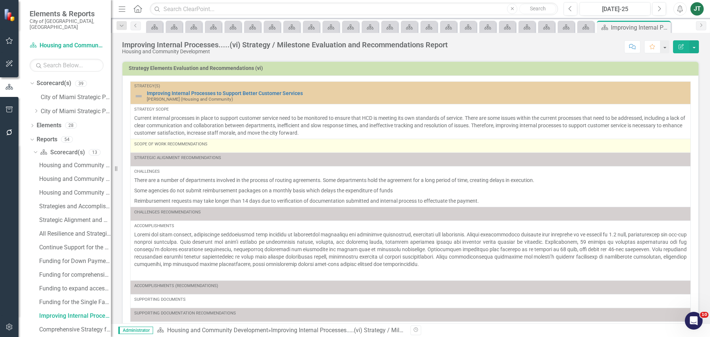
click at [258, 149] on div "Scope of Work Recommendations" at bounding box center [410, 145] width 552 height 9
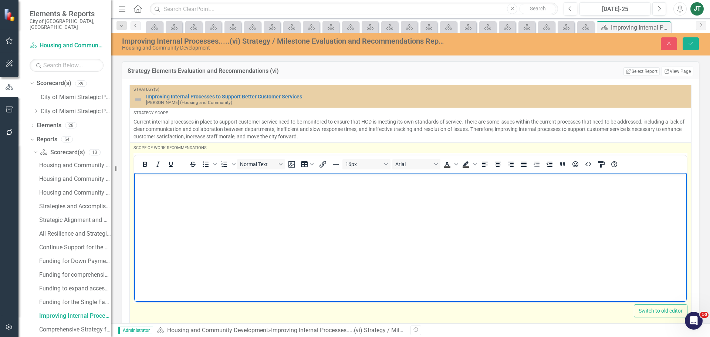
click at [180, 190] on body "Rich Text Area. Press ALT-0 for help." at bounding box center [410, 227] width 552 height 111
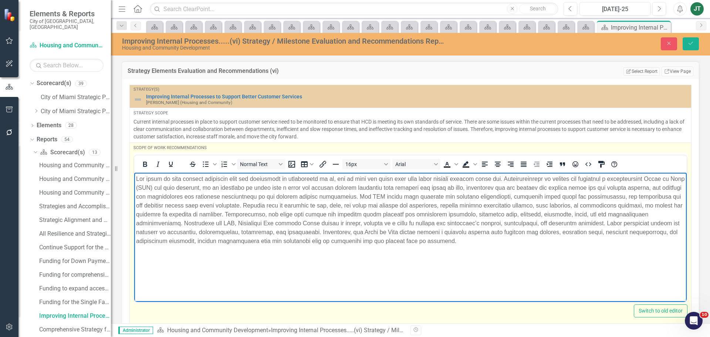
drag, startPoint x: 427, startPoint y: 177, endPoint x: 448, endPoint y: 175, distance: 21.6
click at [429, 177] on p "Rich Text Area. Press ALT-0 for help." at bounding box center [410, 209] width 549 height 71
drag, startPoint x: 497, startPoint y: 178, endPoint x: 49, endPoint y: 183, distance: 448.0
click at [134, 183] on html at bounding box center [410, 227] width 552 height 111
click at [342, 241] on p "Rich Text Area. Press ALT-0 for help." at bounding box center [410, 209] width 549 height 71
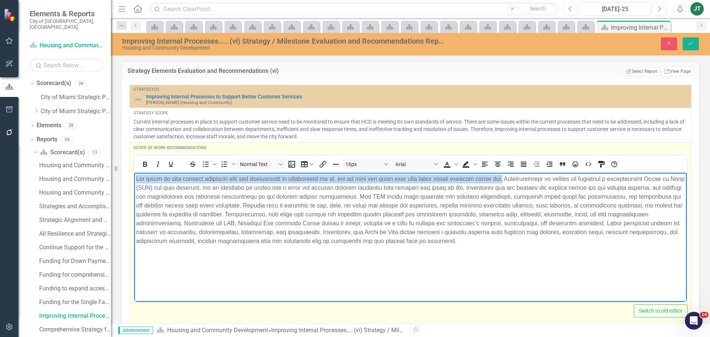
drag, startPoint x: 509, startPoint y: 177, endPoint x: 54, endPoint y: 172, distance: 455.0
click at [134, 172] on html at bounding box center [410, 227] width 552 height 111
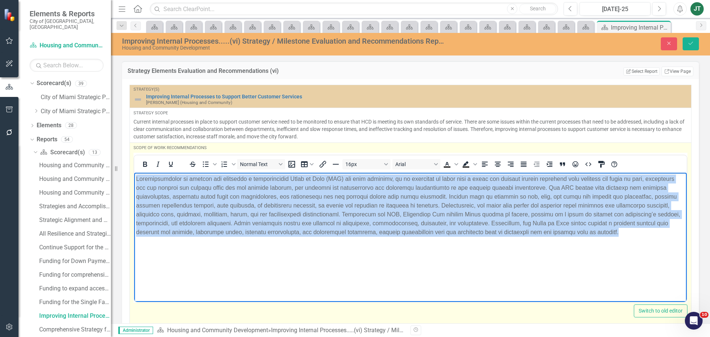
drag, startPoint x: 339, startPoint y: 255, endPoint x: 6, endPoint y: 127, distance: 356.7
click at [134, 172] on html at bounding box center [410, 227] width 552 height 111
click at [519, 169] on button "Justify" at bounding box center [523, 164] width 13 height 10
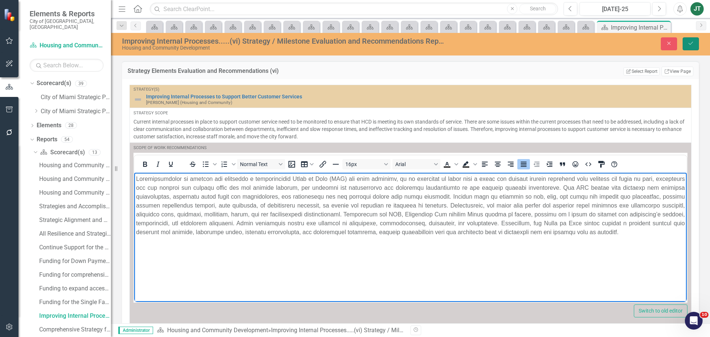
click at [696, 43] on button "Save" at bounding box center [690, 43] width 16 height 13
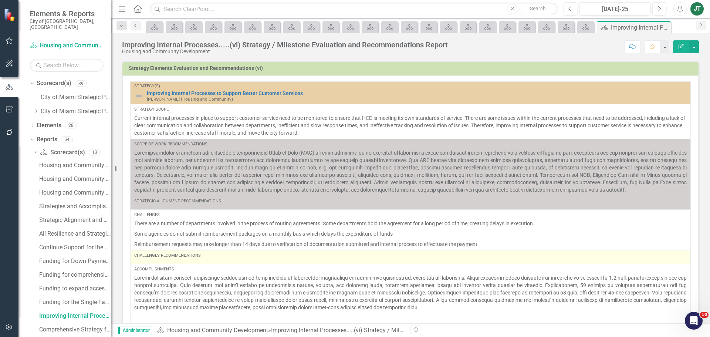
scroll to position [37, 0]
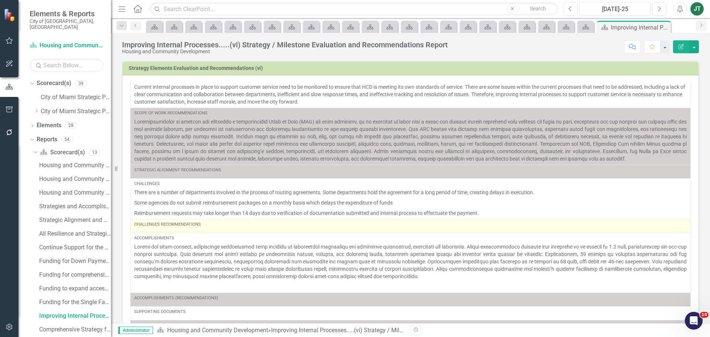
click at [201, 227] on div "Challenges Recommendations" at bounding box center [410, 224] width 552 height 6
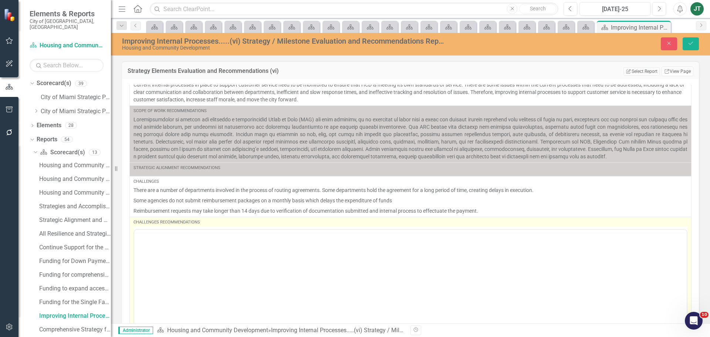
scroll to position [0, 0]
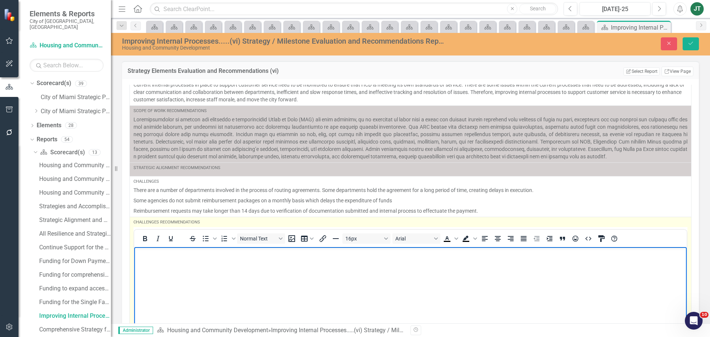
click at [157, 248] on p "Rich Text Area. Press ALT-0 for help." at bounding box center [410, 252] width 549 height 9
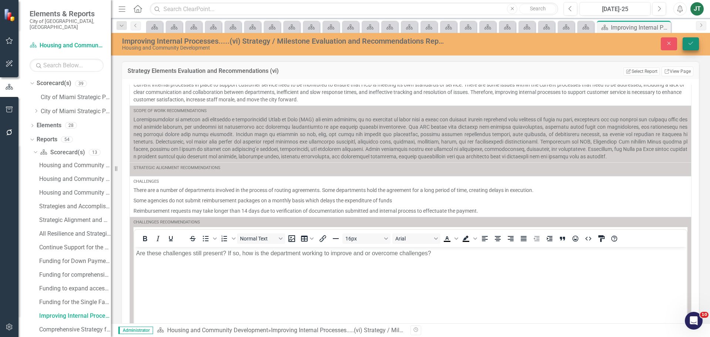
click at [691, 41] on icon "Save" at bounding box center [690, 43] width 7 height 5
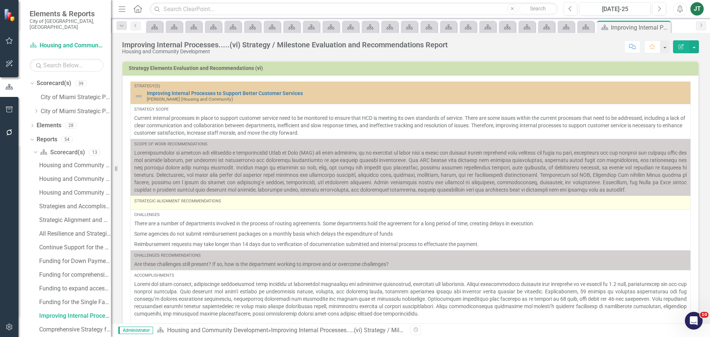
click at [222, 204] on div "Strategic Alignment Recommendations" at bounding box center [410, 201] width 552 height 6
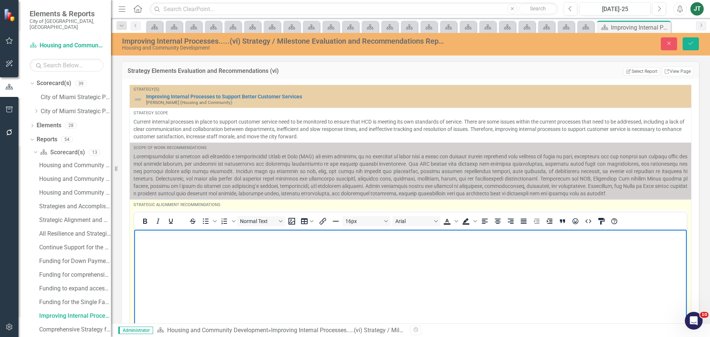
click at [182, 247] on body "Rich Text Area. Press ALT-0 for help." at bounding box center [410, 284] width 552 height 111
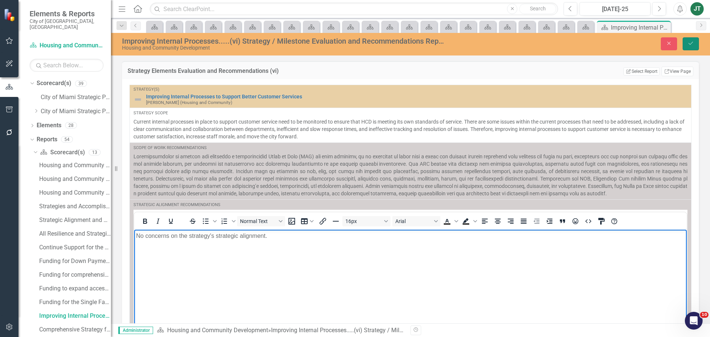
click at [686, 41] on button "Save" at bounding box center [690, 43] width 16 height 13
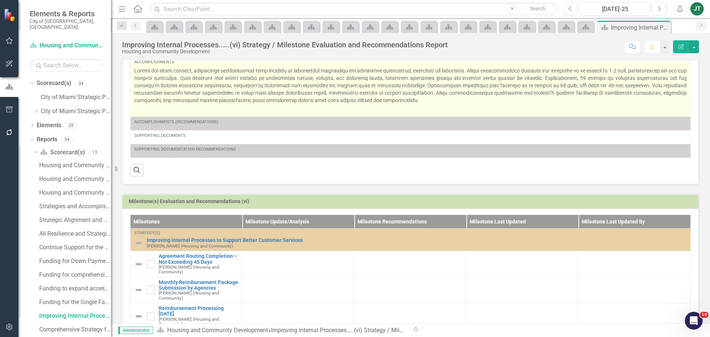
scroll to position [249, 0]
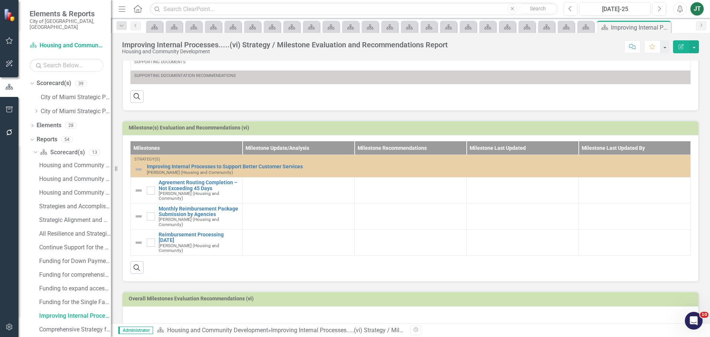
click at [176, 308] on div at bounding box center [410, 316] width 576 height 21
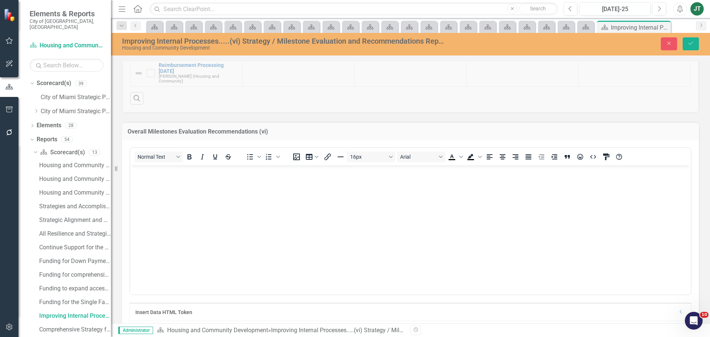
scroll to position [434, 0]
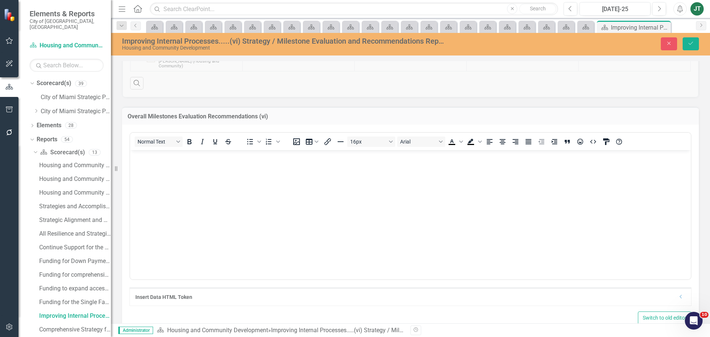
drag, startPoint x: 165, startPoint y: 203, endPoint x: 166, endPoint y: 189, distance: 13.4
click at [166, 199] on body "Rich Text Area. Press ALT-0 for help." at bounding box center [410, 205] width 560 height 111
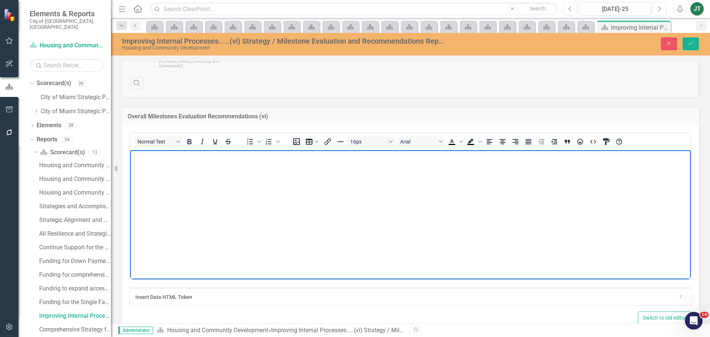
paste body "Rich Text Area. Press ALT-0 for help."
click at [136, 155] on p "milestones have been developed and or established. Milestones when created shou…" at bounding box center [410, 156] width 557 height 9
click at [691, 47] on button "Save" at bounding box center [690, 43] width 16 height 13
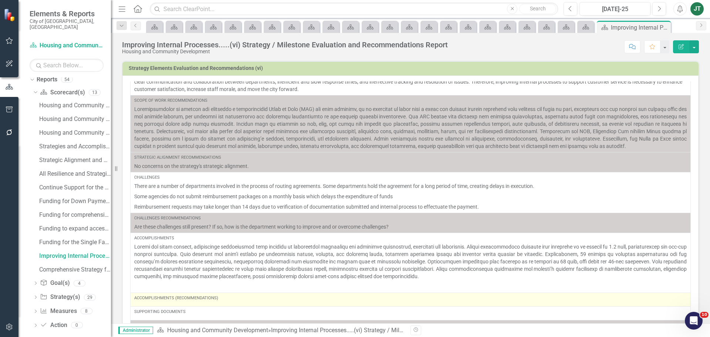
scroll to position [61, 0]
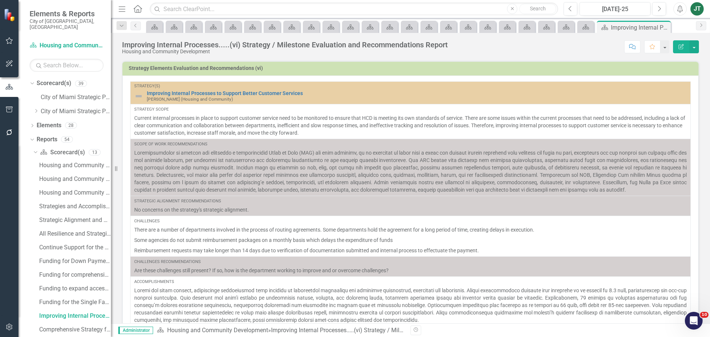
scroll to position [51, 0]
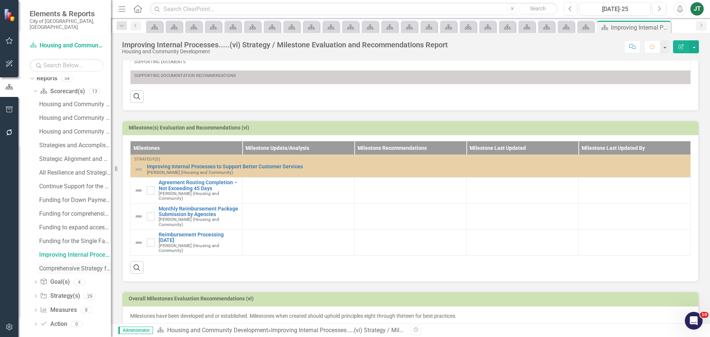
click at [75, 265] on div "Comprehensive Strategy for Affordable.....(vii) Strategy / Milestone Evaluation…" at bounding box center [75, 268] width 72 height 7
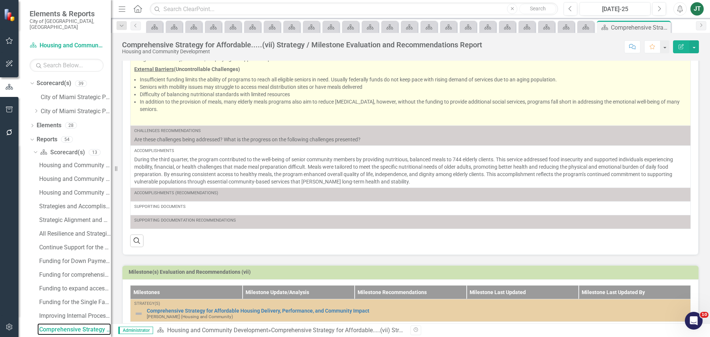
scroll to position [184, 0]
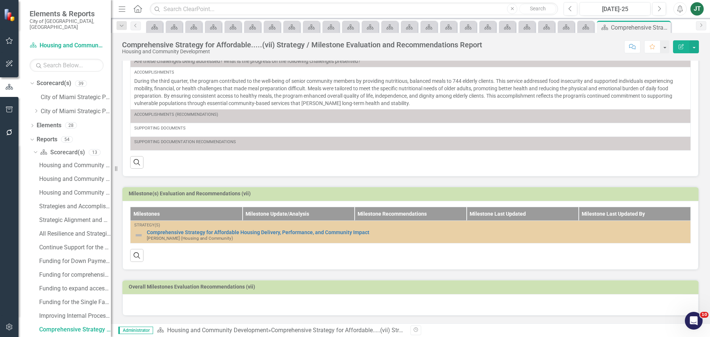
click at [160, 309] on div at bounding box center [410, 304] width 576 height 21
click at [160, 306] on div at bounding box center [410, 304] width 576 height 21
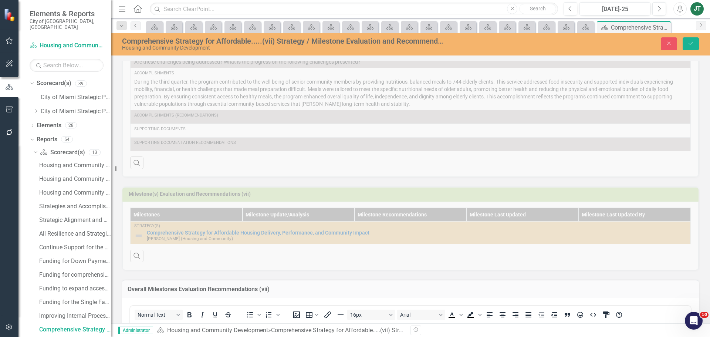
scroll to position [378, 0]
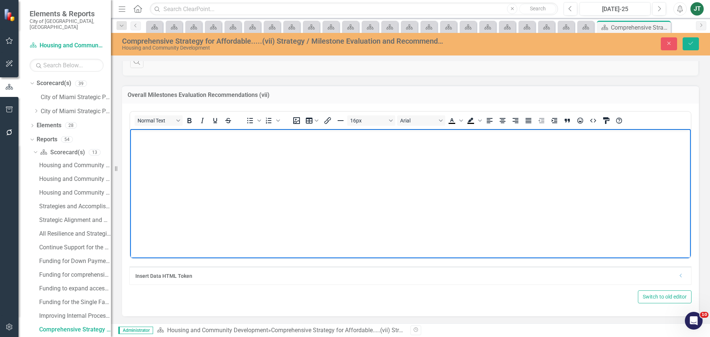
click at [160, 163] on body "Rich Text Area. Press ALT-0 for help." at bounding box center [410, 184] width 560 height 111
paste body "Rich Text Area. Press ALT-0 for help."
click at [130, 138] on body "milestones have been developed and or established. Milestones when created shou…" at bounding box center [410, 184] width 560 height 111
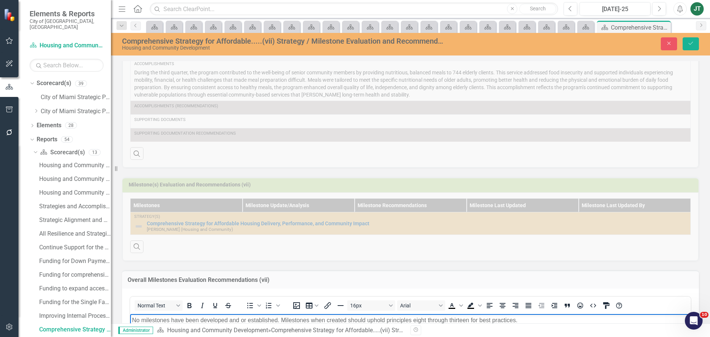
scroll to position [0, 0]
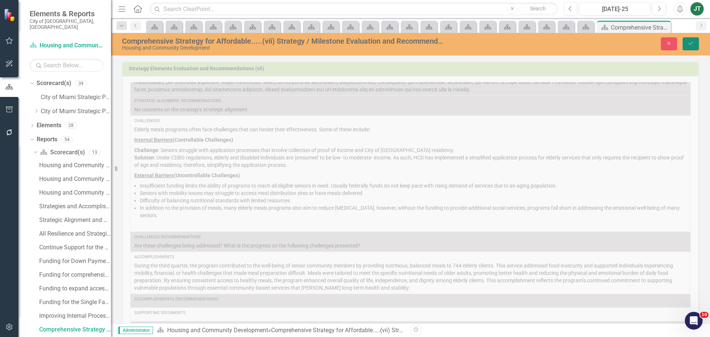
click at [689, 41] on icon "Save" at bounding box center [690, 43] width 7 height 5
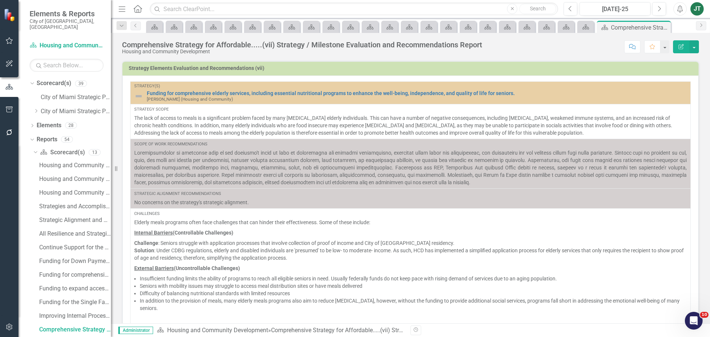
click at [583, 73] on td "Strategy Elements Evaluation and Recommendations (vii)" at bounding box center [412, 69] width 566 height 11
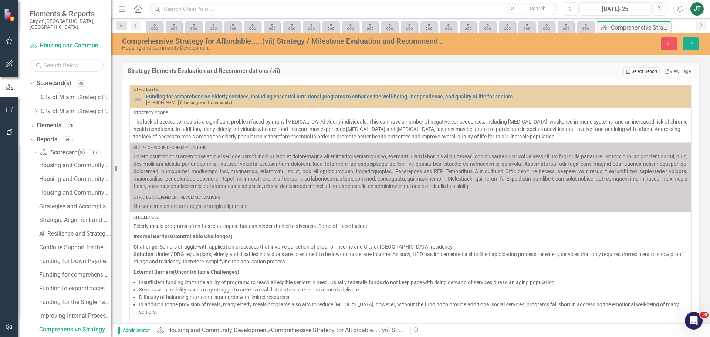
click at [638, 70] on button "Edit Report Select Report" at bounding box center [641, 71] width 36 height 8
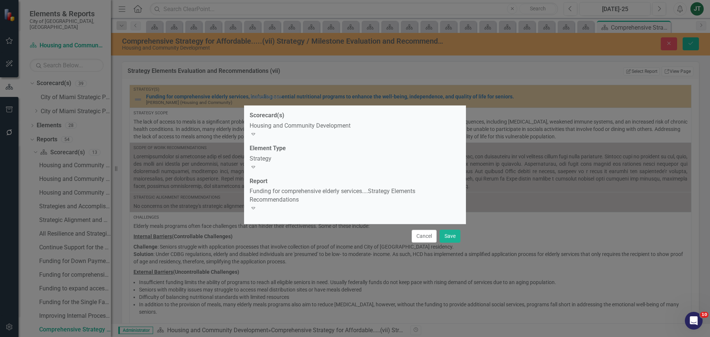
click at [346, 194] on div "Funding for comprehensive elderly services....Strategy Elements Recommendations" at bounding box center [354, 195] width 211 height 17
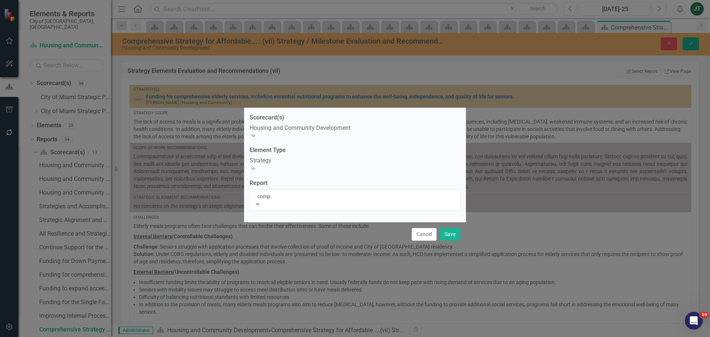
type input "compr"
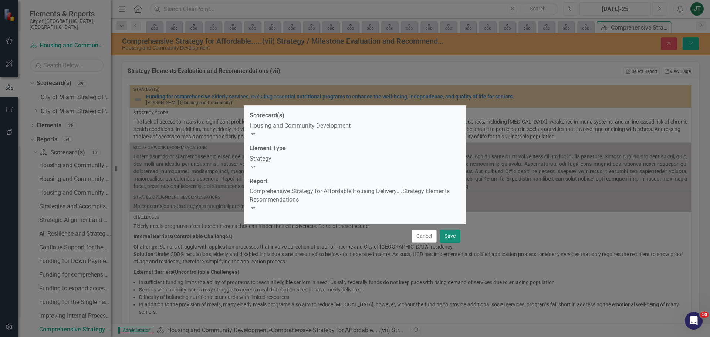
click at [450, 230] on button "Save" at bounding box center [449, 236] width 21 height 13
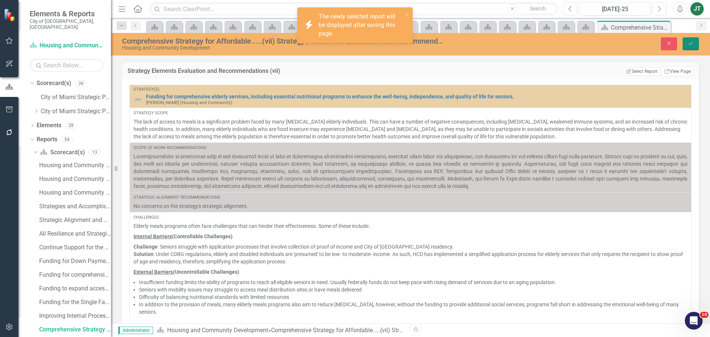
click at [688, 46] on button "Save" at bounding box center [690, 43] width 16 height 13
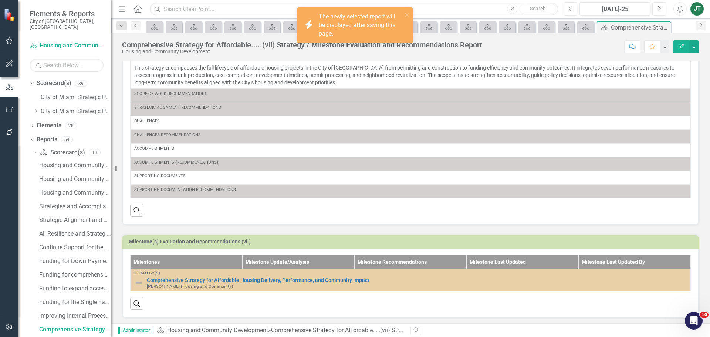
scroll to position [0, 0]
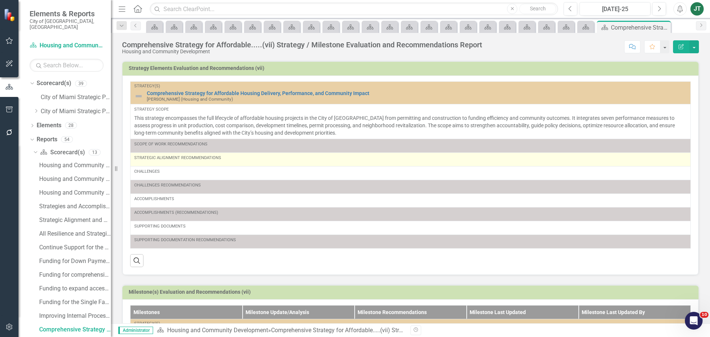
click at [227, 163] on div "Strategic Alignment Recommendations" at bounding box center [410, 159] width 552 height 9
click at [190, 162] on div "Strategic Alignment Recommendations" at bounding box center [410, 159] width 552 height 9
click at [240, 160] on div "Strategic Alignment Recommendations" at bounding box center [410, 158] width 552 height 6
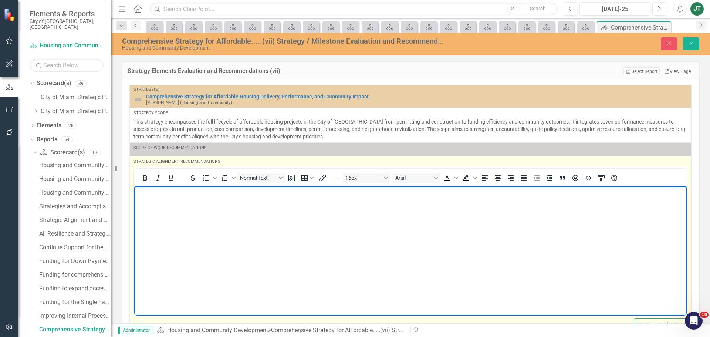
click at [180, 195] on p "Rich Text Area. Press ALT-0 for help." at bounding box center [410, 192] width 549 height 9
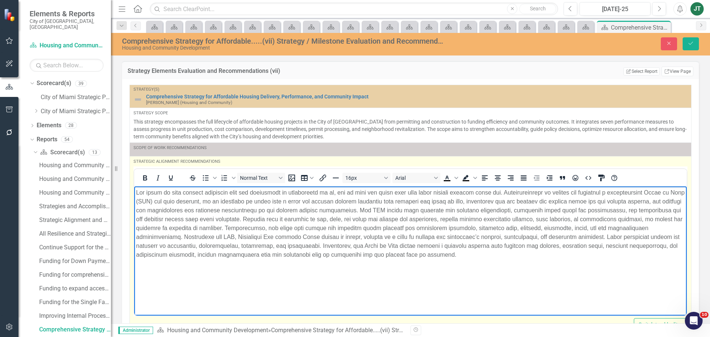
drag, startPoint x: 232, startPoint y: 276, endPoint x: 363, endPoint y: 242, distance: 135.3
click at [233, 275] on body "Rich Text Area. Press ALT-0 for help." at bounding box center [410, 241] width 552 height 111
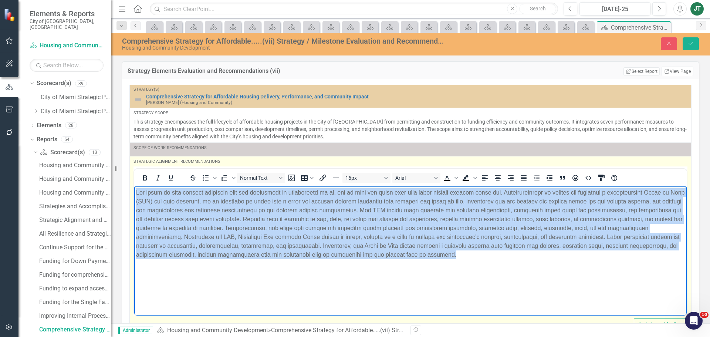
drag, startPoint x: 561, startPoint y: 259, endPoint x: 564, endPoint y: 349, distance: 90.2
click at [134, 186] on html at bounding box center [410, 241] width 552 height 111
drag, startPoint x: 524, startPoint y: 178, endPoint x: 528, endPoint y: 178, distance: 4.5
click at [524, 178] on icon "Justify" at bounding box center [523, 177] width 6 height 5
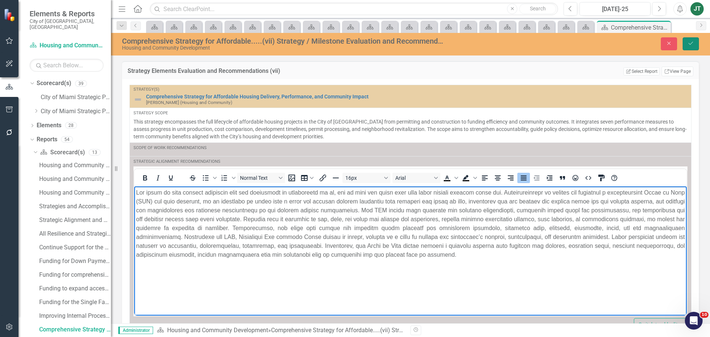
click at [690, 43] on icon "Save" at bounding box center [690, 43] width 7 height 5
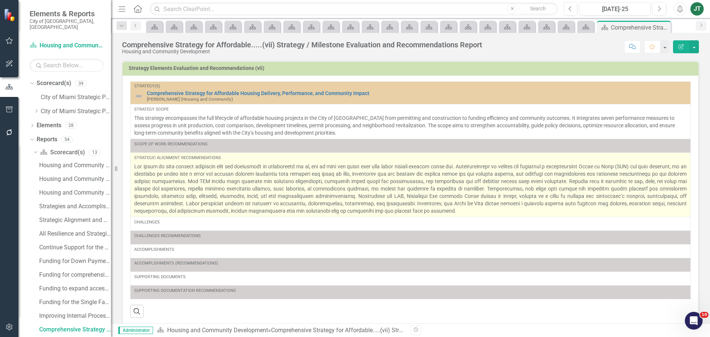
click at [299, 208] on p at bounding box center [410, 189] width 552 height 52
click at [300, 208] on p at bounding box center [410, 189] width 552 height 52
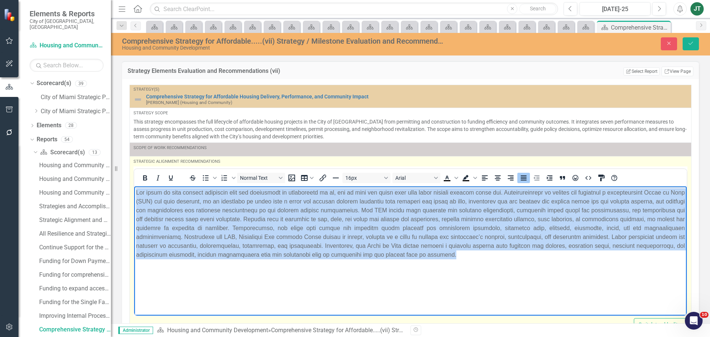
click at [620, 279] on body "Rich Text Area. Press ALT-0 for help." at bounding box center [410, 241] width 552 height 111
drag, startPoint x: 585, startPoint y: 268, endPoint x: 40, endPoint y: 148, distance: 558.2
click at [134, 186] on html at bounding box center [410, 241] width 552 height 111
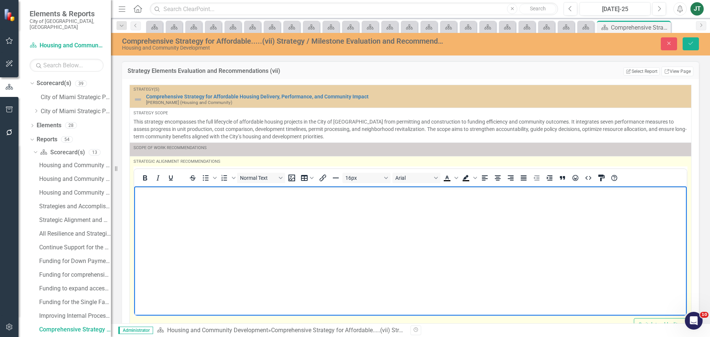
click at [239, 159] on div "Strategic Alignment Recommendations" at bounding box center [410, 162] width 554 height 6
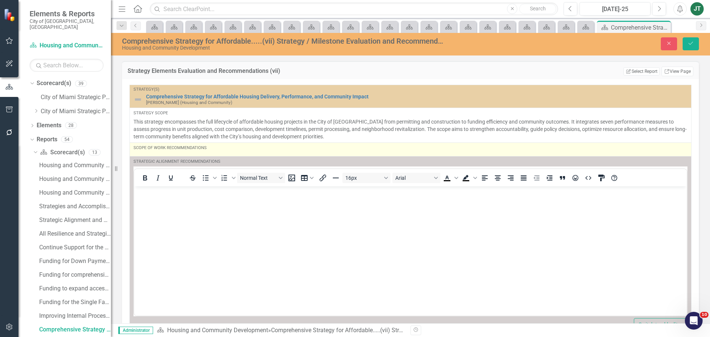
click at [238, 152] on div "Scope of Work Recommendations" at bounding box center [410, 149] width 554 height 9
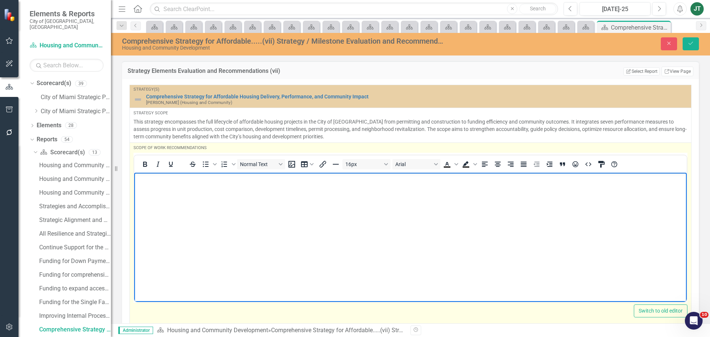
click at [187, 198] on body "Rich Text Area. Press ALT-0 for help." at bounding box center [410, 227] width 552 height 111
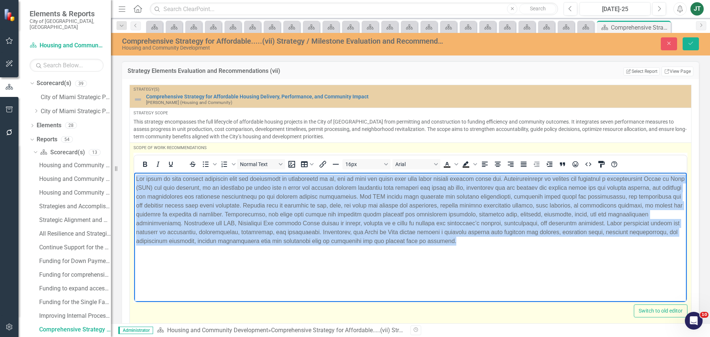
drag, startPoint x: 547, startPoint y: 249, endPoint x: 38, endPoint y: 132, distance: 522.4
click at [134, 172] on html at bounding box center [410, 227] width 552 height 111
click at [527, 167] on icon "Justify" at bounding box center [523, 164] width 9 height 9
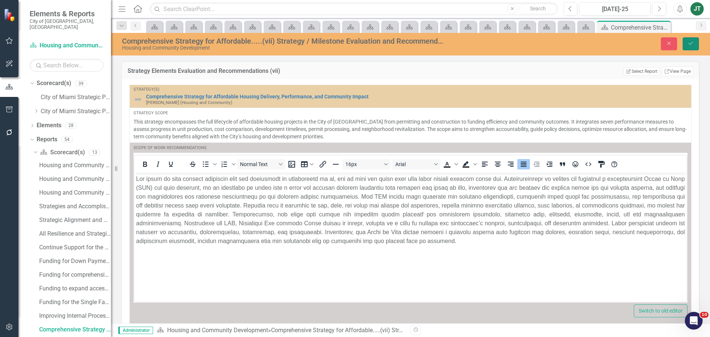
click at [691, 43] on icon "Save" at bounding box center [690, 43] width 7 height 5
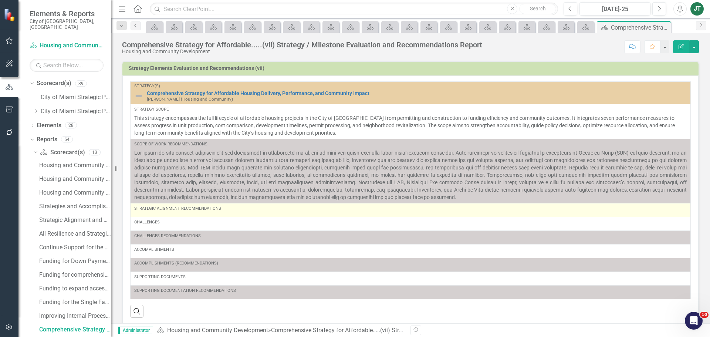
click at [206, 213] on div "Strategic Alignment Recommendations" at bounding box center [410, 210] width 552 height 9
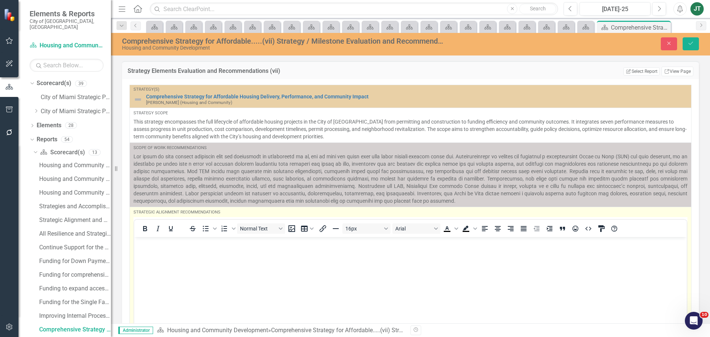
click at [169, 244] on p "Rich Text Area. Press ALT-0 for help." at bounding box center [410, 242] width 549 height 9
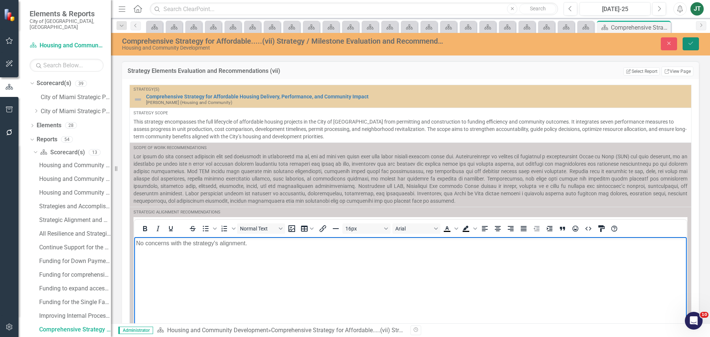
click at [695, 41] on button "Save" at bounding box center [690, 43] width 16 height 13
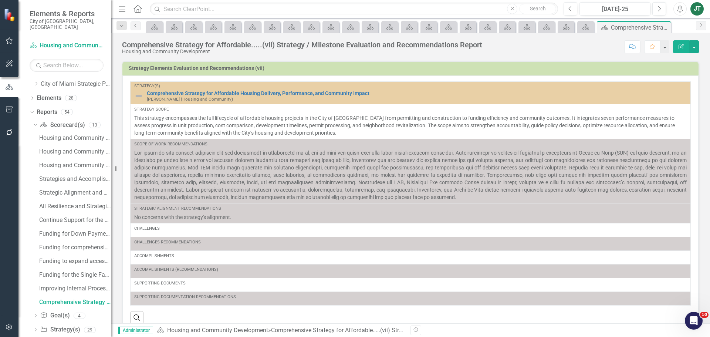
scroll to position [61, 0]
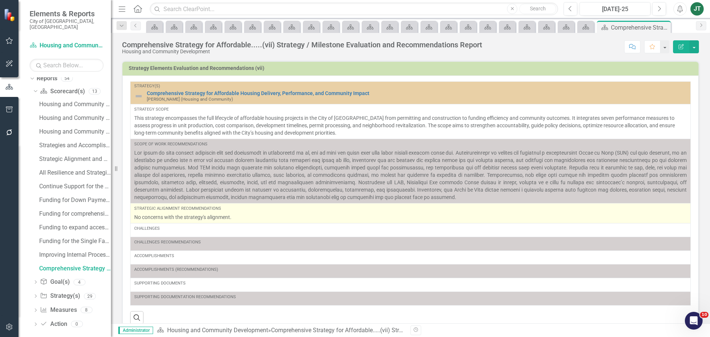
click at [264, 220] on p "No concerns with the strategy's alignment." at bounding box center [410, 216] width 552 height 7
click at [244, 214] on p "No concerns with the strategy's alignment." at bounding box center [410, 216] width 552 height 7
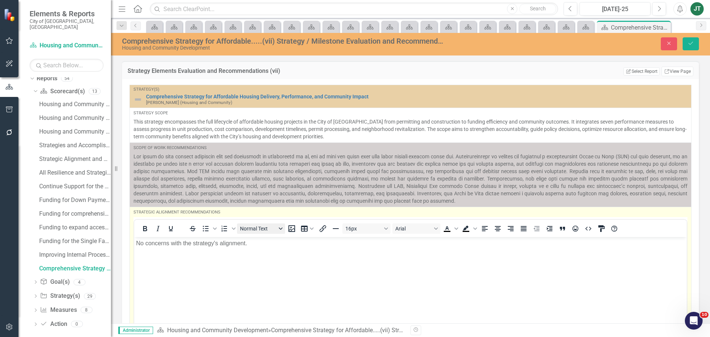
scroll to position [0, 0]
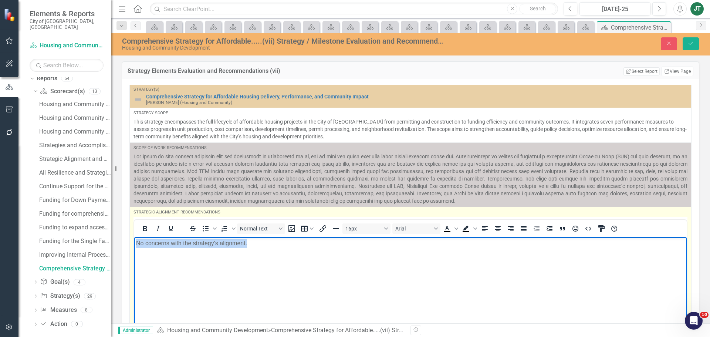
drag, startPoint x: 276, startPoint y: 244, endPoint x: 73, endPoint y: 232, distance: 203.3
click at [134, 237] on html "No concerns with the strategy's alignment." at bounding box center [410, 292] width 552 height 111
click at [320, 245] on p "This strategy does mention tracking specific measures to get a full understandi…" at bounding box center [410, 242] width 549 height 9
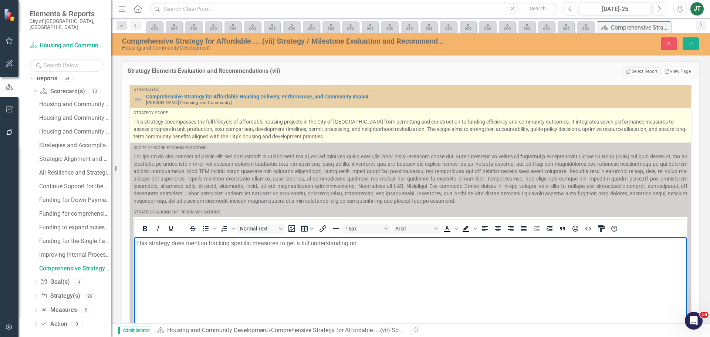
click at [163, 128] on p "This strategy encompasses the full lifecycle of affordable housing projects in …" at bounding box center [410, 129] width 554 height 22
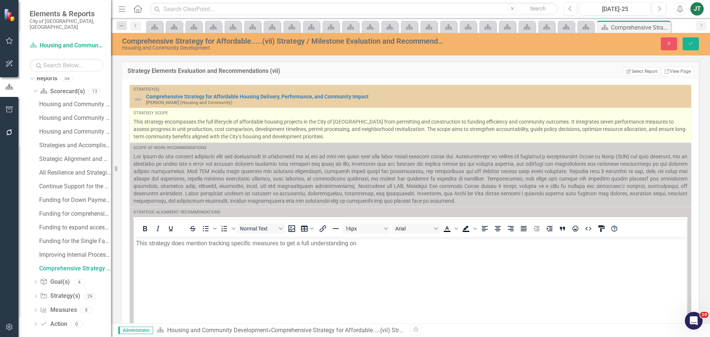
click at [164, 129] on p "This strategy encompasses the full lifecycle of affordable housing projects in …" at bounding box center [410, 129] width 554 height 22
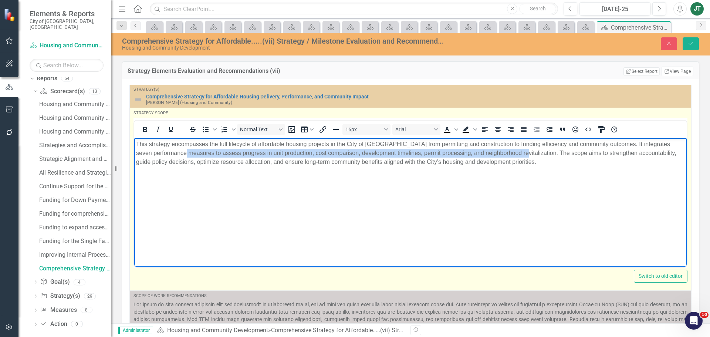
drag, startPoint x: 204, startPoint y: 151, endPoint x: 539, endPoint y: 155, distance: 335.3
click at [539, 155] on p "This strategy encompasses the full lifecycle of affordable housing projects in …" at bounding box center [410, 152] width 549 height 27
copy p "assess progress in unit production, cost comparison, development timelines, per…"
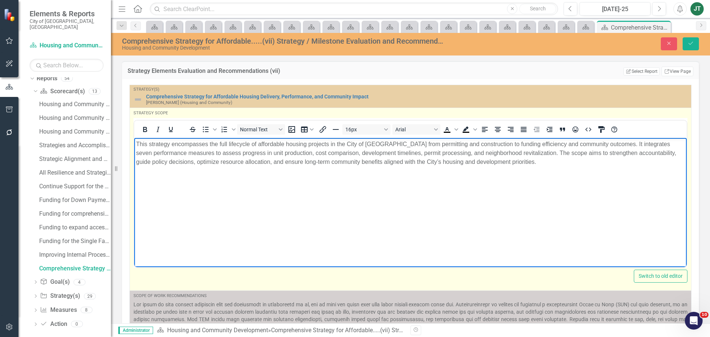
click at [550, 187] on body "This strategy encompasses the full lifecycle of affordable housing projects in …" at bounding box center [410, 192] width 552 height 111
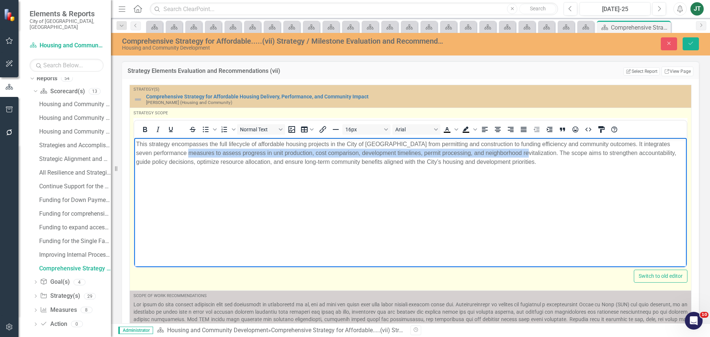
drag, startPoint x: 538, startPoint y: 153, endPoint x: 205, endPoint y: 154, distance: 333.0
click at [205, 154] on p "This strategy encompasses the full lifecycle of affordable housing projects in …" at bounding box center [410, 152] width 549 height 27
copy p "assess progress in unit production, cost comparison, development timelines, per…"
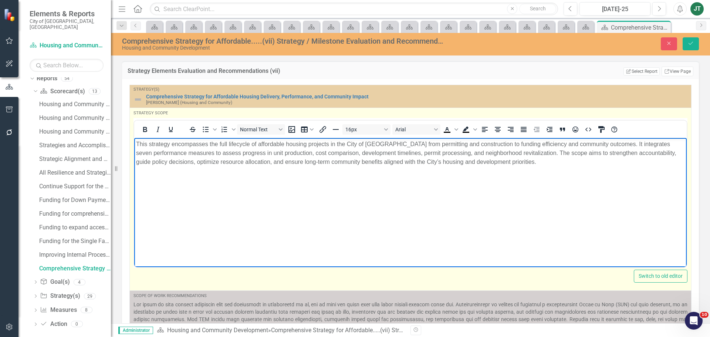
click at [234, 194] on body "This strategy encompasses the full lifecycle of affordable housing projects in …" at bounding box center [410, 192] width 552 height 111
drag, startPoint x: 272, startPoint y: 163, endPoint x: 396, endPoint y: 166, distance: 123.9
click at [396, 164] on p "This strategy encompasses the full lifecycle of affordable housing projects in …" at bounding box center [410, 152] width 549 height 27
click at [422, 210] on body "This strategy encompasses the full lifecycle of affordable housing projects in …" at bounding box center [410, 192] width 552 height 111
click at [489, 170] on body "This strategy encompasses the full lifecycle of affordable housing projects in …" at bounding box center [410, 192] width 552 height 111
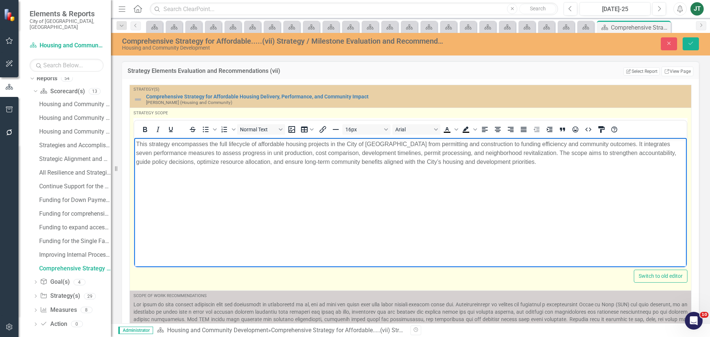
click at [570, 160] on p "This strategy encompasses the full lifecycle of affordable housing projects in …" at bounding box center [410, 152] width 549 height 27
click at [407, 154] on p "This strategy encompasses the full lifecycle of affordable housing projects in …" at bounding box center [410, 152] width 549 height 27
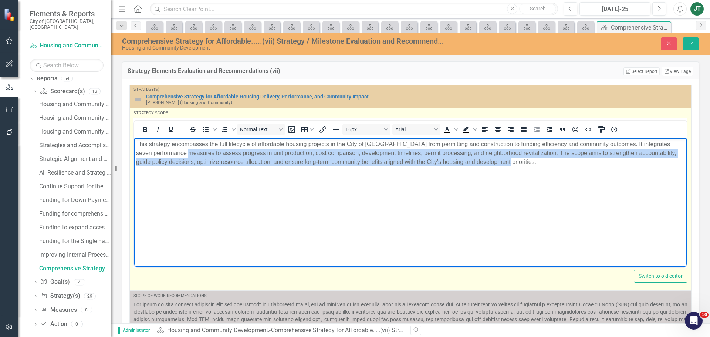
drag, startPoint x: 204, startPoint y: 153, endPoint x: 612, endPoint y: 159, distance: 407.4
click at [612, 159] on p "This strategy encompasses the full lifecycle of affordable housing projects in …" at bounding box center [410, 152] width 549 height 27
copy p "assess progress in unit production, cost comparison, development timelines, per…"
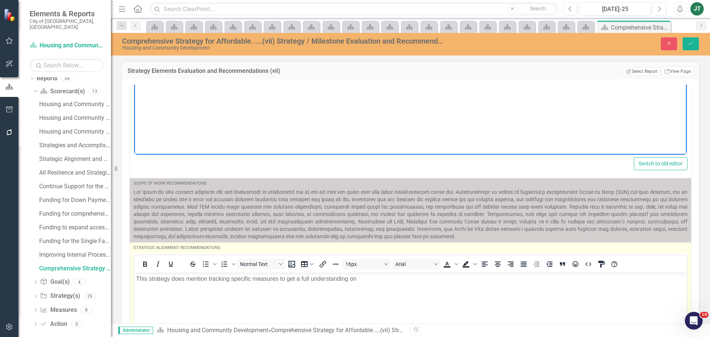
scroll to position [148, 0]
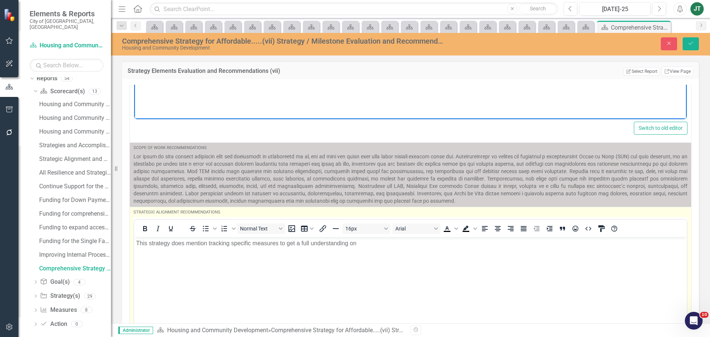
click at [367, 246] on p "This strategy does mention tracking specific measures to get a full understandi…" at bounding box center [410, 242] width 549 height 9
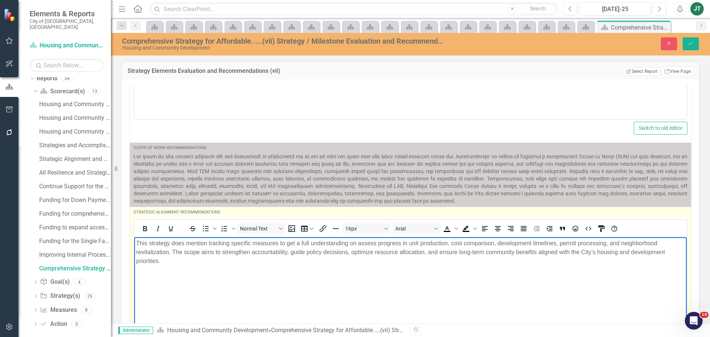
click at [376, 242] on p "This strategy does mention tracking specific measures to get a full understandi…" at bounding box center [410, 251] width 549 height 27
click at [375, 242] on p "This strategy does mention tracking specific measures to get a full understandi…" at bounding box center [410, 251] width 549 height 27
drag, startPoint x: 249, startPoint y: 251, endPoint x: 171, endPoint y: 251, distance: 78.4
click at [171, 251] on p "This strategy does mention tracking specific measures to get a full understandi…" at bounding box center [410, 247] width 549 height 18
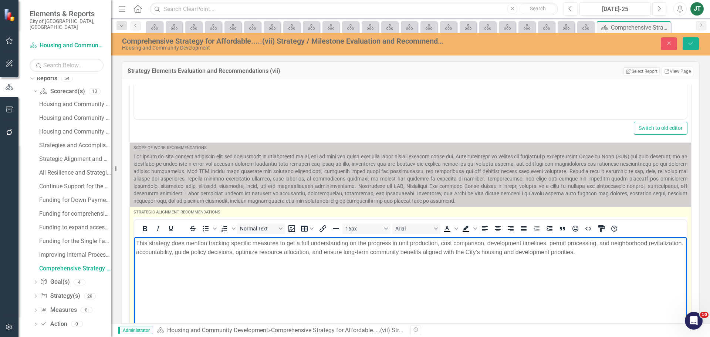
click at [207, 241] on p "This strategy does mention tracking specific measures to get a full understandi…" at bounding box center [410, 247] width 549 height 18
click at [171, 249] on p "This strategy does mentions tracking specific measures to get a full understand…" at bounding box center [410, 247] width 549 height 18
click at [164, 261] on p "This strategy does mentions tracking specific measures to get a full understand…" at bounding box center [410, 251] width 549 height 27
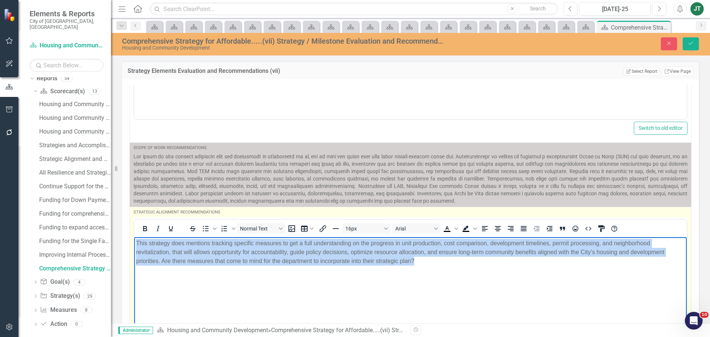
drag, startPoint x: 455, startPoint y: 257, endPoint x: 95, endPoint y: 238, distance: 360.1
click at [134, 238] on html "This strategy does mentions tracking specific measures to get a full understand…" at bounding box center [410, 292] width 552 height 111
click at [523, 230] on icon "Justify" at bounding box center [523, 228] width 9 height 9
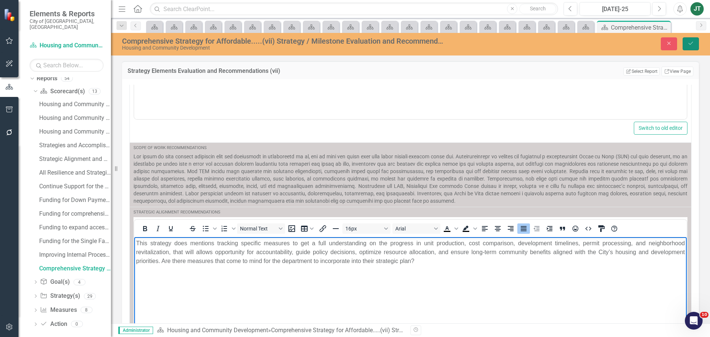
click at [684, 44] on button "Save" at bounding box center [690, 43] width 16 height 13
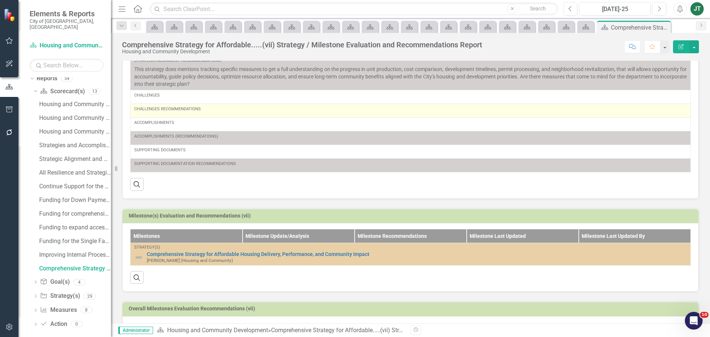
click at [203, 112] on div "Challenges Recommendations" at bounding box center [410, 110] width 552 height 9
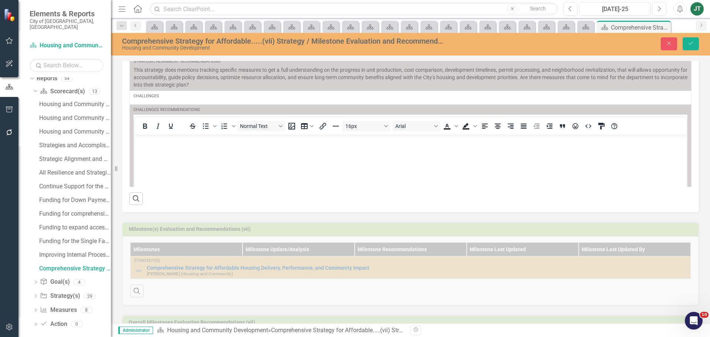
scroll to position [0, 0]
click at [156, 145] on body "Rich Text Area. Press ALT-0 for help." at bounding box center [410, 189] width 552 height 111
click at [696, 44] on button "Save" at bounding box center [690, 43] width 16 height 13
